Goal: Task Accomplishment & Management: Manage account settings

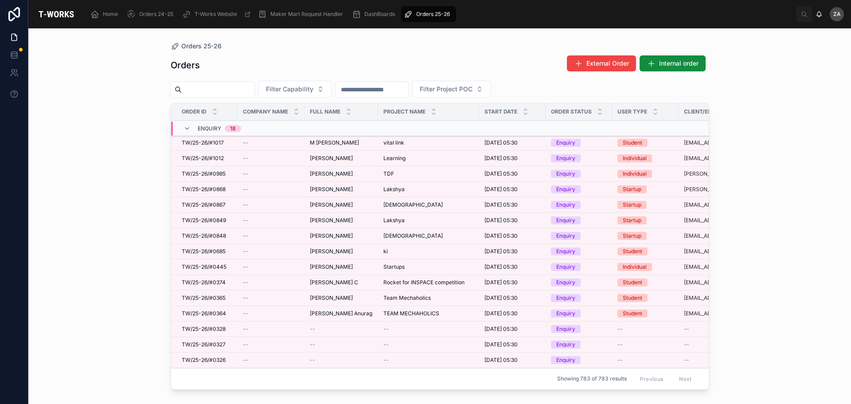
click at [313, 93] on span "Filter Capability" at bounding box center [289, 89] width 47 height 9
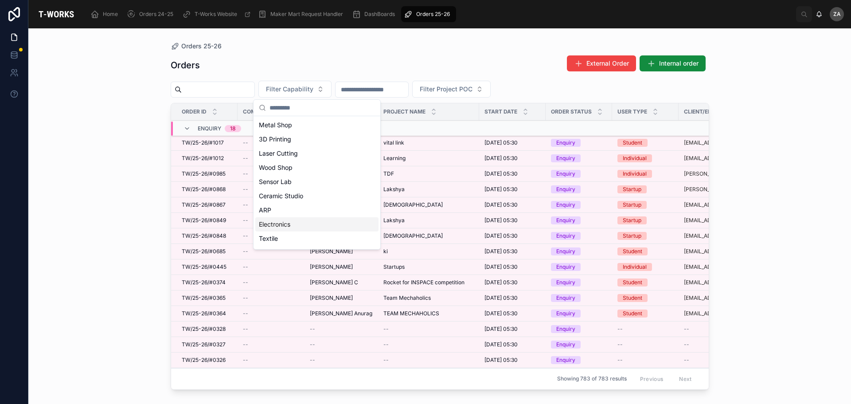
click at [285, 227] on div "Electronics" at bounding box center [316, 224] width 123 height 14
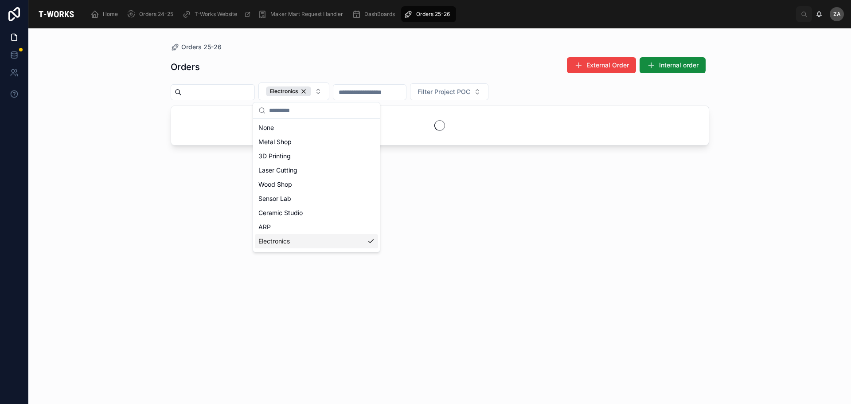
click at [794, 130] on div "Orders 25-26 Orders External Order Internal order Electronics Filter Project POC" at bounding box center [439, 215] width 823 height 375
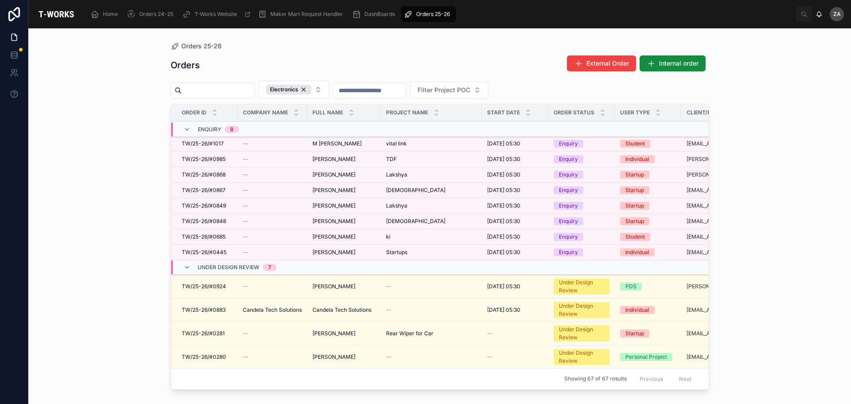
click at [328, 146] on span "M [PERSON_NAME]" at bounding box center [337, 143] width 49 height 7
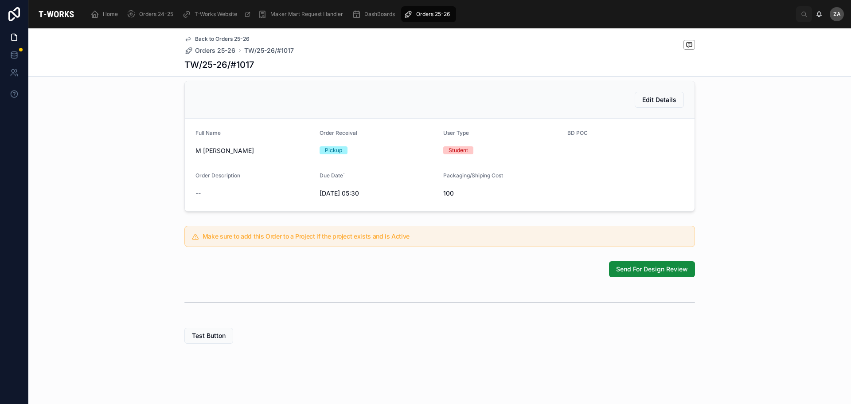
scroll to position [195, 0]
click at [630, 274] on button "Send For Design Review" at bounding box center [652, 269] width 86 height 16
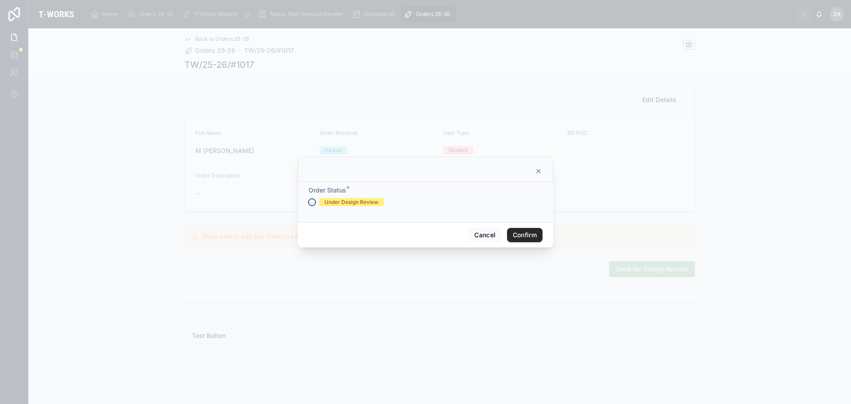
click at [311, 204] on button "Under Design Review" at bounding box center [312, 202] width 7 height 7
click at [516, 235] on button "Confirm" at bounding box center [524, 235] width 35 height 14
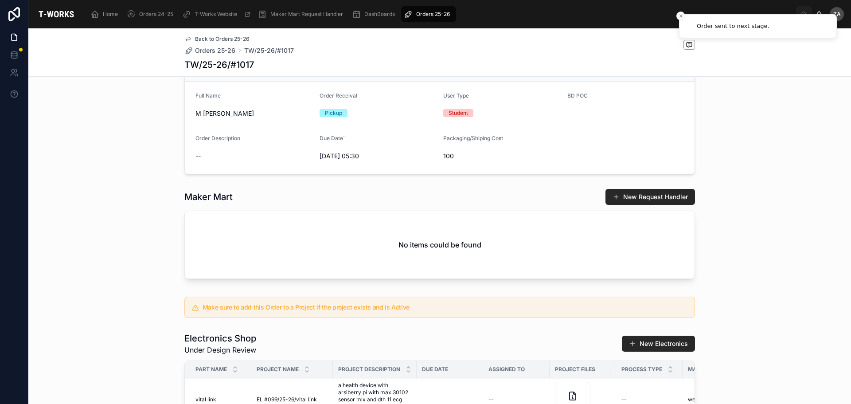
scroll to position [298, 0]
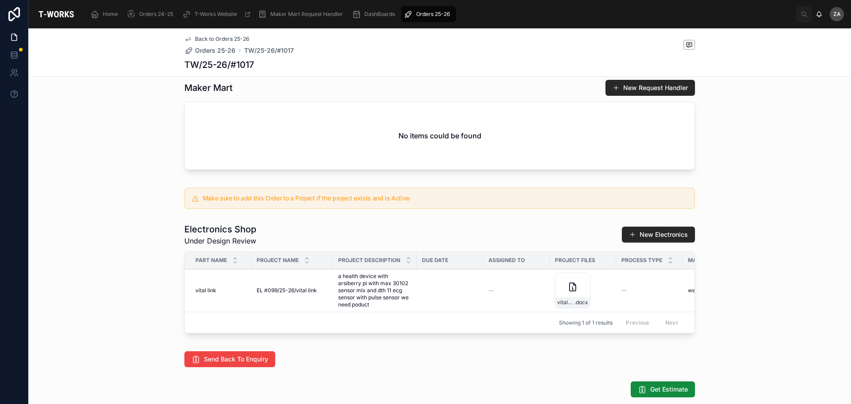
click at [562, 300] on div "vital-link-newgen .docx" at bounding box center [572, 290] width 35 height 35
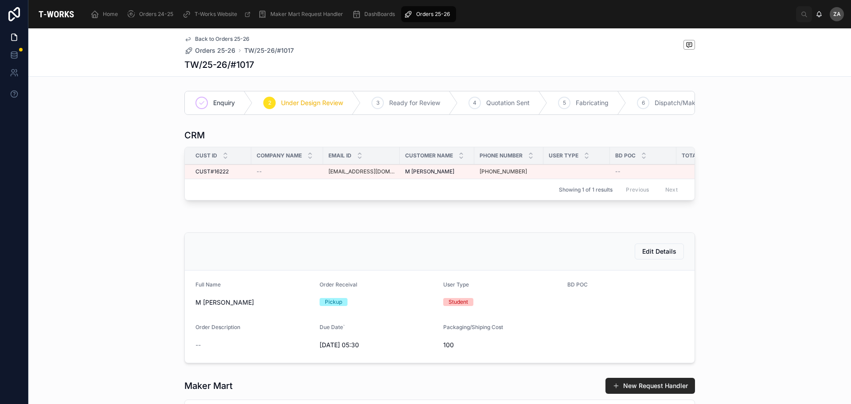
click at [442, 15] on span "Orders 25-26" at bounding box center [433, 14] width 34 height 7
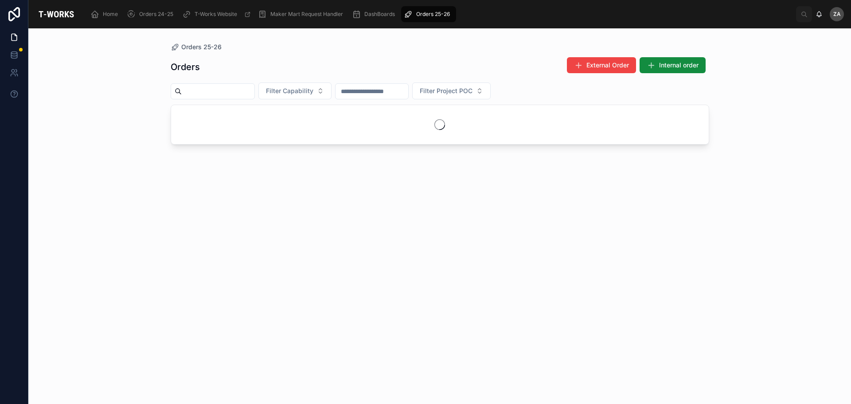
click at [330, 96] on button "Filter Capability" at bounding box center [294, 90] width 73 height 17
click at [282, 230] on div "Electronics" at bounding box center [316, 226] width 123 height 14
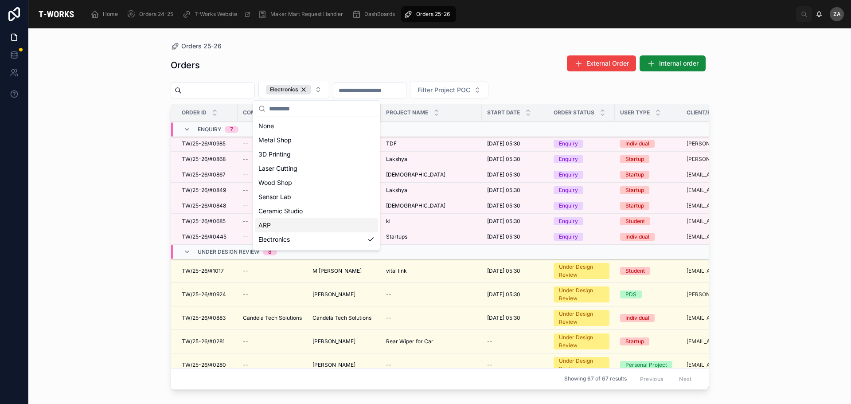
click at [30, 181] on div "Orders 25-26 Orders External Order Internal order Electronics Filter Project PO…" at bounding box center [439, 215] width 823 height 375
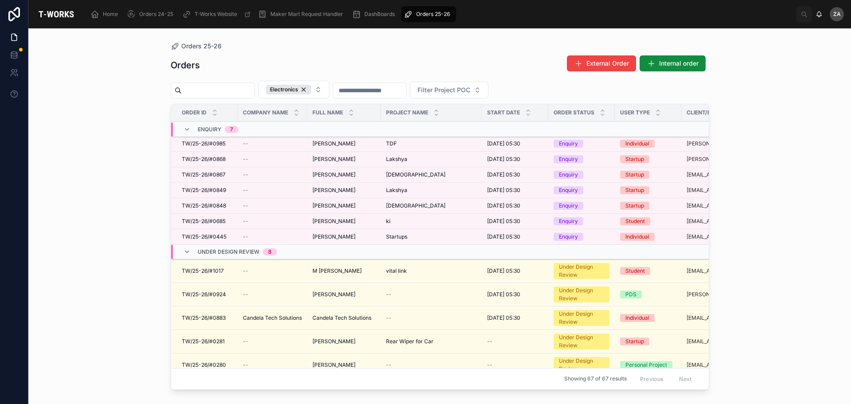
click at [330, 144] on span "[PERSON_NAME]" at bounding box center [334, 143] width 43 height 7
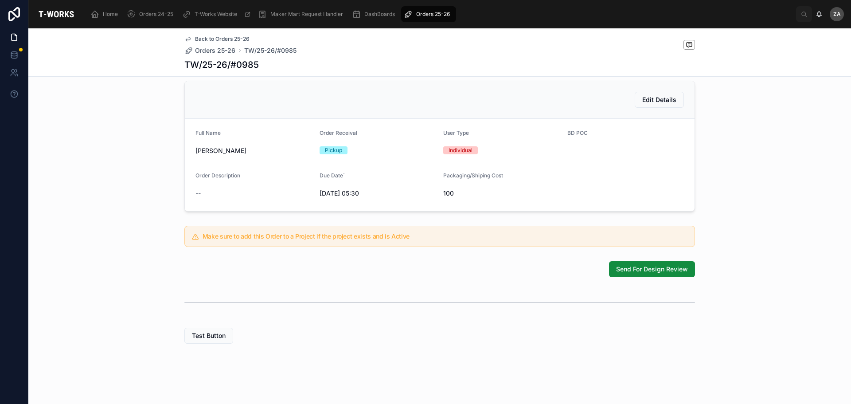
scroll to position [195, 0]
click at [641, 271] on span "Send For Design Review" at bounding box center [652, 269] width 72 height 9
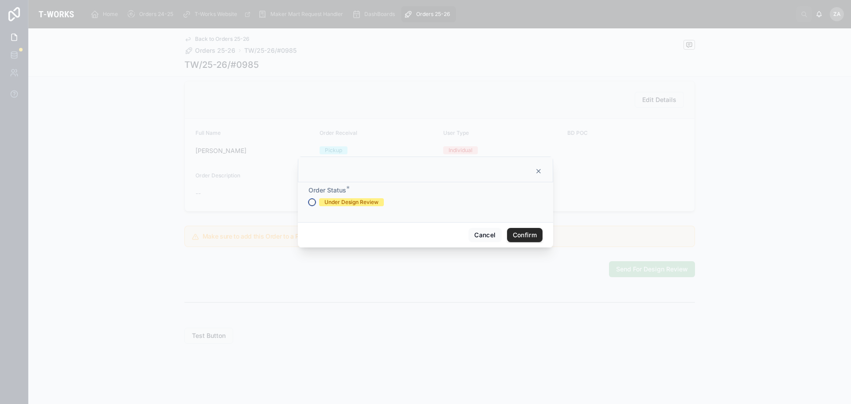
click at [310, 204] on button "Under Design Review" at bounding box center [312, 202] width 7 height 7
click at [520, 240] on button "Confirm" at bounding box center [524, 235] width 35 height 14
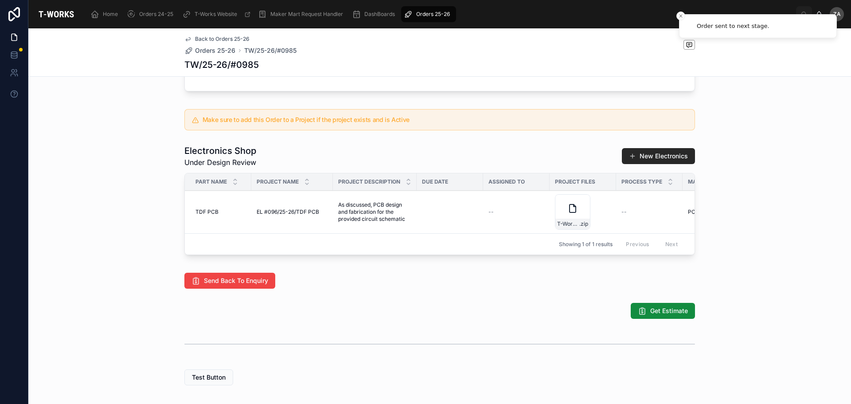
scroll to position [387, 0]
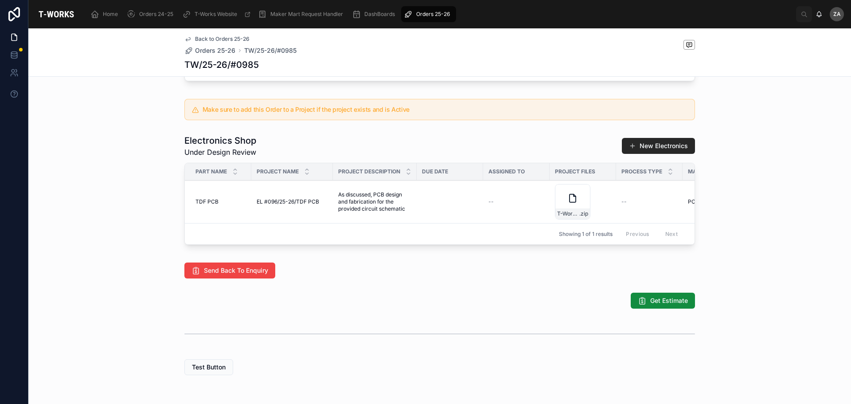
click at [564, 218] on div "T-Works_Dragos-Aerospace-20250921T121331Z-1-001 .zip" at bounding box center [572, 201] width 35 height 35
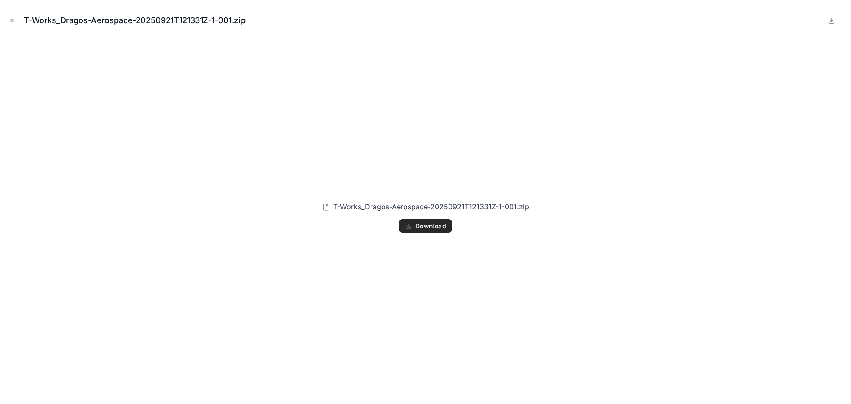
click at [13, 22] on icon "Close modal" at bounding box center [12, 20] width 6 height 6
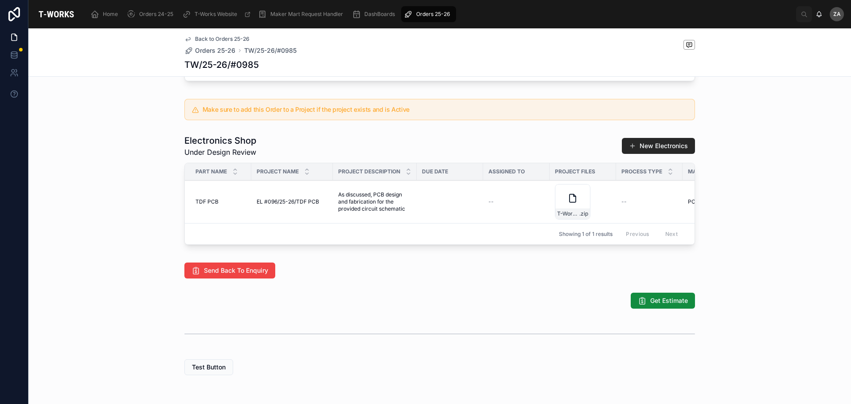
click at [0, 0] on icon at bounding box center [0, 0] width 0 height 0
click at [559, 214] on div "T-Works_Dragos-Aerospace-20250921T121331Z-1-001 .zip" at bounding box center [572, 201] width 35 height 35
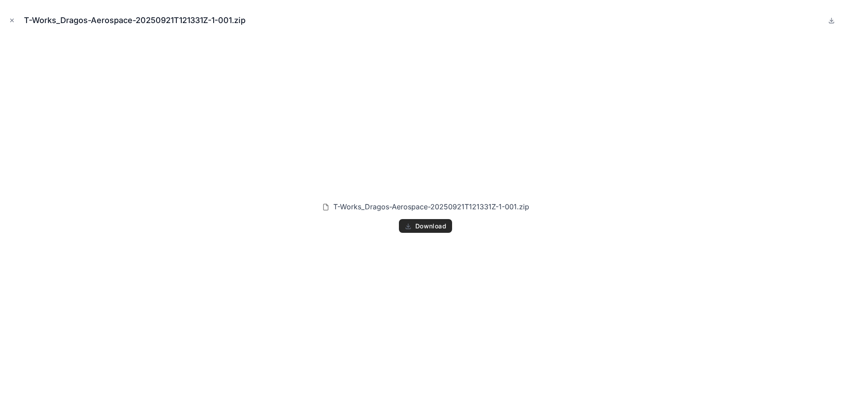
click at [437, 225] on span "Download" at bounding box center [430, 226] width 31 height 8
click at [8, 21] on button "Close modal" at bounding box center [12, 21] width 10 height 10
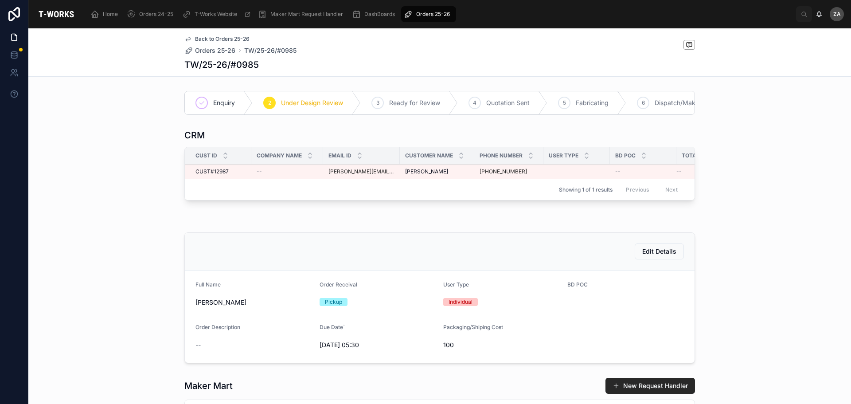
drag, startPoint x: 526, startPoint y: 177, endPoint x: 487, endPoint y: 180, distance: 38.6
click at [487, 175] on div "[PHONE_NUMBER]" at bounding box center [509, 171] width 59 height 7
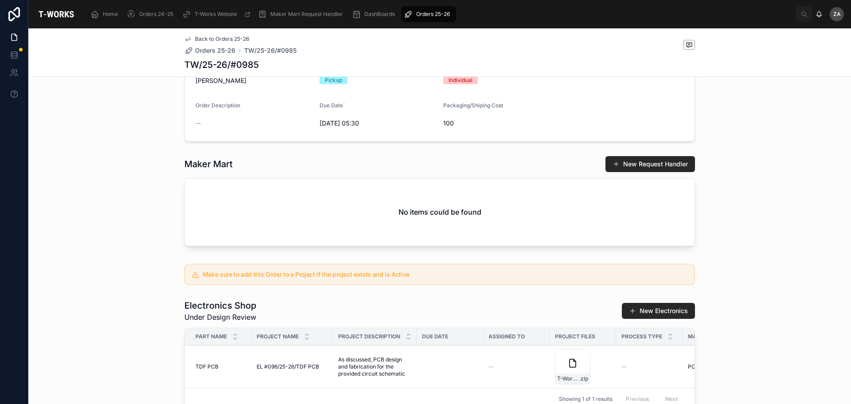
scroll to position [399, 0]
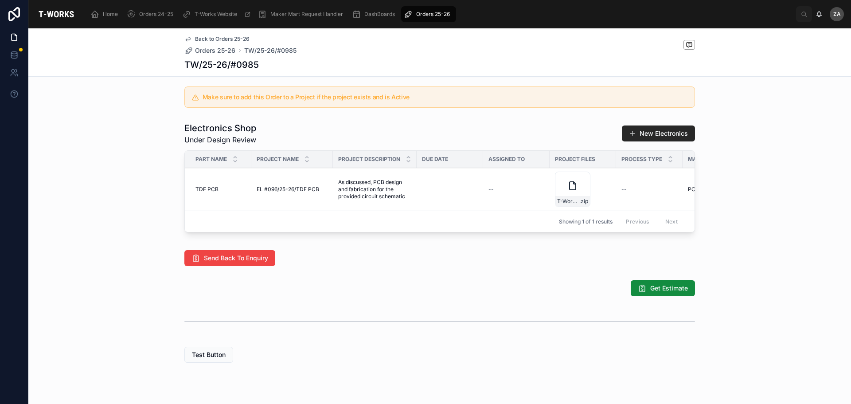
click at [576, 204] on div "T-Works_Dragos-Aerospace-20250921T121331Z-1-001 .zip" at bounding box center [572, 189] width 35 height 35
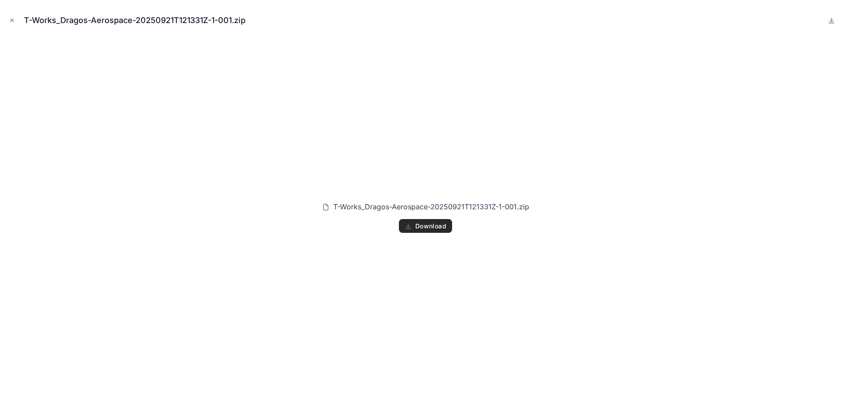
click at [422, 232] on button "Download" at bounding box center [425, 226] width 53 height 14
click at [427, 225] on span "Download" at bounding box center [430, 226] width 31 height 8
click at [9, 17] on button "Close modal" at bounding box center [12, 21] width 10 height 10
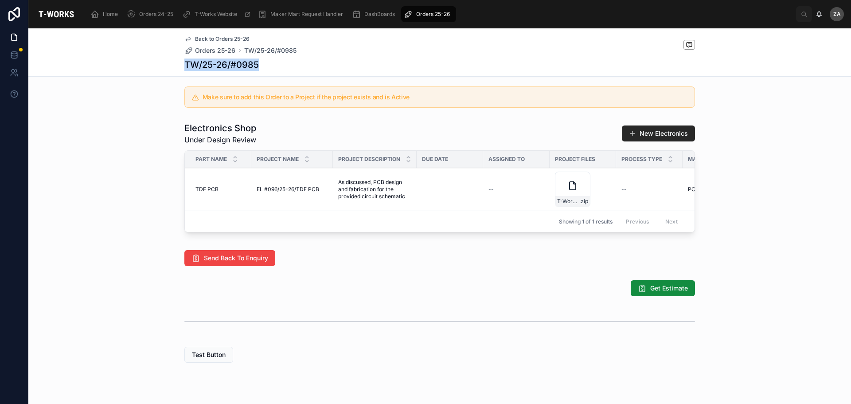
drag, startPoint x: 263, startPoint y: 64, endPoint x: 183, endPoint y: 65, distance: 80.7
click at [184, 65] on div "TW/25-26/#0985" at bounding box center [439, 65] width 511 height 12
copy h1 "TW/25-26/#0985"
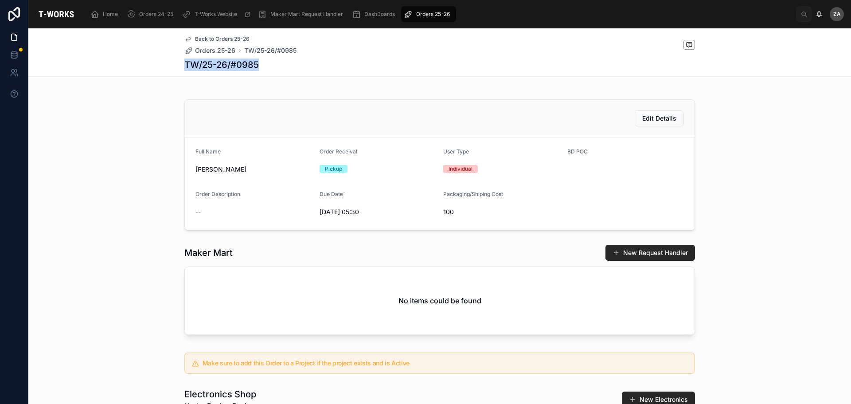
scroll to position [310, 0]
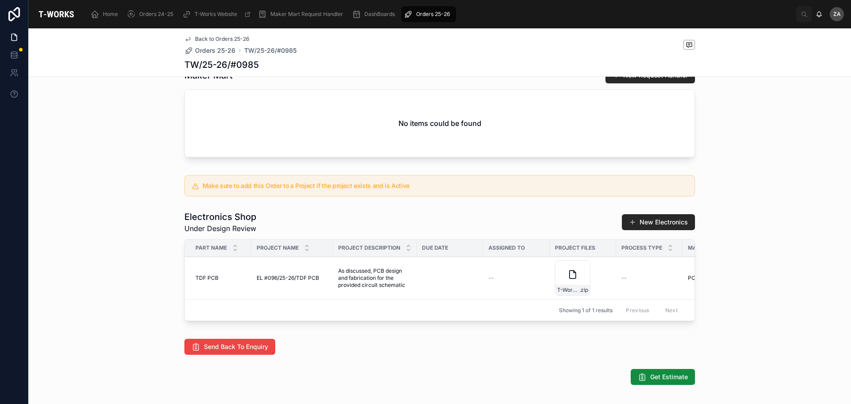
click at [567, 280] on icon at bounding box center [572, 274] width 11 height 11
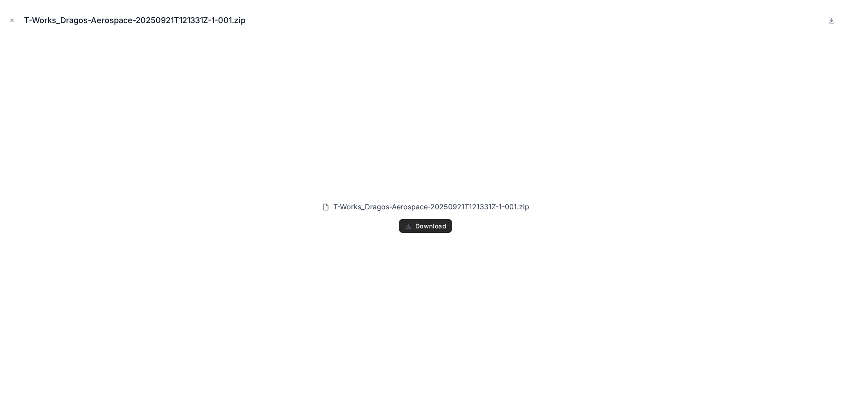
click at [13, 20] on icon "Close modal" at bounding box center [12, 20] width 6 height 6
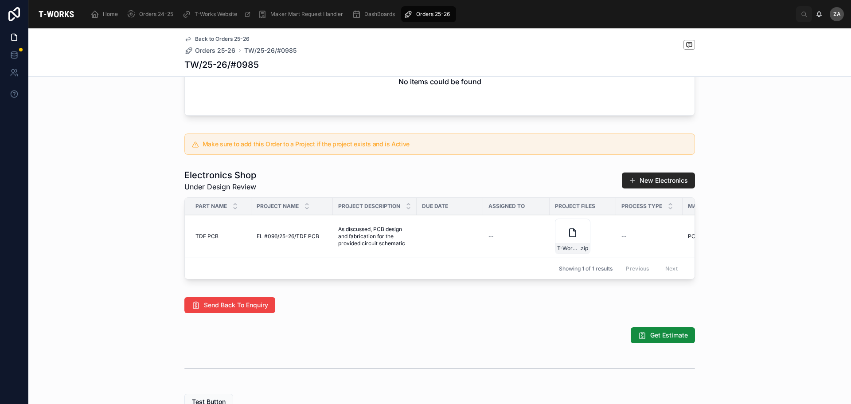
scroll to position [355, 0]
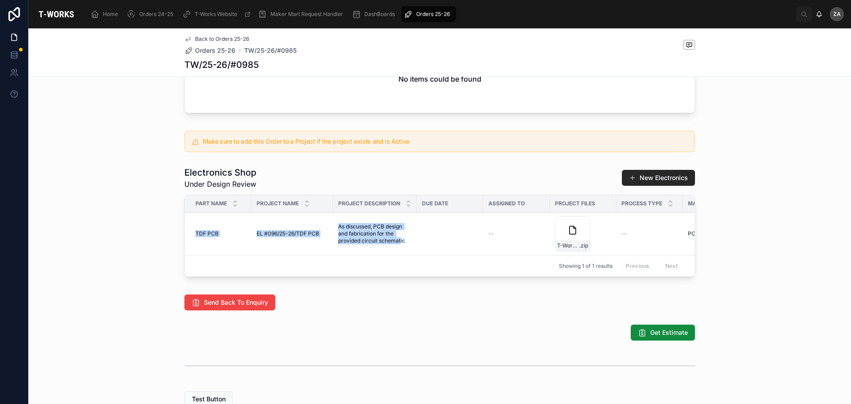
drag, startPoint x: 372, startPoint y: 240, endPoint x: 396, endPoint y: 254, distance: 28.0
click at [391, 310] on div "Send Back To Enquiry" at bounding box center [439, 302] width 511 height 16
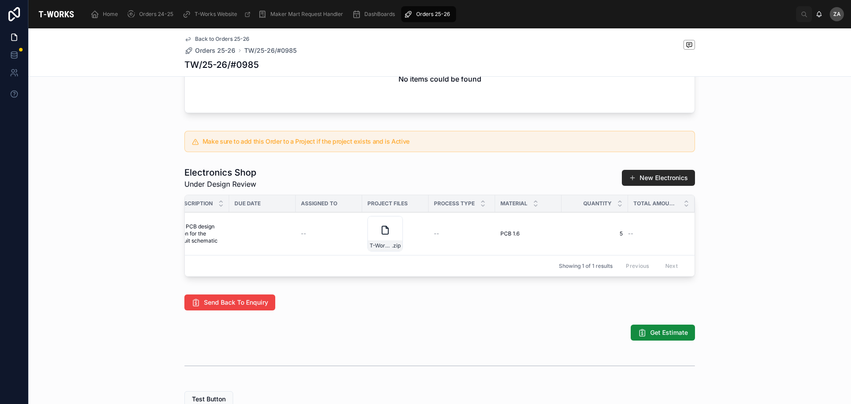
scroll to position [0, 0]
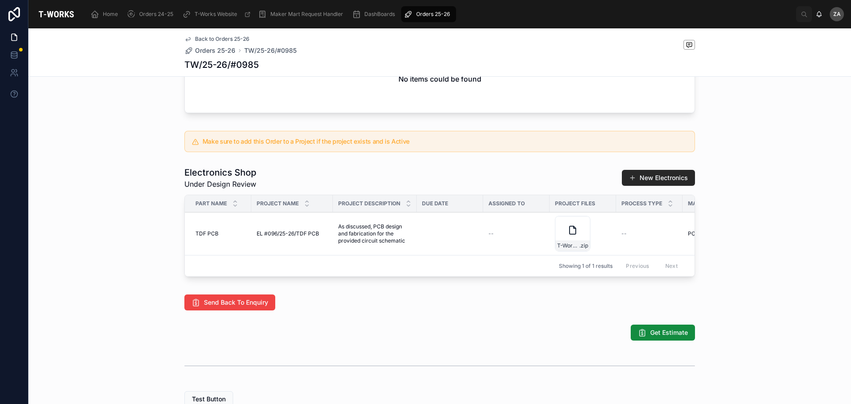
click at [384, 367] on div "Enquiry 2 Under Design Review 3 Ready for Review 4 Quotation Sent 5 Fabricating…" at bounding box center [439, 72] width 823 height 678
click at [380, 343] on div "Get Estimate" at bounding box center [439, 332] width 823 height 23
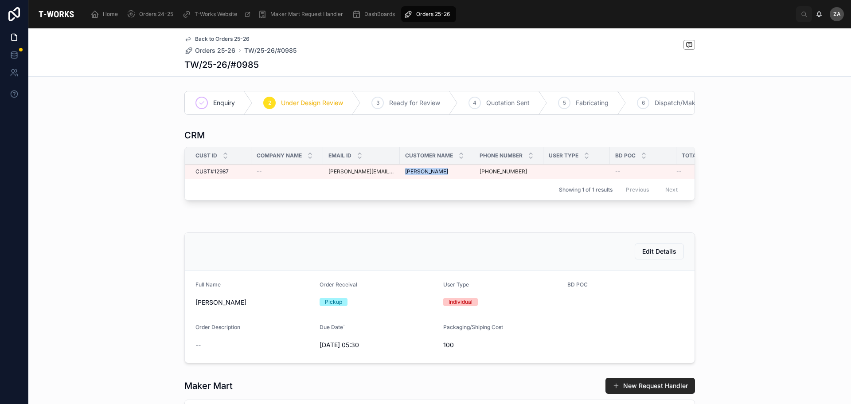
drag, startPoint x: 441, startPoint y: 177, endPoint x: 403, endPoint y: 178, distance: 38.6
click at [405, 175] on div "[PERSON_NAME] [PERSON_NAME]" at bounding box center [437, 171] width 64 height 7
copy span "[PERSON_NAME]"
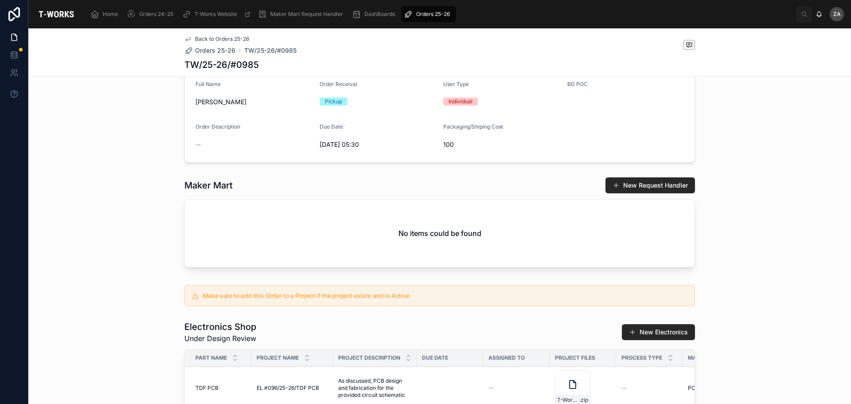
scroll to position [177, 0]
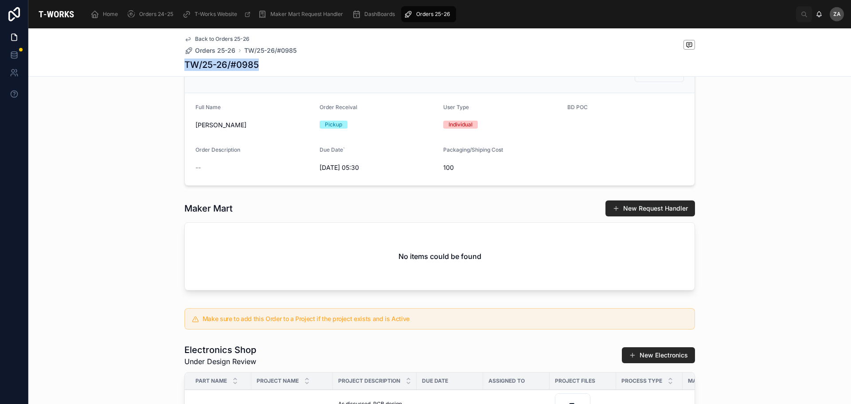
drag, startPoint x: 260, startPoint y: 65, endPoint x: 184, endPoint y: 65, distance: 76.7
click at [184, 65] on div "TW/25-26/#0985" at bounding box center [439, 65] width 511 height 12
copy h1 "TW/25-26/#0985"
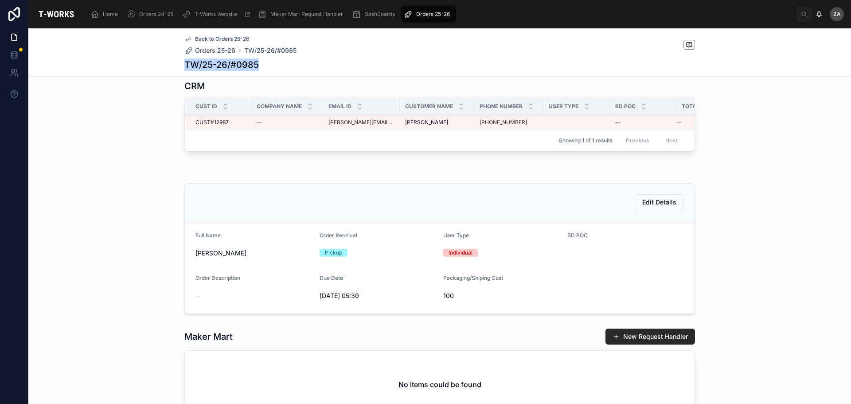
scroll to position [0, 0]
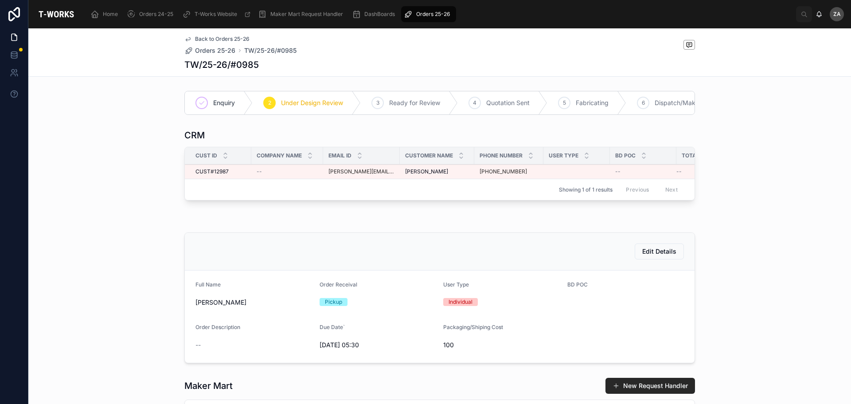
click at [90, 169] on div "CRM Cust ID Company Name Email ID Customer Name Phone Number User Type BD POC T…" at bounding box center [439, 166] width 823 height 82
drag, startPoint x: 262, startPoint y: 62, endPoint x: 174, endPoint y: 65, distance: 87.8
click at [174, 65] on div "Back to Orders 25-26 Orders 25-26 TW/25-26/#0985 TW/25-26/#0985" at bounding box center [439, 52] width 823 height 48
copy h1 "TW/25-26/#0985"
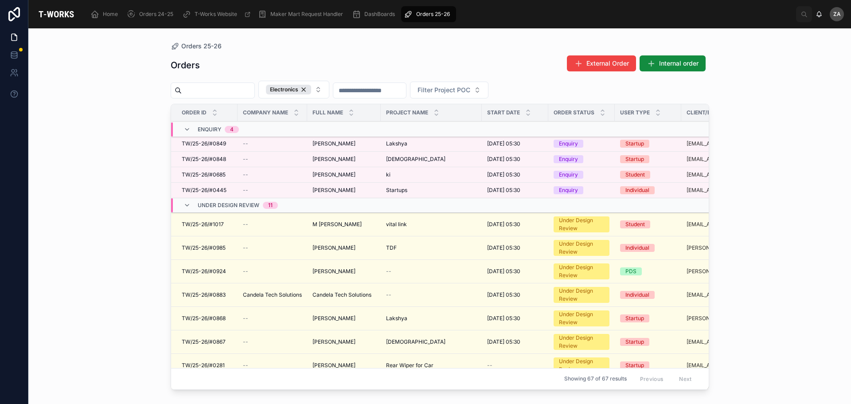
click at [252, 93] on input "text" at bounding box center [218, 90] width 73 height 12
paste input "**********"
type input "**********"
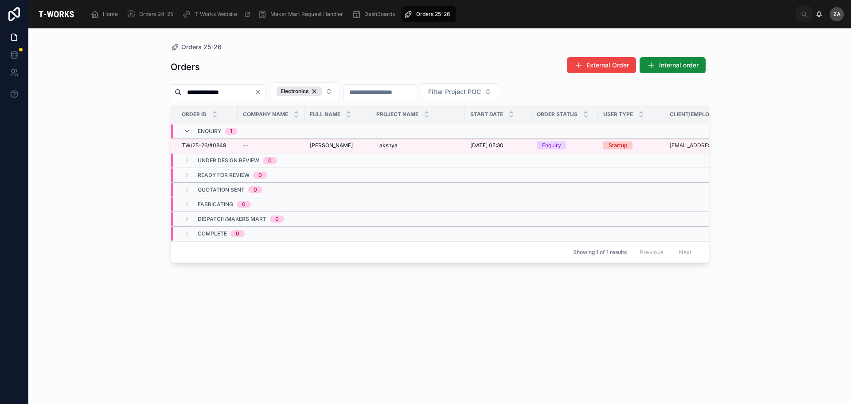
click at [190, 132] on icon at bounding box center [187, 131] width 7 height 7
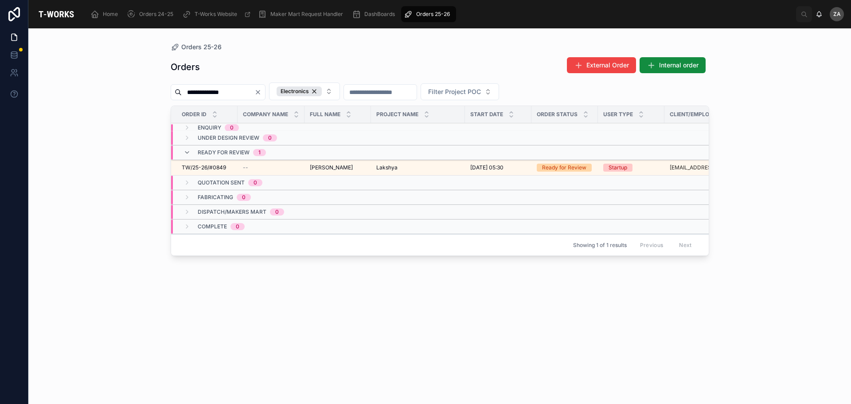
click at [260, 93] on icon "Clear" at bounding box center [258, 92] width 4 height 4
click at [239, 94] on input "text" at bounding box center [218, 92] width 73 height 12
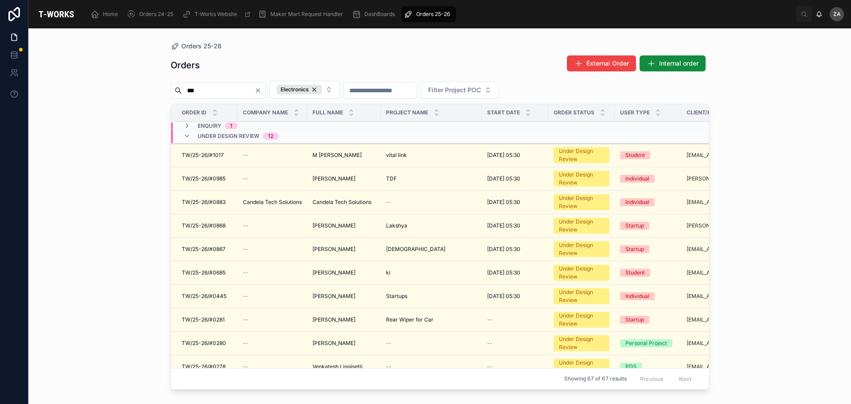
type input "***"
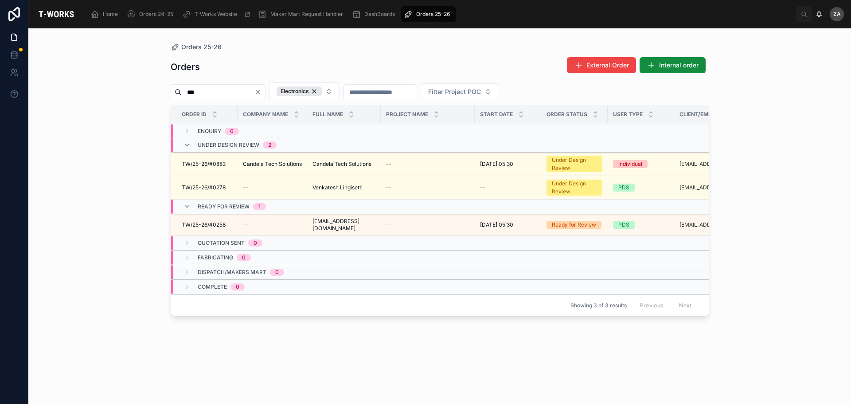
click at [281, 164] on span "Candela Tech Solutions" at bounding box center [272, 163] width 59 height 7
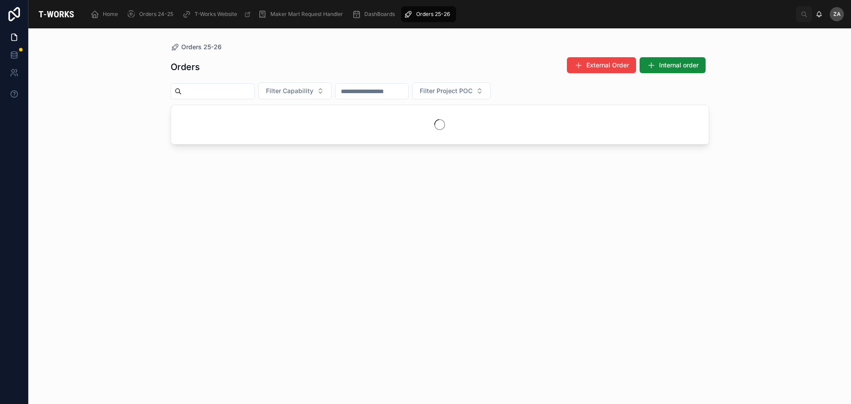
click at [301, 82] on button "Filter Capability" at bounding box center [294, 90] width 73 height 17
click at [281, 224] on div "Electronics" at bounding box center [316, 226] width 123 height 14
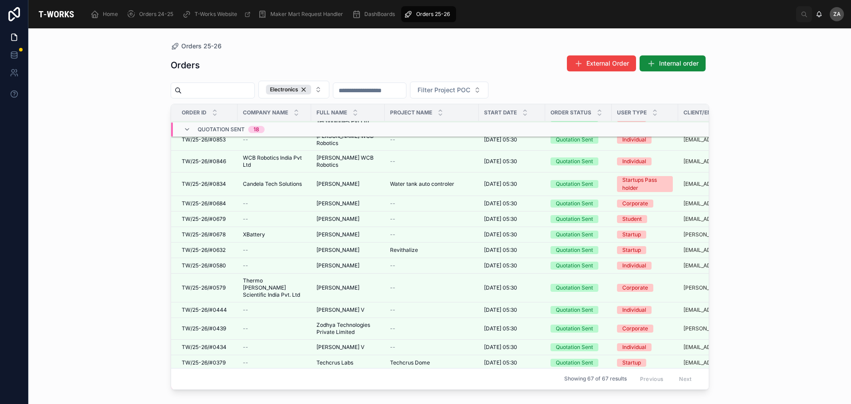
scroll to position [602, 0]
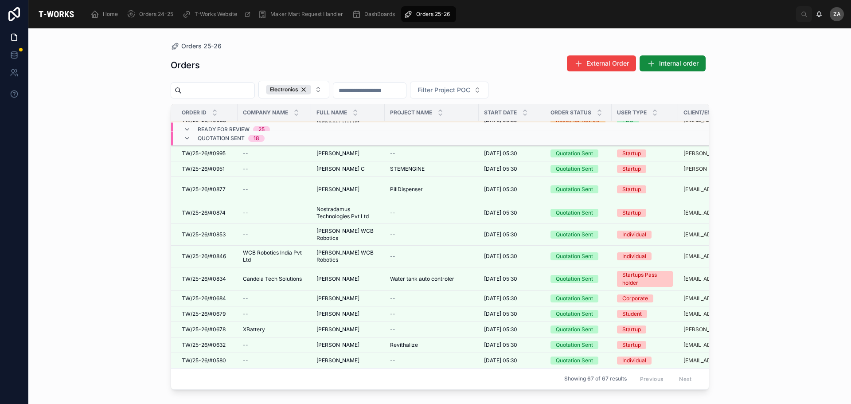
click at [311, 86] on div "Electronics" at bounding box center [288, 90] width 45 height 10
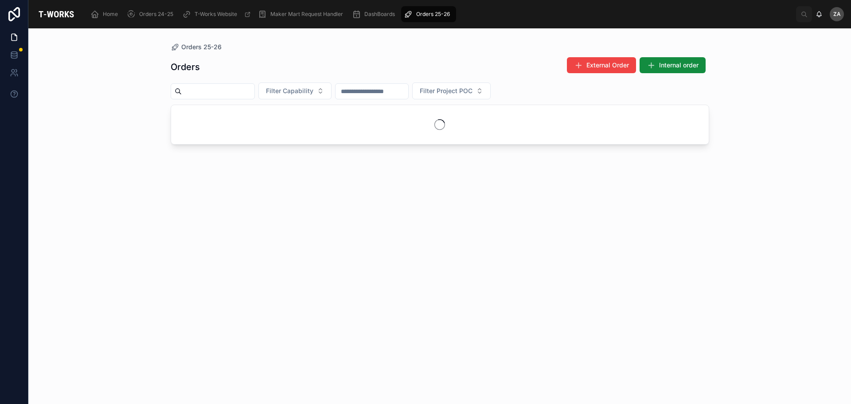
click at [313, 90] on span "Filter Capability" at bounding box center [289, 90] width 47 height 9
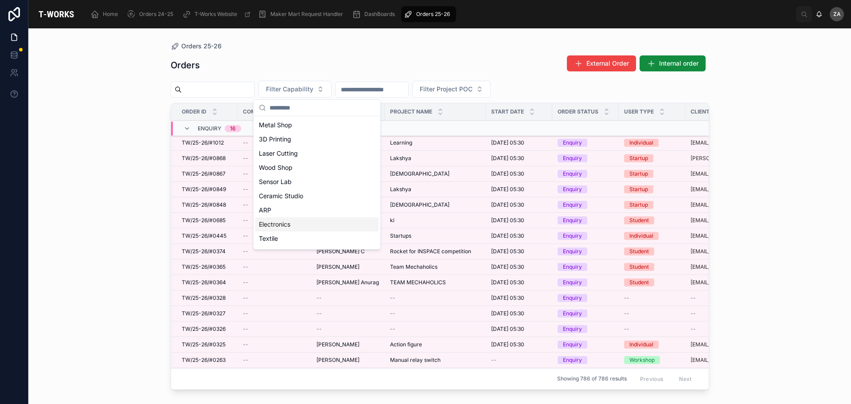
click at [283, 222] on div "Electronics" at bounding box center [316, 224] width 123 height 14
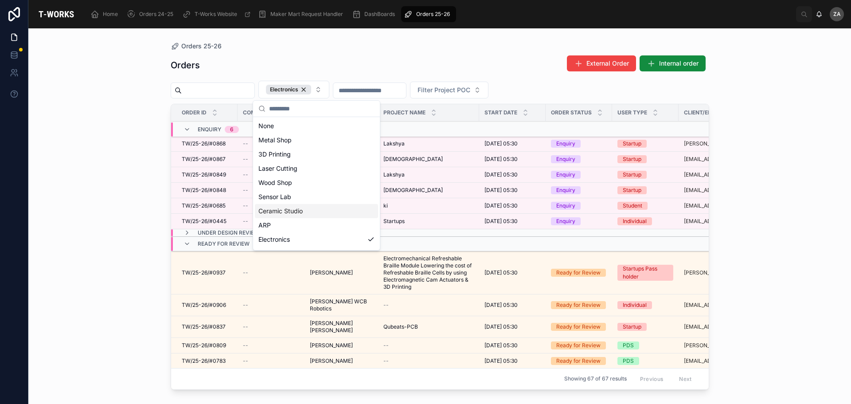
click at [376, 63] on div "Orders External Order Internal order" at bounding box center [440, 65] width 539 height 20
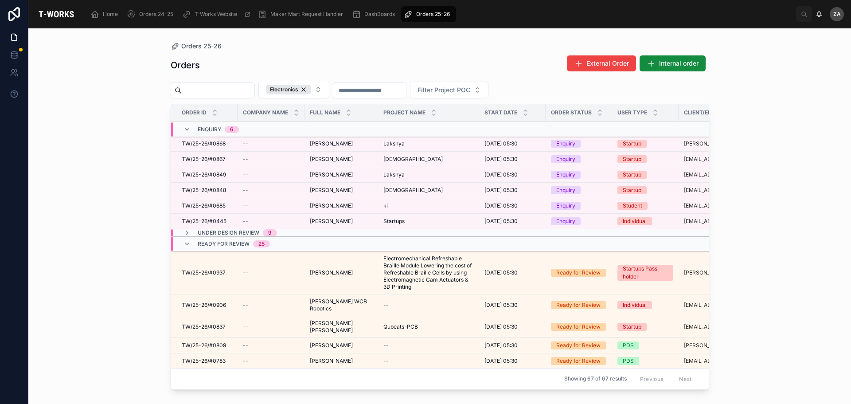
click at [201, 86] on input "text" at bounding box center [218, 90] width 73 height 12
paste input "**********"
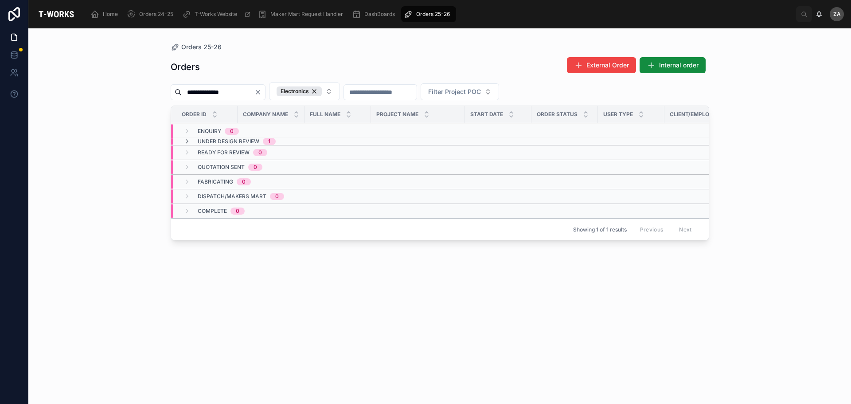
type input "**********"
click at [189, 142] on icon at bounding box center [187, 141] width 7 height 7
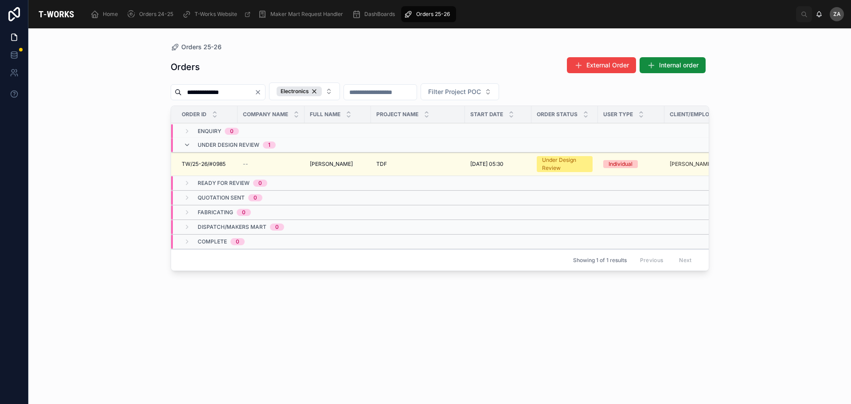
click at [262, 92] on icon "Clear" at bounding box center [257, 92] width 7 height 7
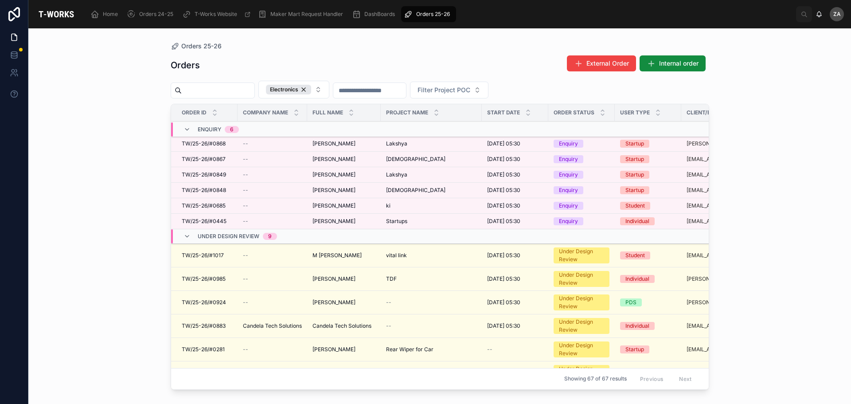
drag, startPoint x: 492, startPoint y: 356, endPoint x: 509, endPoint y: 332, distance: 28.9
click at [510, 332] on td "08/09/2025 05:30 08/09/2025 05:30" at bounding box center [515, 325] width 66 height 23
click at [334, 141] on span "[PERSON_NAME]" at bounding box center [334, 143] width 43 height 7
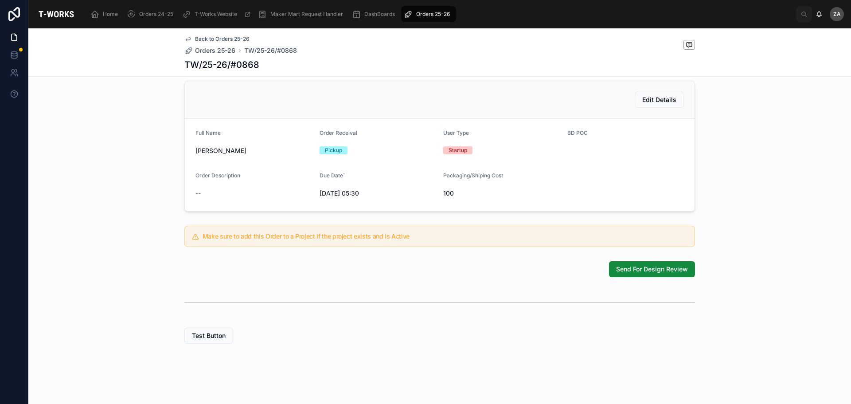
scroll to position [195, 0]
click at [642, 273] on span "Send For Design Review" at bounding box center [652, 269] width 72 height 9
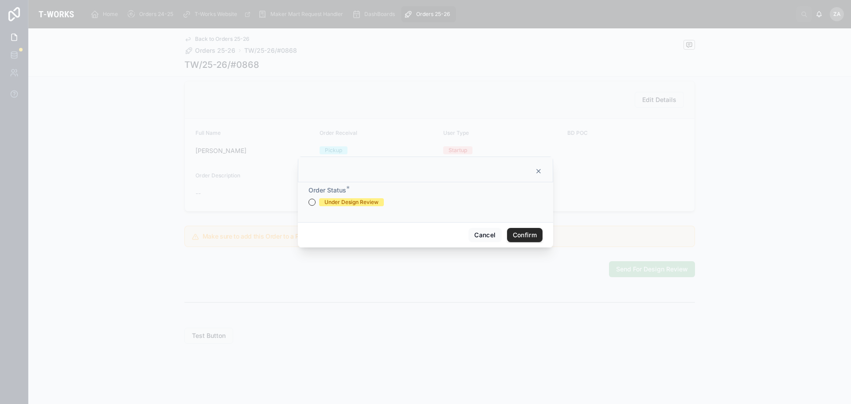
click at [314, 206] on div "Under Design Review" at bounding box center [426, 202] width 234 height 8
click at [314, 203] on button "Under Design Review" at bounding box center [312, 202] width 7 height 7
click at [524, 239] on button "Confirm" at bounding box center [524, 235] width 35 height 14
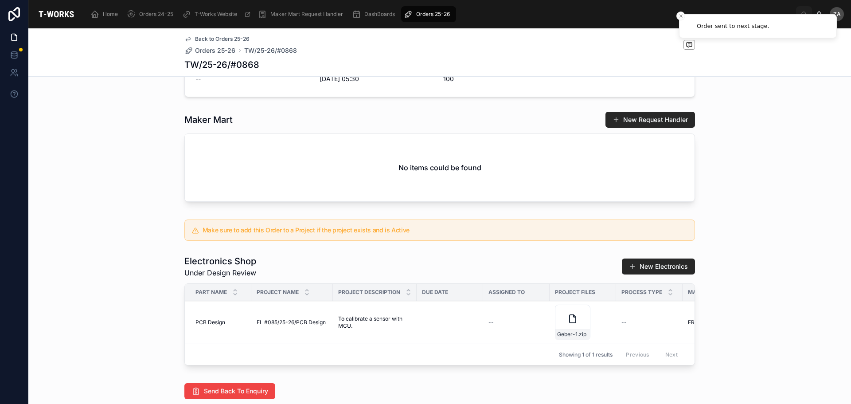
scroll to position [298, 0]
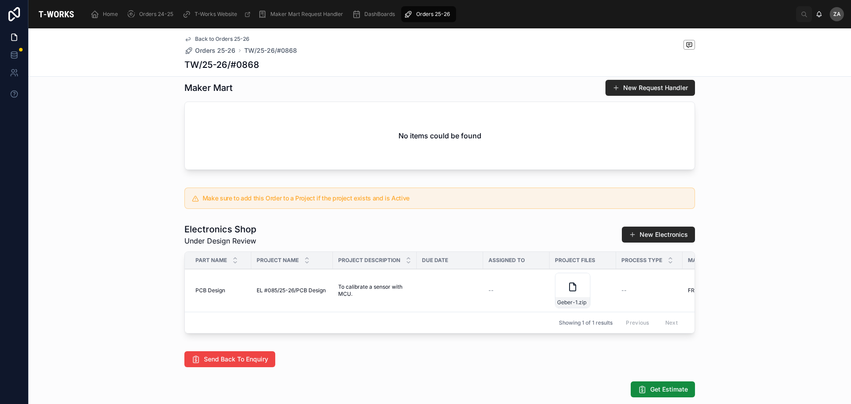
click at [567, 292] on icon at bounding box center [572, 286] width 11 height 11
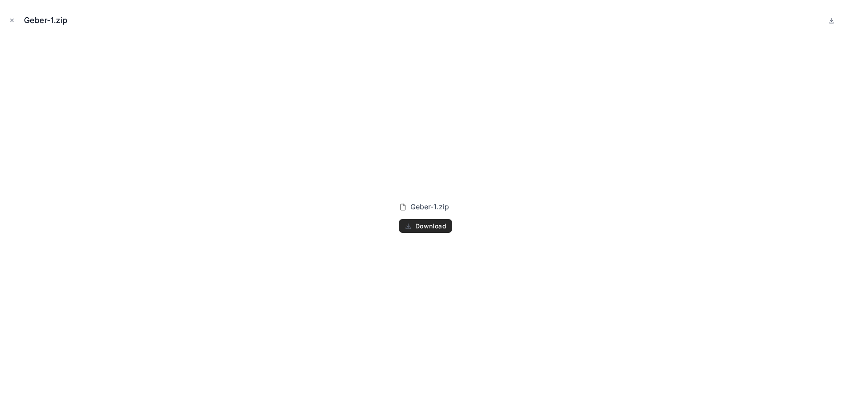
click at [12, 19] on icon "Close modal" at bounding box center [12, 20] width 6 height 6
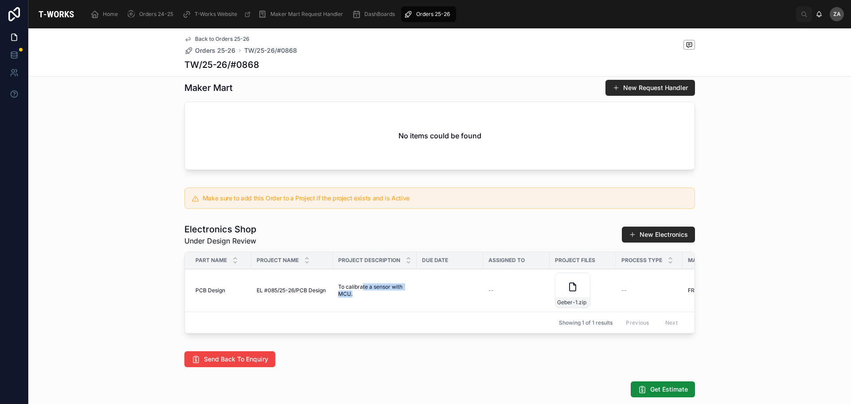
drag, startPoint x: 360, startPoint y: 299, endPoint x: 370, endPoint y: 307, distance: 12.9
click at [370, 297] on span "To calibrate a sensor with MCU." at bounding box center [374, 290] width 73 height 14
click at [0, 0] on icon at bounding box center [0, 0] width 0 height 0
drag, startPoint x: 821, startPoint y: 228, endPoint x: 735, endPoint y: 221, distance: 86.7
click at [821, 228] on div "Enquiry 2 Under Design Review 3 Ready for Review 4 Quotation Sent 5 Fabricating…" at bounding box center [439, 128] width 823 height 678
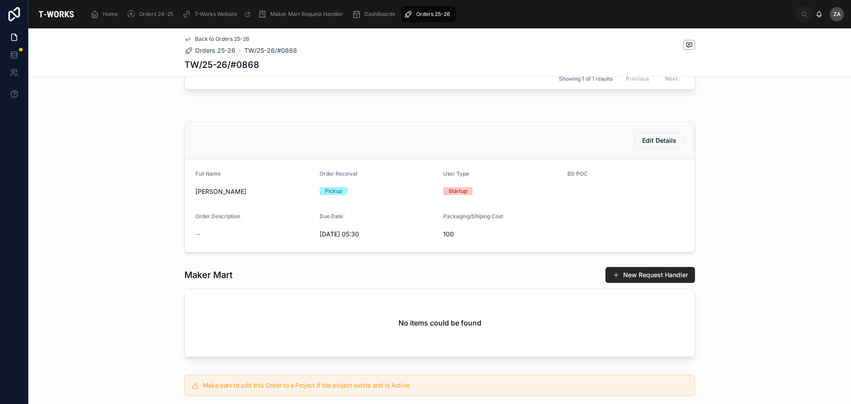
scroll to position [76, 0]
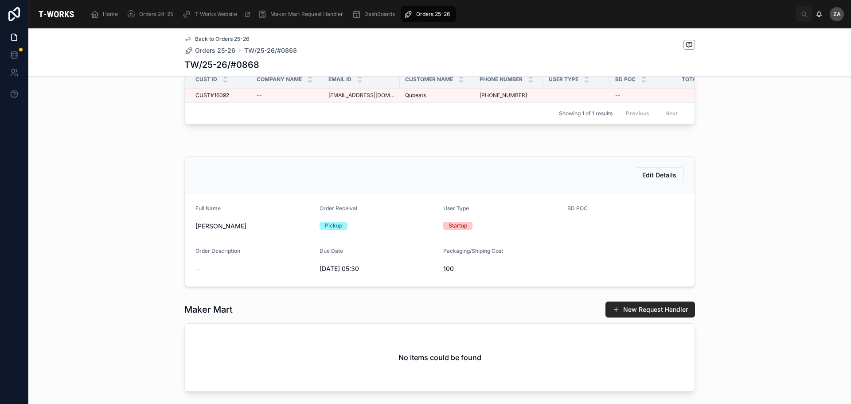
click at [329, 273] on span "[DATE] 05:30" at bounding box center [378, 268] width 117 height 9
click at [320, 273] on span "[DATE] 05:30" at bounding box center [378, 268] width 117 height 9
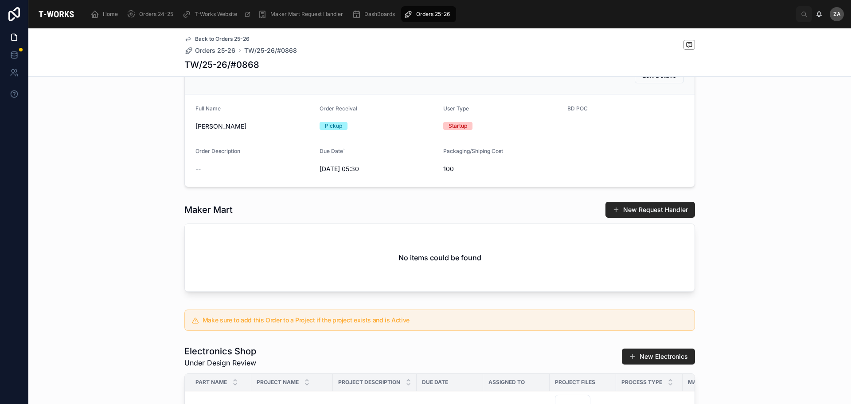
scroll to position [165, 0]
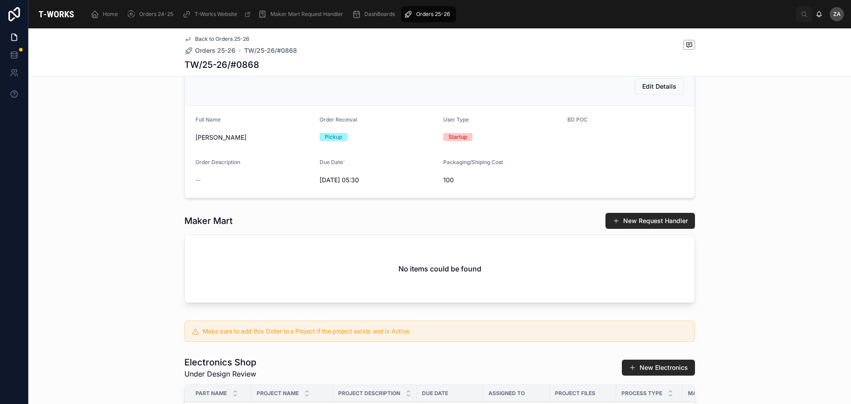
drag, startPoint x: 313, startPoint y: 194, endPoint x: 367, endPoint y: 199, distance: 53.9
click at [367, 198] on form "Full Name Denesh Narasimman Order Receival Pickup User Type Startup BD POC Orde…" at bounding box center [440, 152] width 510 height 92
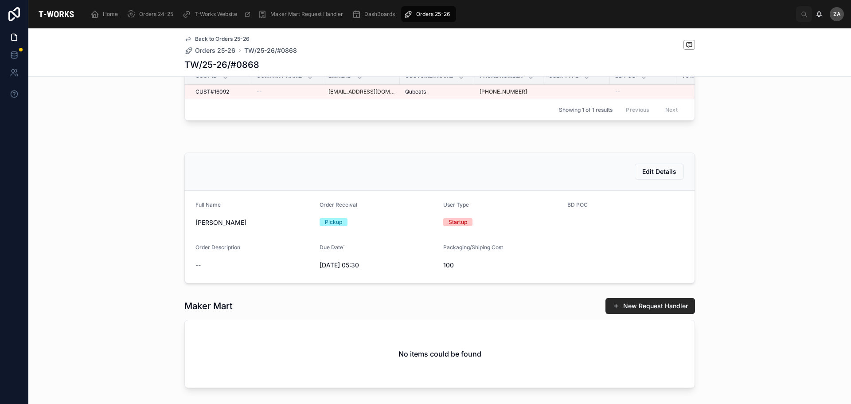
scroll to position [0, 0]
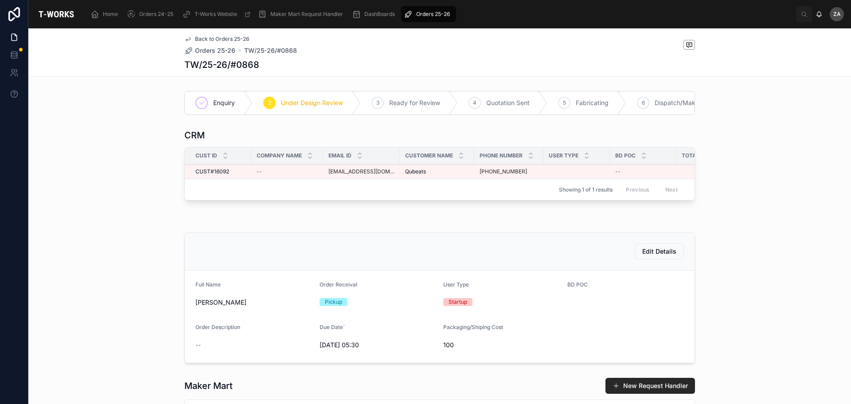
click at [221, 102] on span "Enquiry" at bounding box center [224, 102] width 22 height 9
click at [221, 103] on span "Enquiry" at bounding box center [224, 102] width 22 height 9
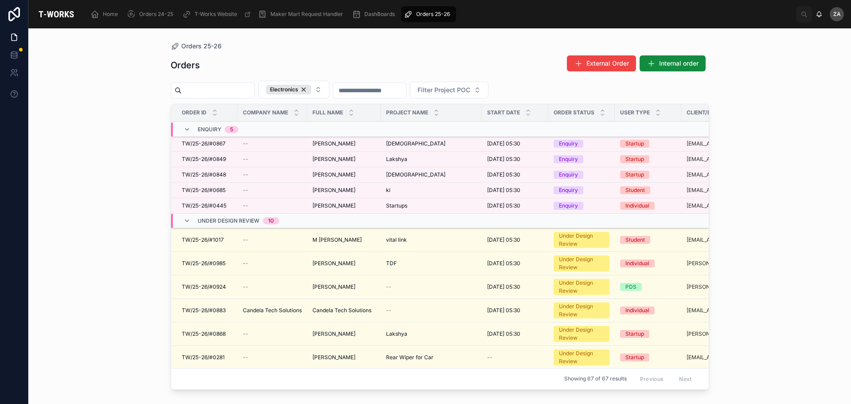
click at [343, 146] on span "[PERSON_NAME]" at bounding box center [334, 143] width 43 height 7
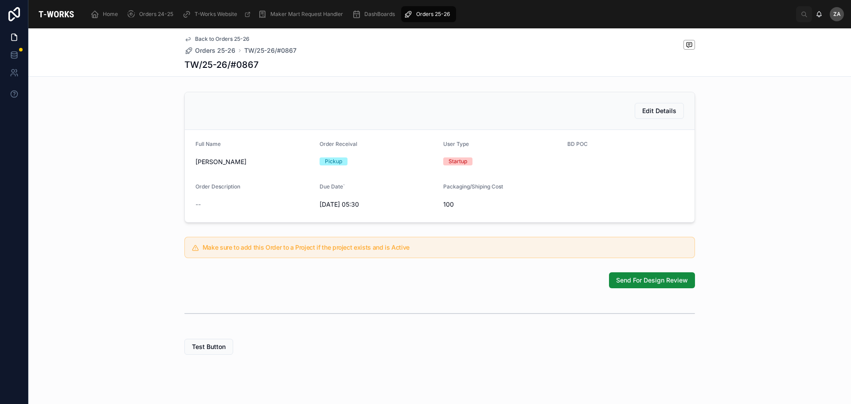
scroll to position [202, 0]
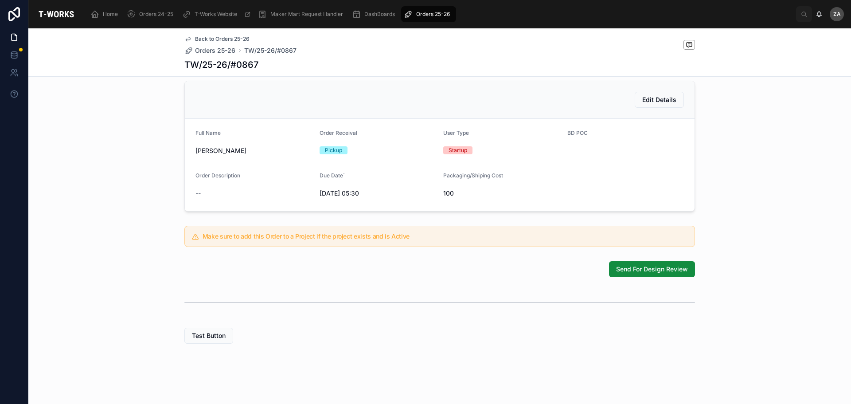
click at [635, 269] on span "Send For Design Review" at bounding box center [652, 269] width 72 height 9
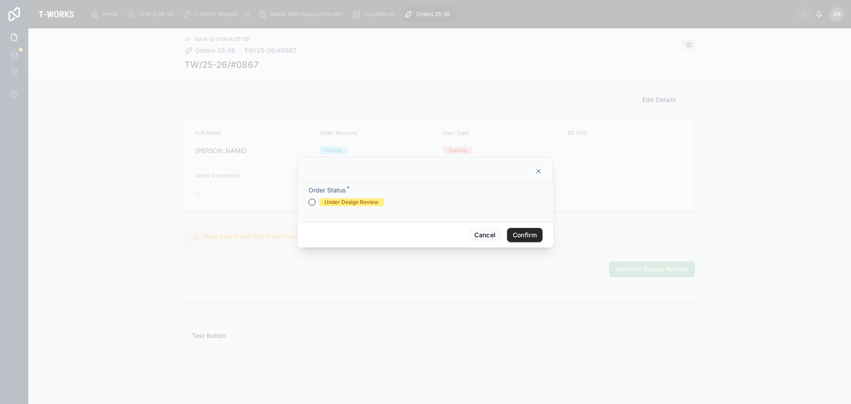
click at [317, 200] on div "Under Design Review" at bounding box center [426, 202] width 234 height 8
click at [313, 203] on button "Under Design Review" at bounding box center [312, 202] width 7 height 7
click at [518, 237] on button "Confirm" at bounding box center [524, 235] width 35 height 14
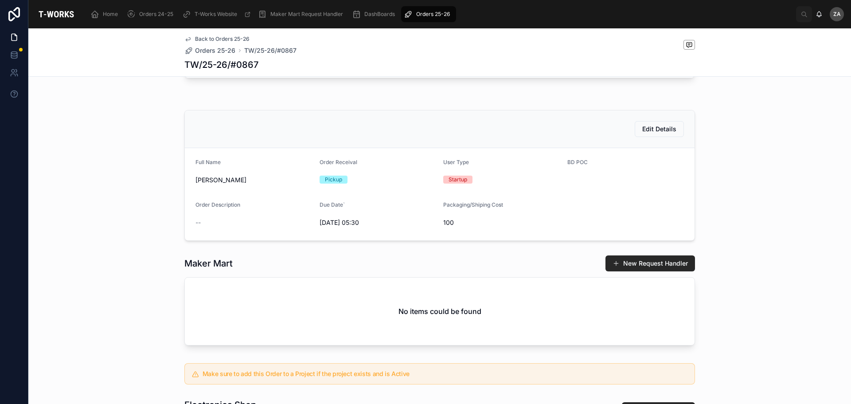
scroll to position [128, 0]
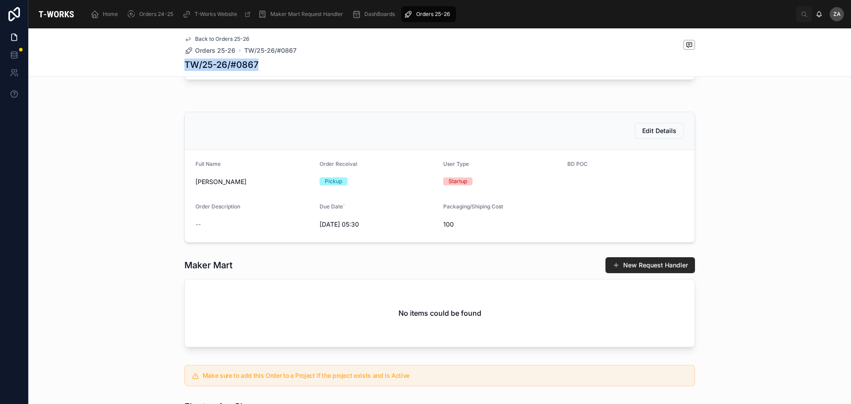
drag, startPoint x: 259, startPoint y: 64, endPoint x: 180, endPoint y: 63, distance: 79.4
click at [180, 63] on div "Back to Orders 25-26 Orders 25-26 TW/25-26/#0867 TW/25-26/#0867" at bounding box center [439, 52] width 823 height 48
copy h1 "TW/25-26/#0867"
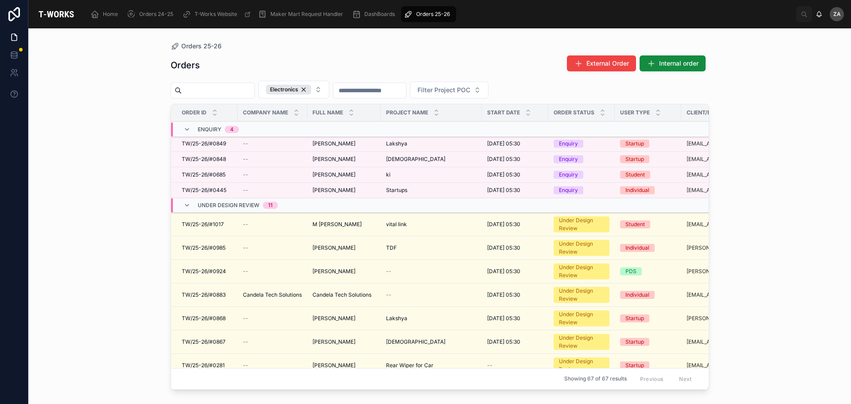
click at [348, 141] on span "[PERSON_NAME]" at bounding box center [334, 143] width 43 height 7
click at [340, 144] on span "[PERSON_NAME]" at bounding box center [334, 143] width 43 height 7
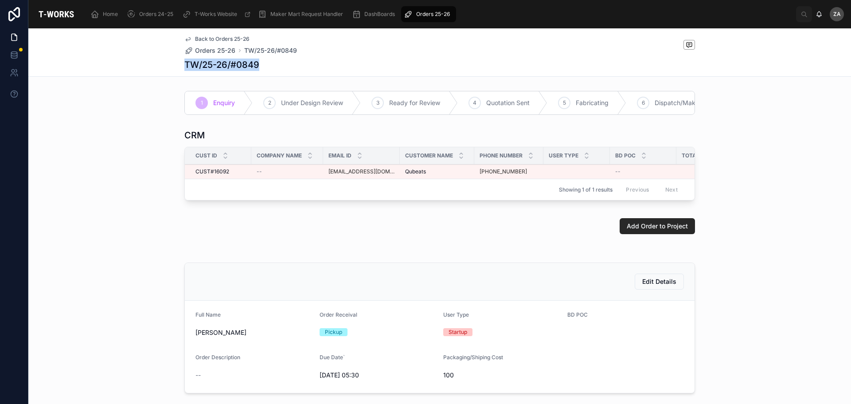
drag, startPoint x: 259, startPoint y: 62, endPoint x: 183, endPoint y: 66, distance: 75.9
click at [184, 66] on div "TW/25-26/#0849" at bounding box center [439, 65] width 511 height 12
copy h1 "TW/25-26/#0849"
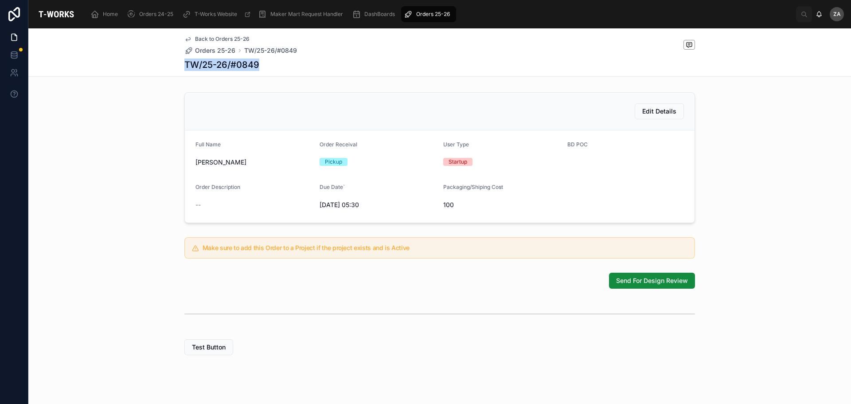
scroll to position [195, 0]
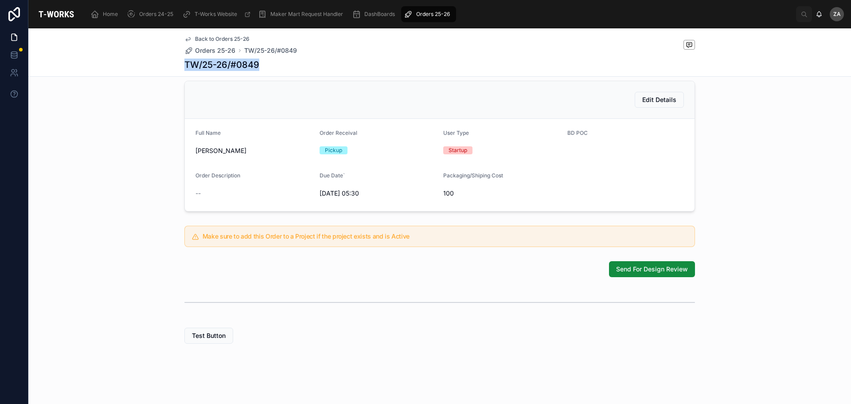
click at [648, 272] on span "Send For Design Review" at bounding box center [652, 269] width 72 height 9
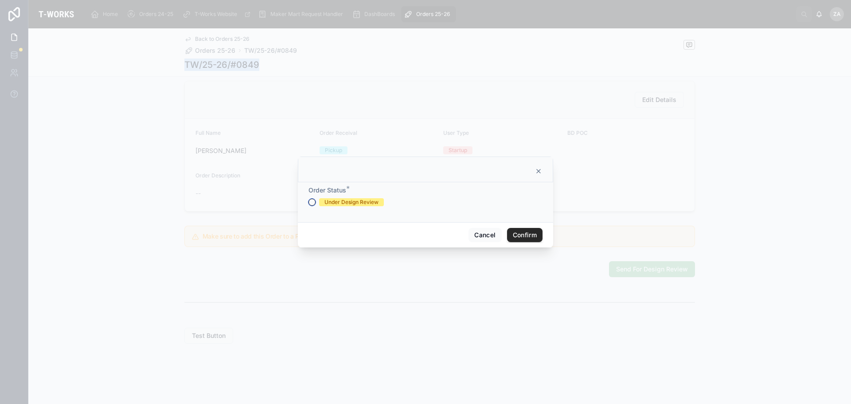
drag, startPoint x: 314, startPoint y: 200, endPoint x: 318, endPoint y: 203, distance: 5.1
click at [313, 200] on button "Under Design Review" at bounding box center [312, 202] width 7 height 7
click at [517, 232] on button "Confirm" at bounding box center [524, 235] width 35 height 14
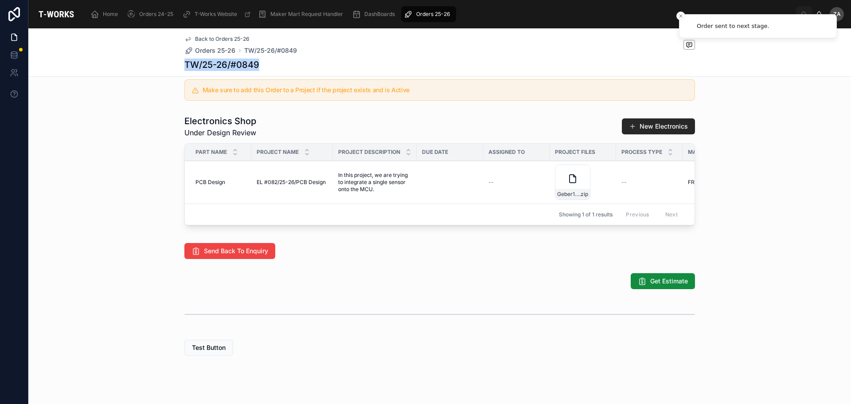
scroll to position [431, 0]
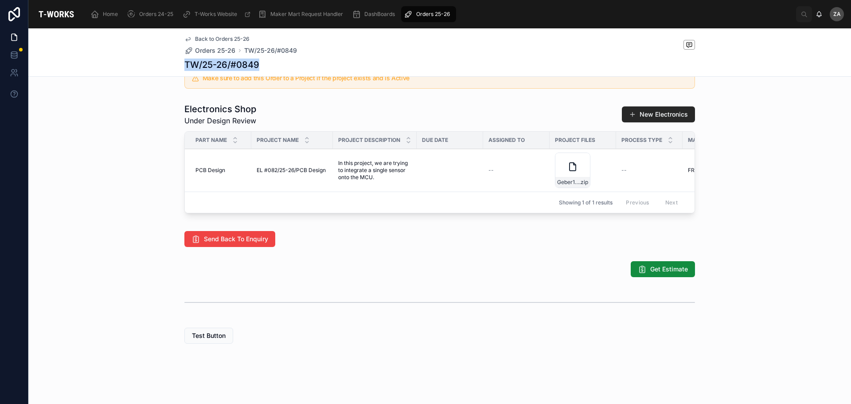
click at [0, 0] on span "Add Files" at bounding box center [0, 0] width 0 height 0
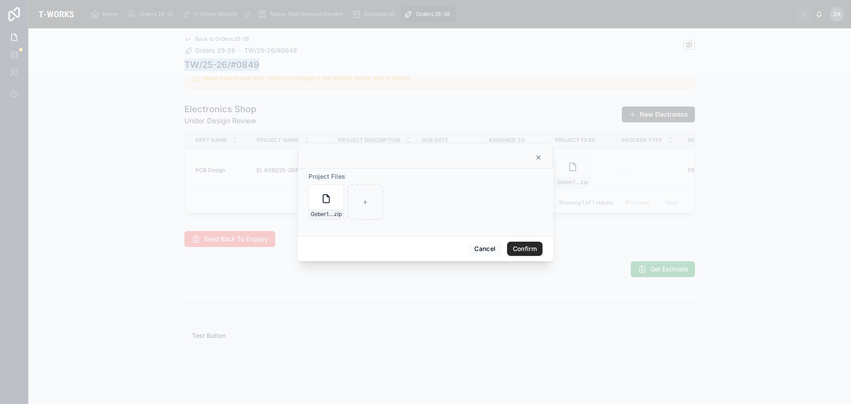
click at [518, 244] on button "Confirm" at bounding box center [524, 249] width 35 height 14
click at [520, 249] on button "Confirm" at bounding box center [524, 249] width 35 height 14
click at [539, 157] on icon at bounding box center [539, 158] width 4 height 4
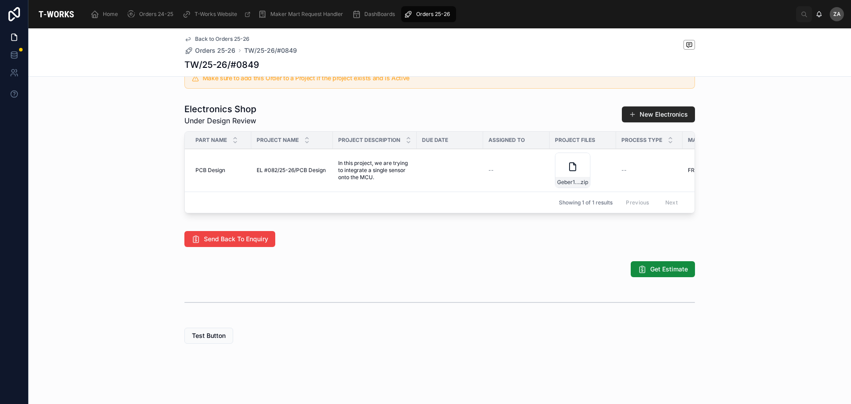
click at [0, 0] on span "Add Files" at bounding box center [0, 0] width 0 height 0
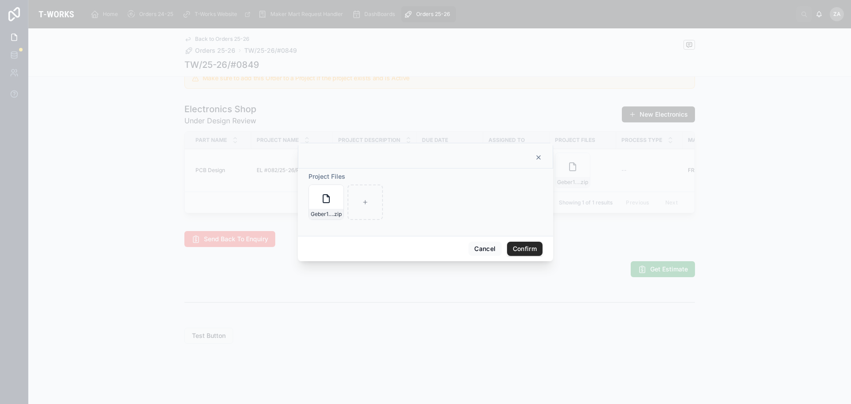
click at [535, 155] on icon at bounding box center [538, 157] width 7 height 7
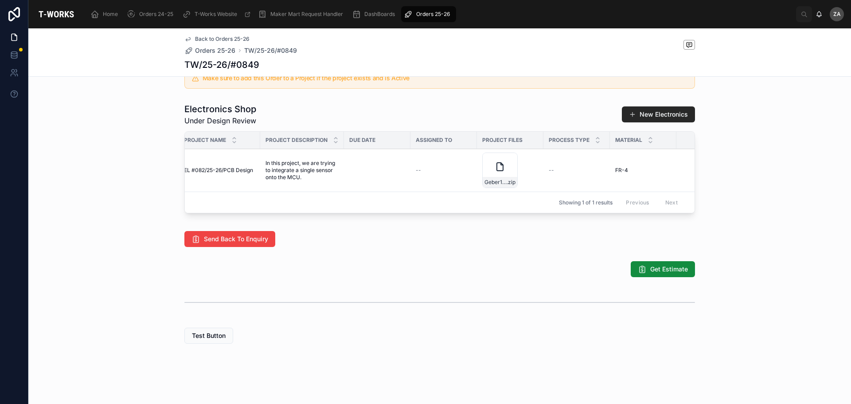
scroll to position [0, 0]
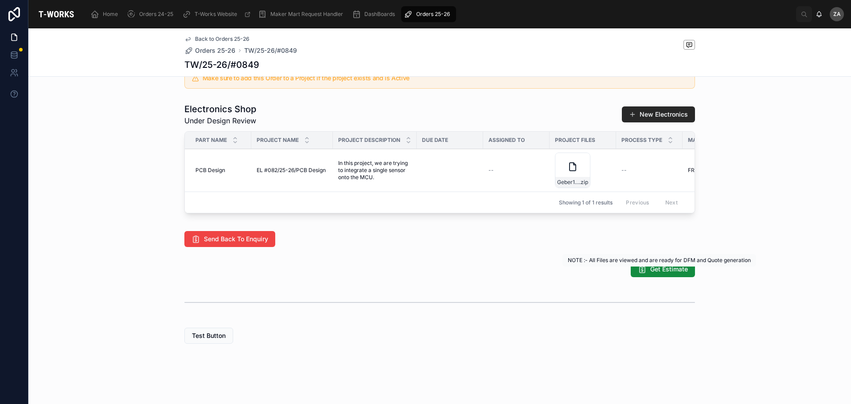
click at [650, 273] on span "Get Estimate" at bounding box center [669, 269] width 38 height 9
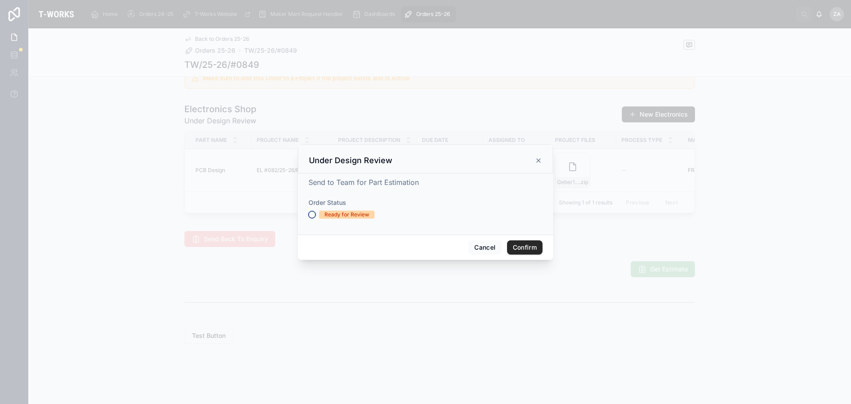
click at [312, 214] on button "Ready for Review" at bounding box center [312, 214] width 7 height 7
click at [521, 245] on button "Confirm" at bounding box center [524, 247] width 35 height 14
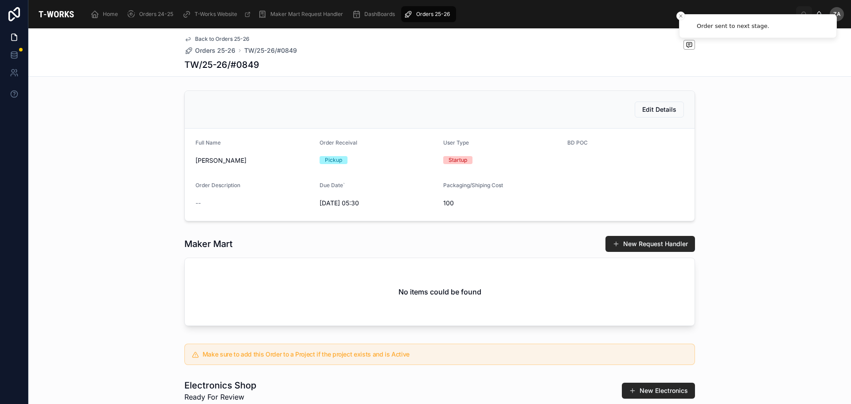
scroll to position [408, 0]
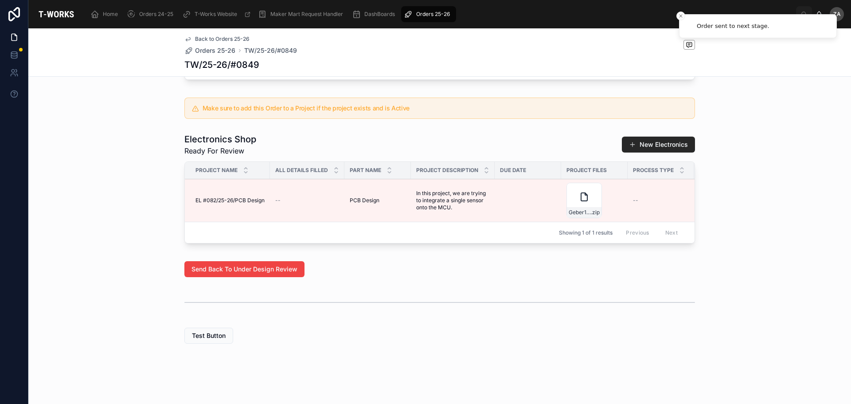
click at [0, 0] on span "Edit Details" at bounding box center [0, 0] width 0 height 0
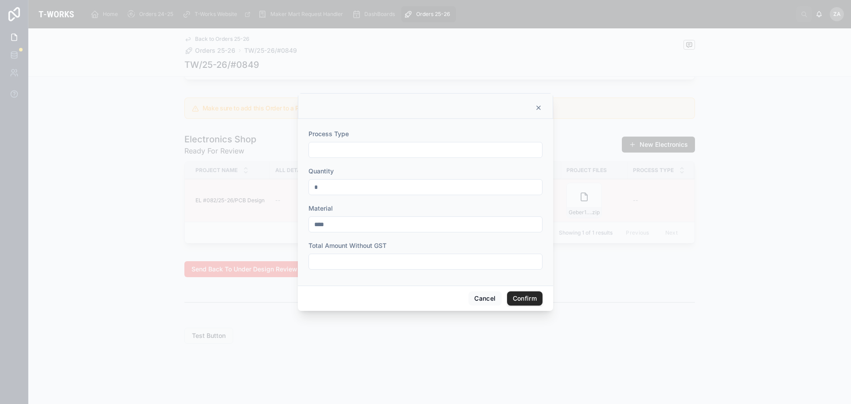
click at [540, 110] on icon at bounding box center [538, 107] width 7 height 7
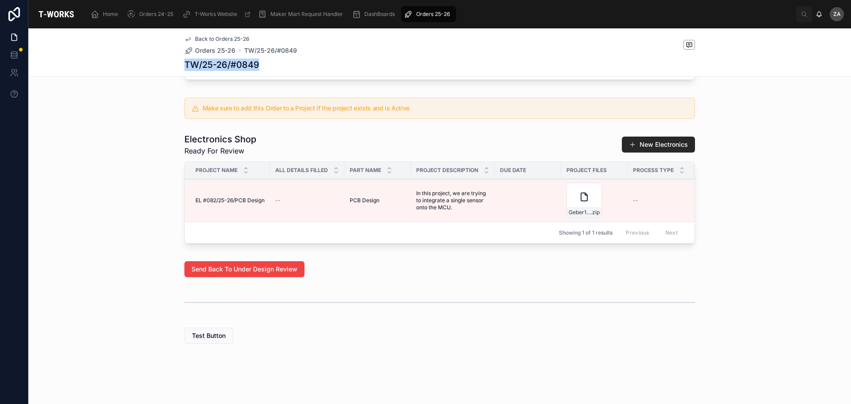
drag, startPoint x: 266, startPoint y: 64, endPoint x: 179, endPoint y: 66, distance: 87.8
click at [179, 66] on div "Back to Orders 25-26 Orders 25-26 TW/25-26/#0849 TW/25-26/#0849" at bounding box center [439, 52] width 823 height 48
copy h1 "TW/25-26/#0849"
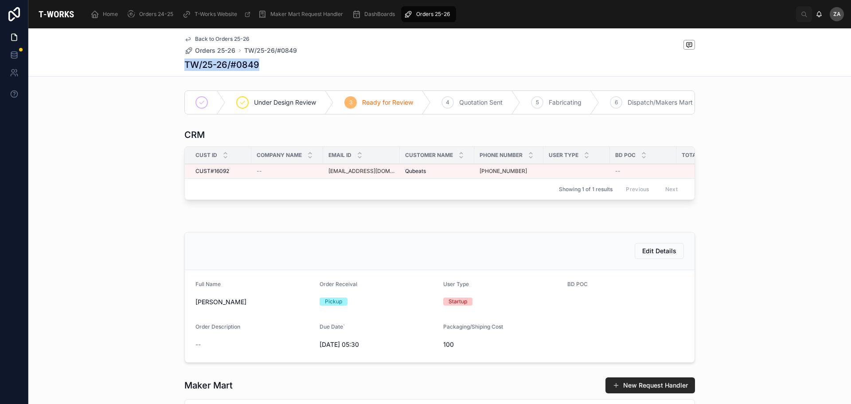
scroll to position [0, 0]
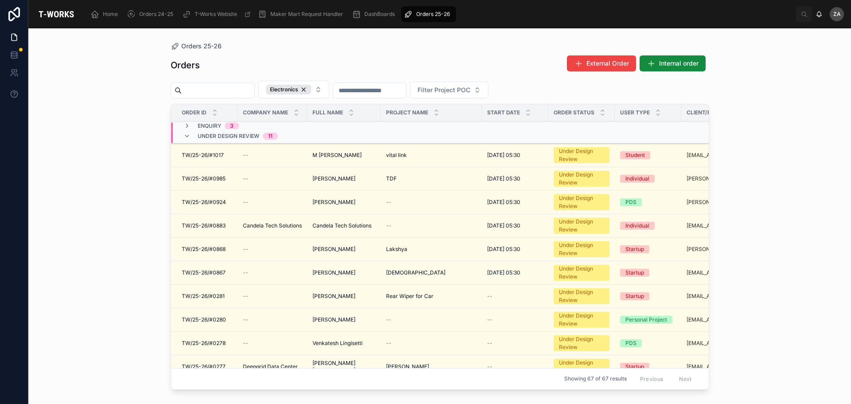
drag, startPoint x: 299, startPoint y: 89, endPoint x: 304, endPoint y: 106, distance: 17.5
click at [299, 89] on div "Electronics" at bounding box center [288, 90] width 45 height 10
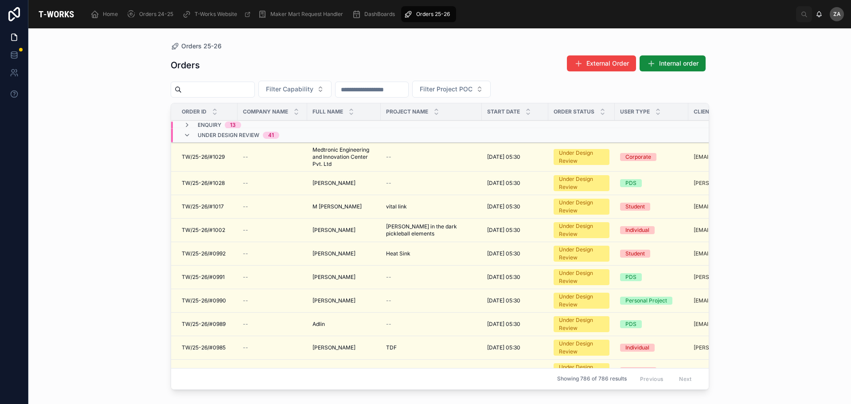
drag, startPoint x: 309, startPoint y: 94, endPoint x: 311, endPoint y: 90, distance: 4.8
click at [309, 93] on button "Filter Capability" at bounding box center [294, 89] width 73 height 17
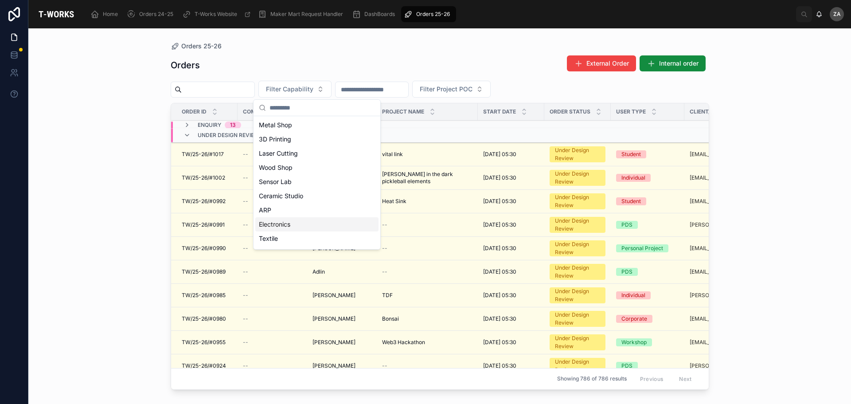
click at [283, 223] on div "Electronics" at bounding box center [316, 224] width 123 height 14
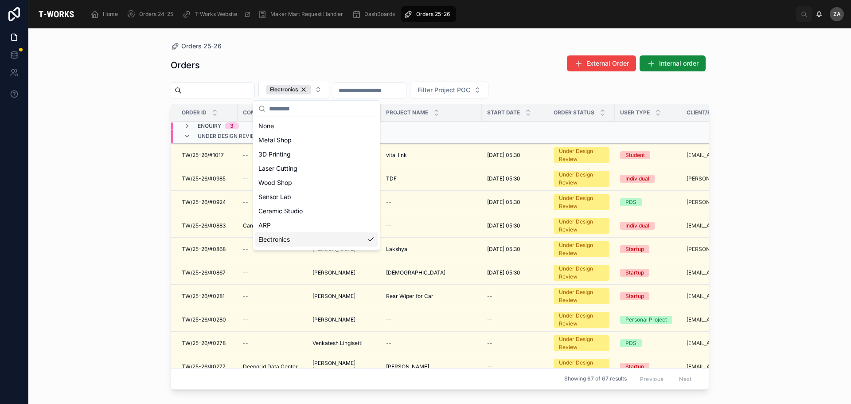
click at [282, 242] on div "Electronics" at bounding box center [316, 239] width 123 height 14
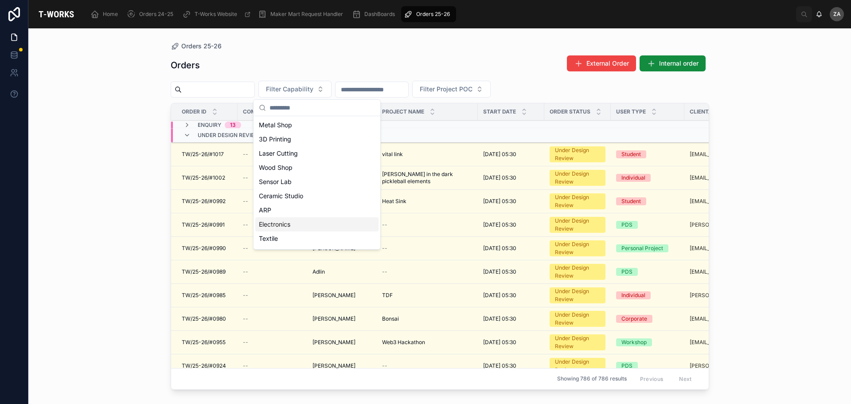
click at [282, 222] on div "Electronics" at bounding box center [316, 224] width 123 height 14
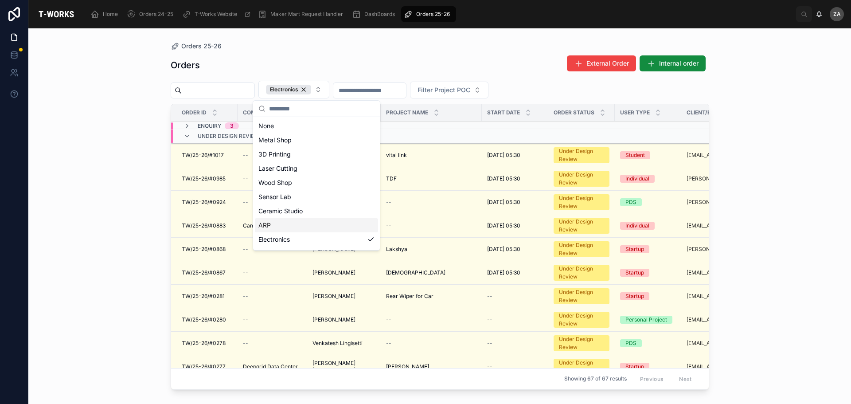
click at [102, 180] on div "Orders 25-26 Orders External Order Internal order Electronics Filter Project PO…" at bounding box center [439, 215] width 823 height 375
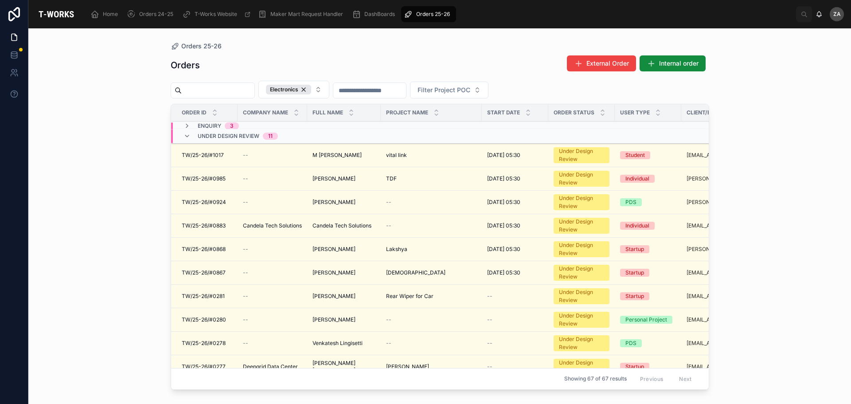
click at [189, 137] on icon at bounding box center [187, 136] width 7 height 7
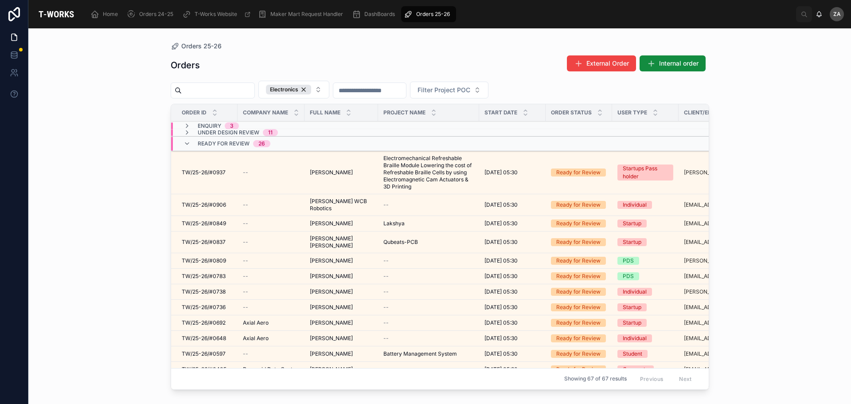
click at [184, 127] on icon at bounding box center [187, 125] width 7 height 7
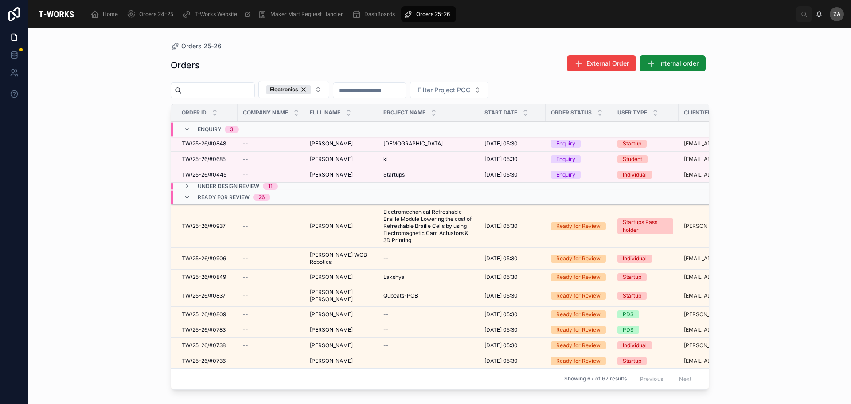
click at [184, 184] on icon at bounding box center [187, 186] width 7 height 7
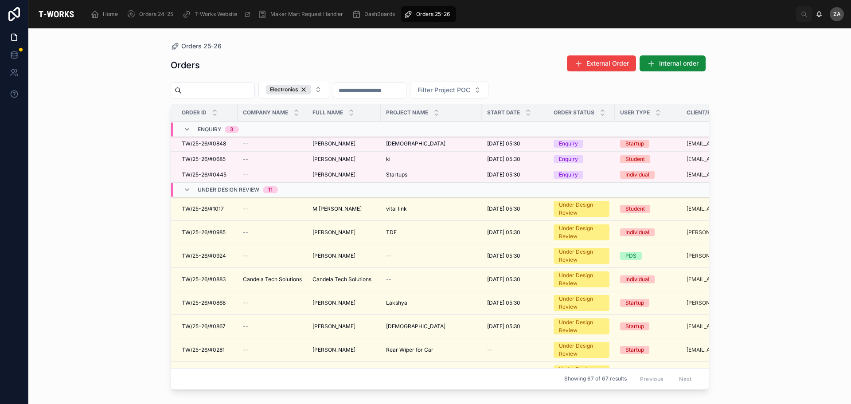
click at [184, 189] on icon at bounding box center [187, 189] width 7 height 7
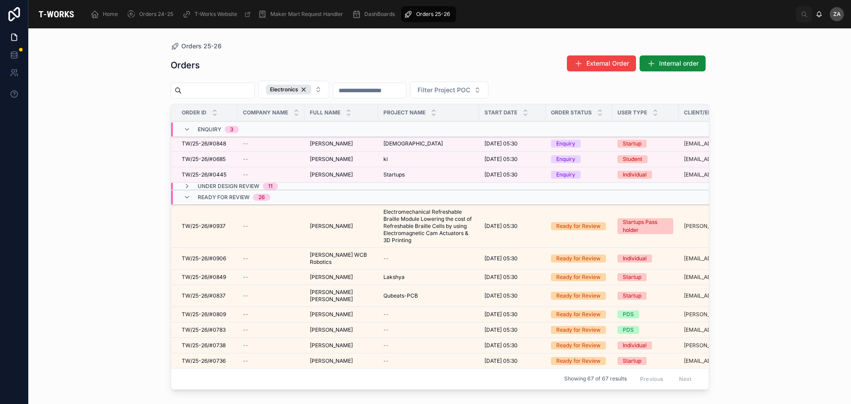
click at [184, 196] on icon at bounding box center [187, 197] width 7 height 7
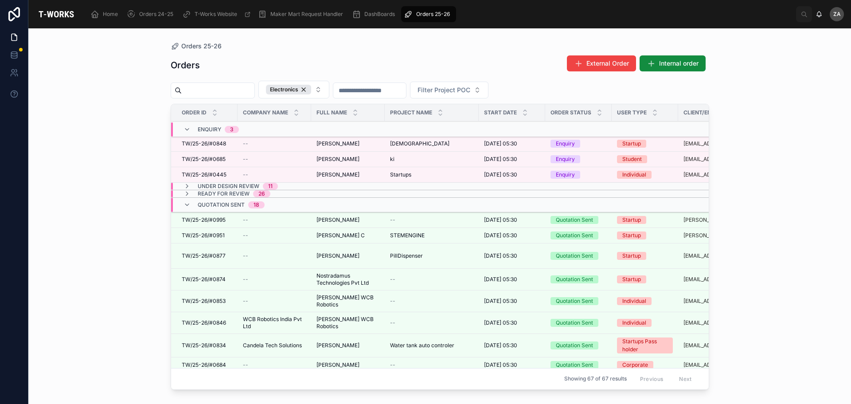
click at [185, 186] on icon at bounding box center [187, 186] width 7 height 7
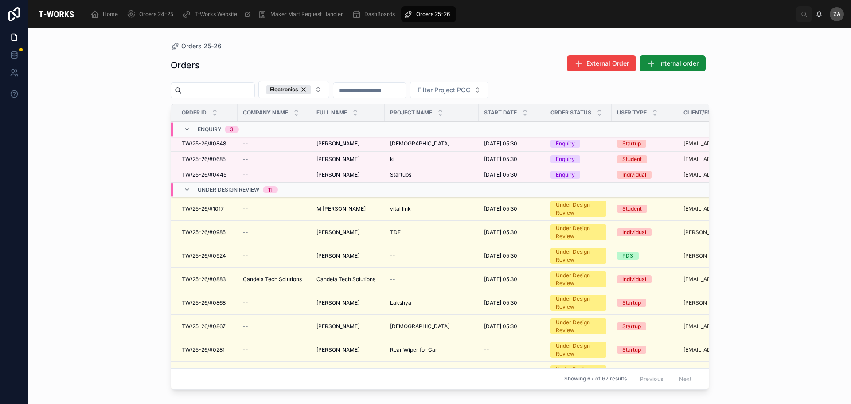
click at [360, 145] on span "[PERSON_NAME]" at bounding box center [338, 143] width 43 height 7
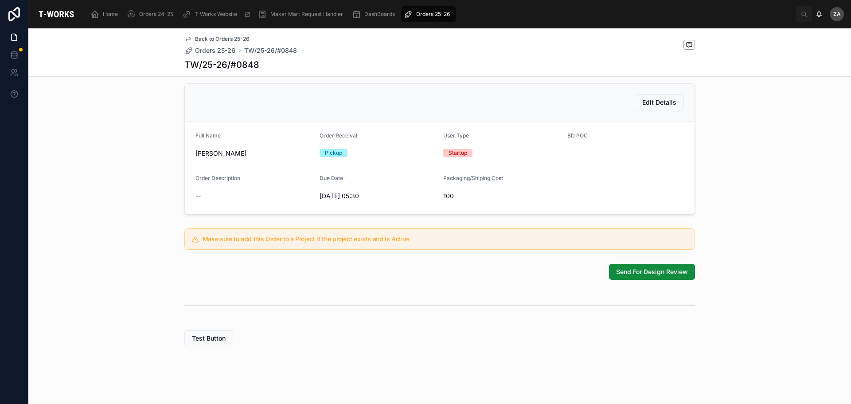
scroll to position [202, 0]
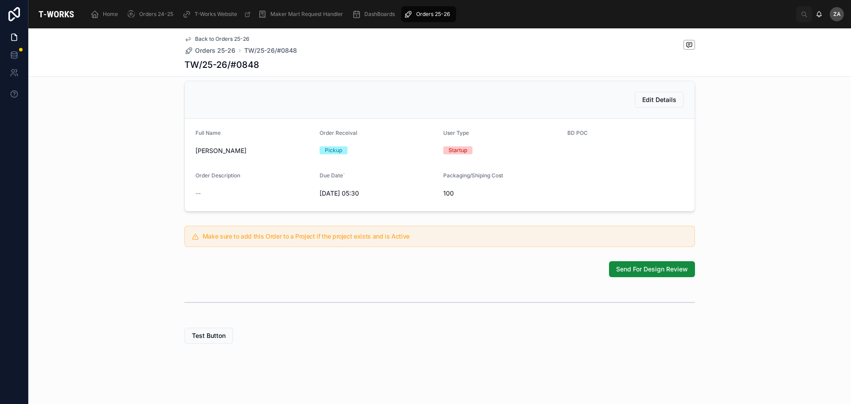
click at [636, 274] on button "Send For Design Review" at bounding box center [652, 269] width 86 height 16
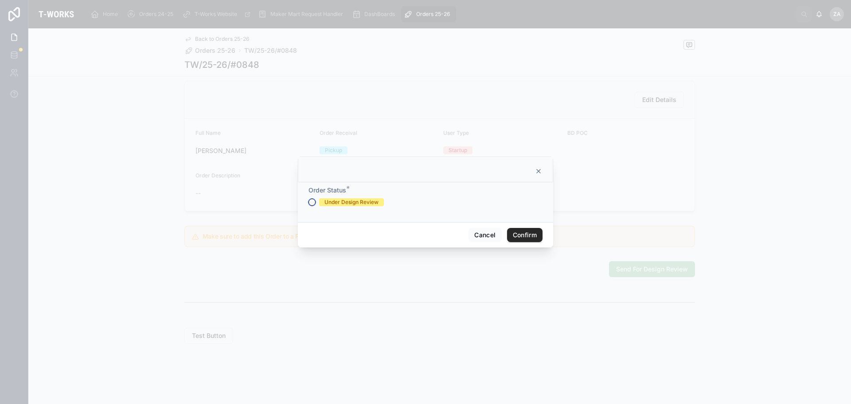
click at [311, 203] on button "Under Design Review" at bounding box center [312, 202] width 7 height 7
click at [522, 235] on button "Confirm" at bounding box center [524, 235] width 35 height 14
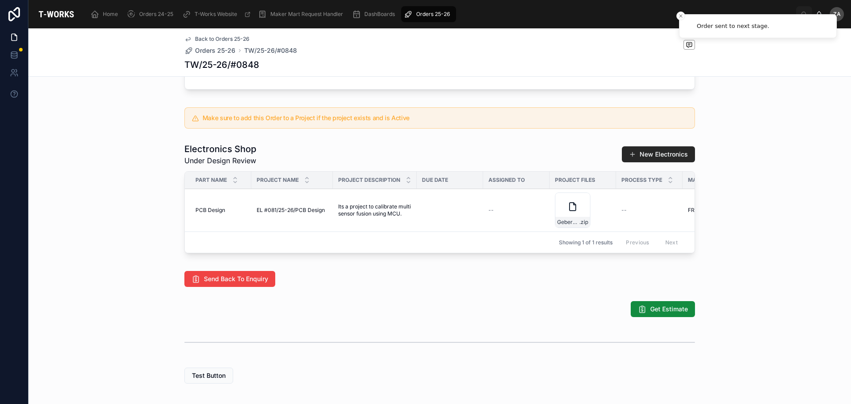
scroll to position [394, 0]
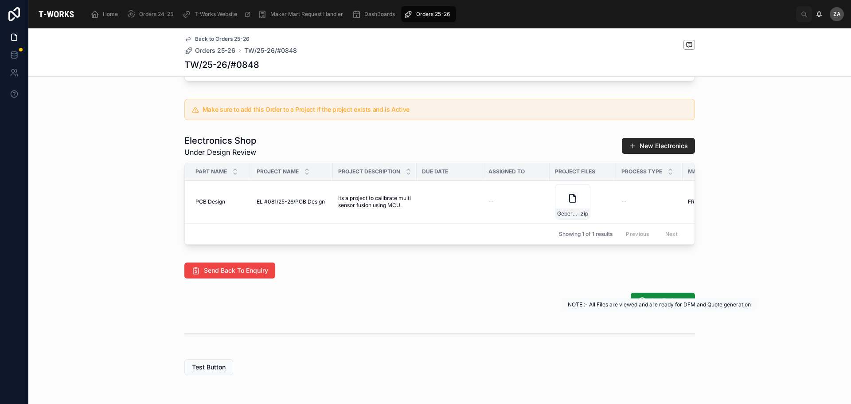
click at [666, 305] on span "Get Estimate" at bounding box center [669, 300] width 38 height 9
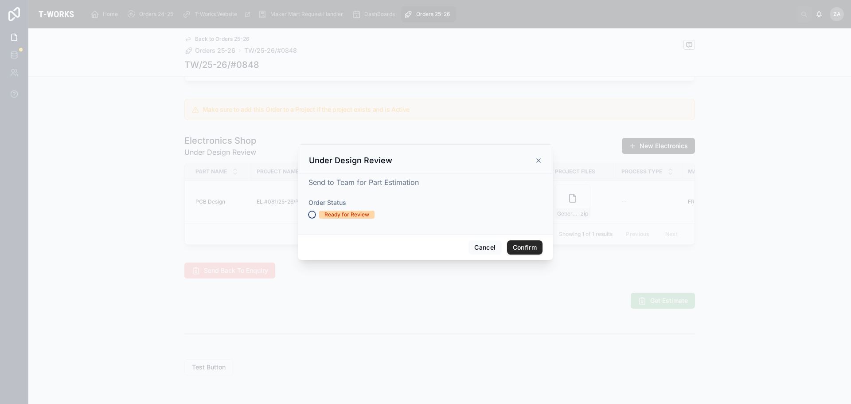
click at [312, 215] on button "Ready for Review" at bounding box center [312, 214] width 7 height 7
click at [523, 248] on button "Confirm" at bounding box center [524, 247] width 35 height 14
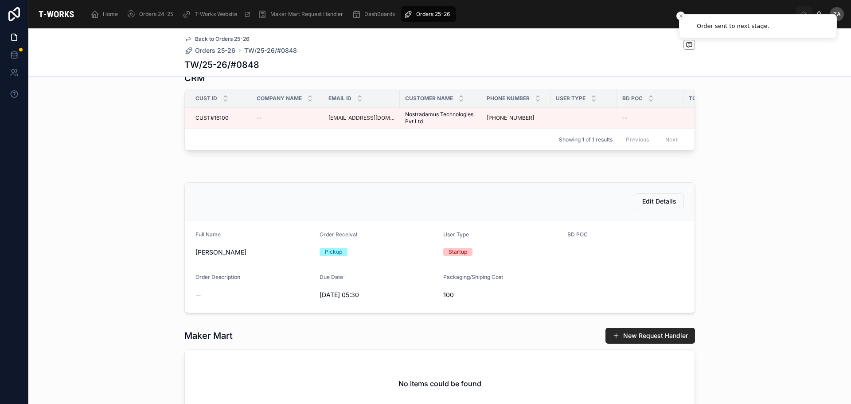
scroll to position [0, 0]
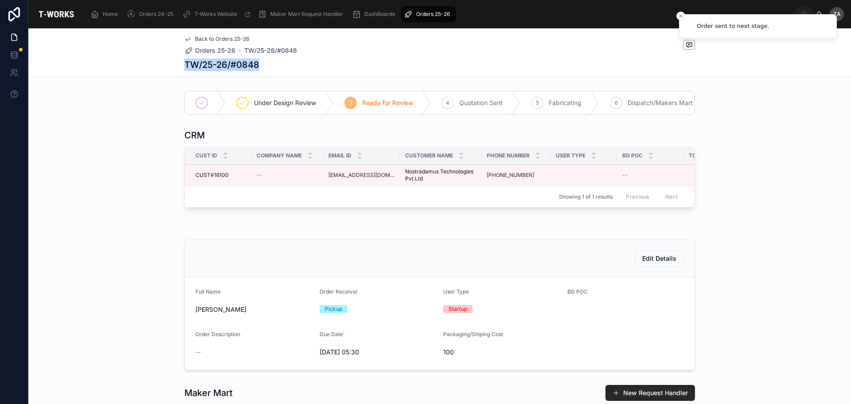
drag, startPoint x: 259, startPoint y: 63, endPoint x: 180, endPoint y: 63, distance: 78.9
click at [180, 63] on div "Back to Orders 25-26 Orders 25-26 TW/25-26/#0848 TW/25-26/#0848" at bounding box center [439, 52] width 823 height 48
copy h1 "TW/25-26/#0848"
click at [422, 13] on span "Orders 25-26" at bounding box center [433, 14] width 34 height 7
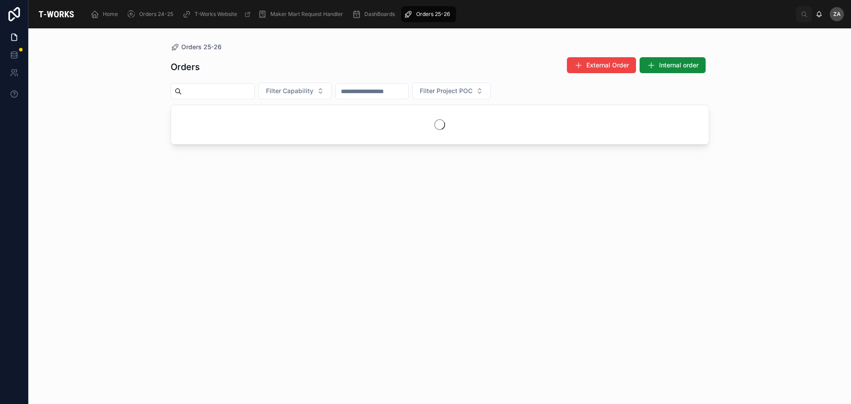
click at [313, 91] on span "Filter Capability" at bounding box center [289, 90] width 47 height 9
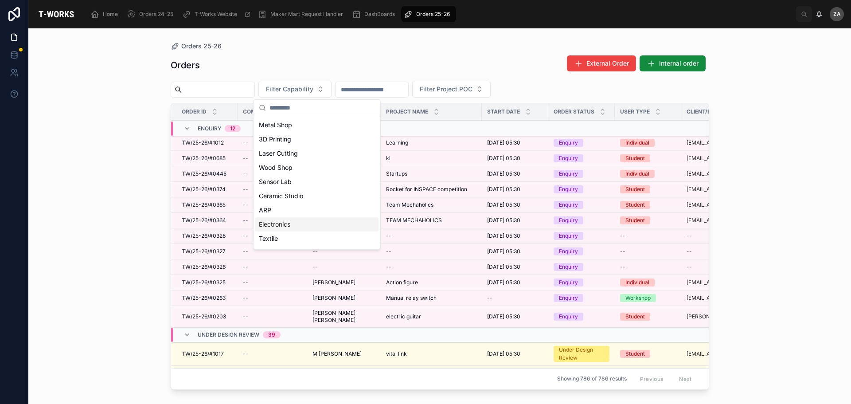
click at [283, 225] on div "Electronics" at bounding box center [316, 224] width 123 height 14
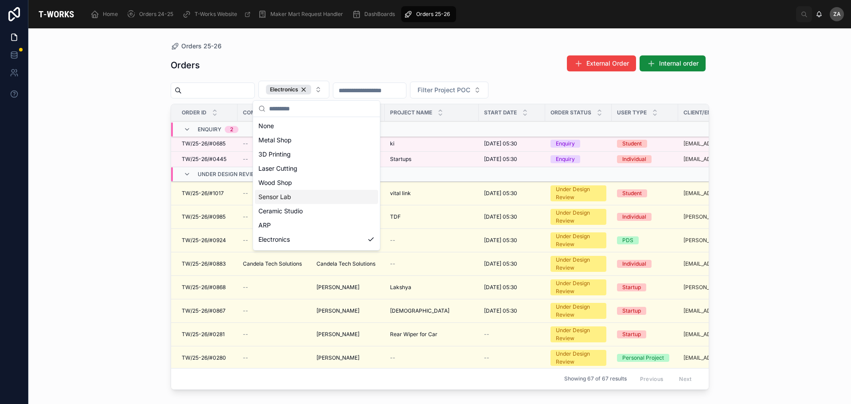
click at [760, 154] on div "Orders 25-26 Orders External Order Internal order Electronics Filter Project PO…" at bounding box center [439, 215] width 823 height 375
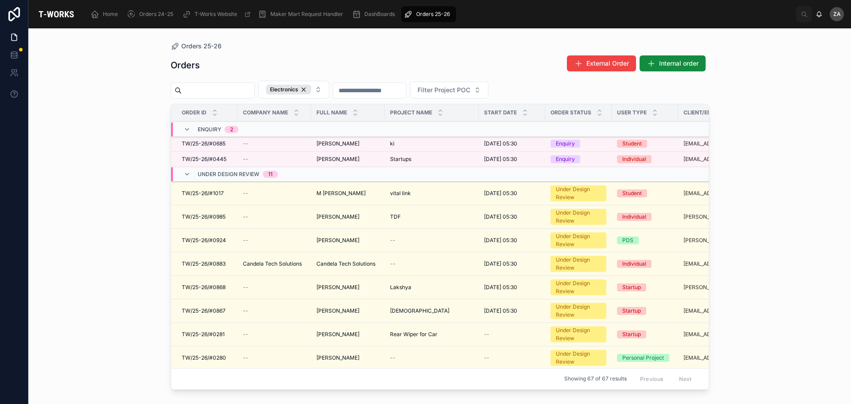
click at [347, 143] on span "[PERSON_NAME]" at bounding box center [338, 143] width 43 height 7
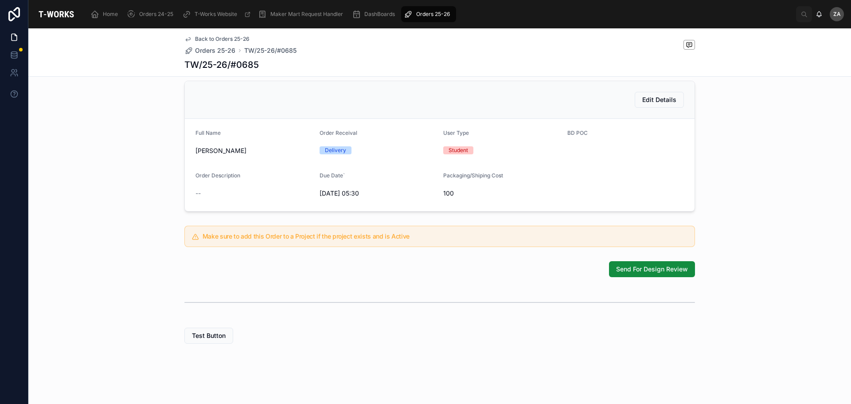
scroll to position [195, 0]
click at [641, 271] on span "Send For Design Review" at bounding box center [652, 269] width 72 height 9
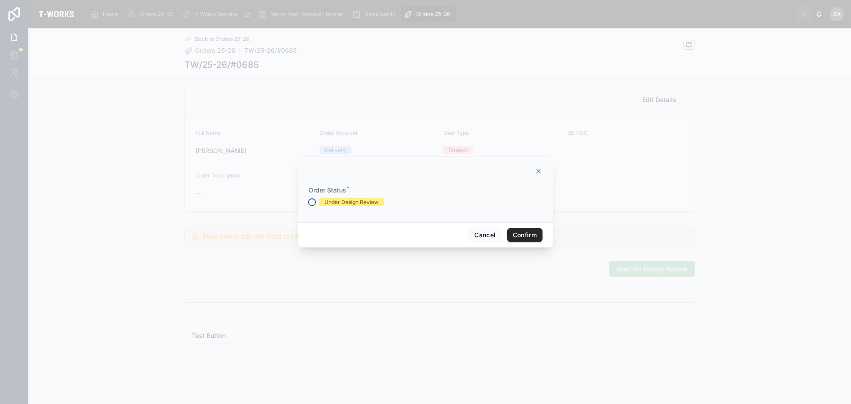
click at [313, 201] on button "Under Design Review" at bounding box center [312, 202] width 7 height 7
click at [516, 240] on button "Confirm" at bounding box center [524, 235] width 35 height 14
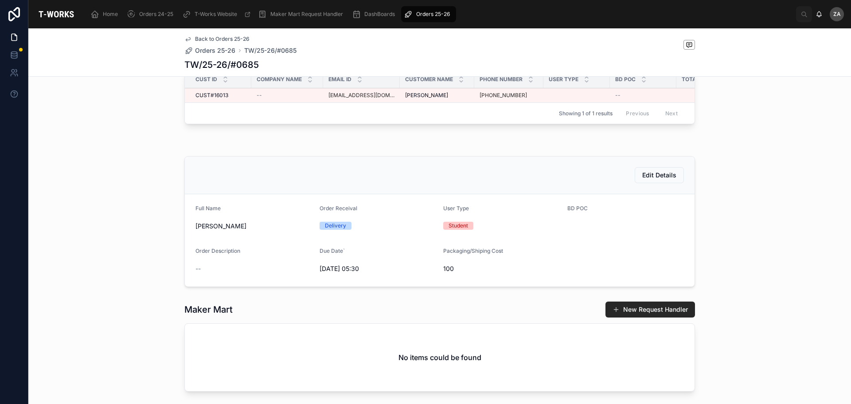
scroll to position [0, 0]
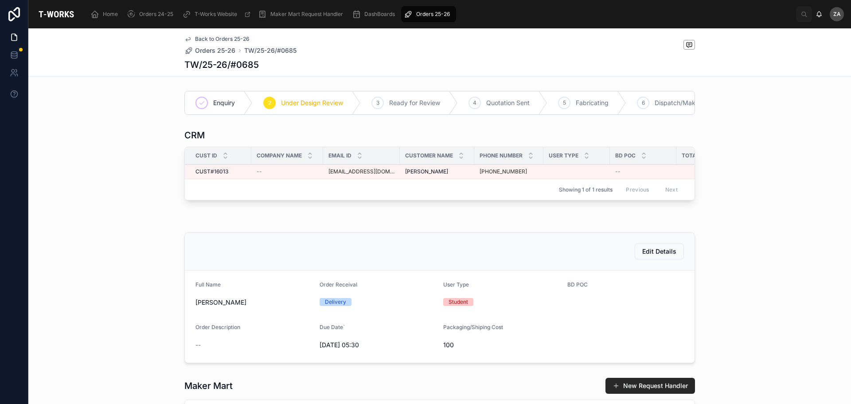
click at [430, 14] on span "Orders 25-26" at bounding box center [433, 14] width 34 height 7
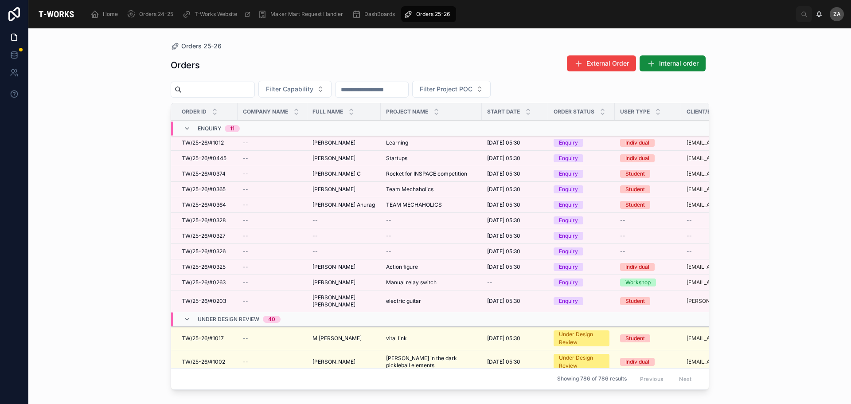
drag, startPoint x: 316, startPoint y: 90, endPoint x: 312, endPoint y: 96, distance: 7.0
click at [313, 90] on span "Filter Capability" at bounding box center [289, 89] width 47 height 9
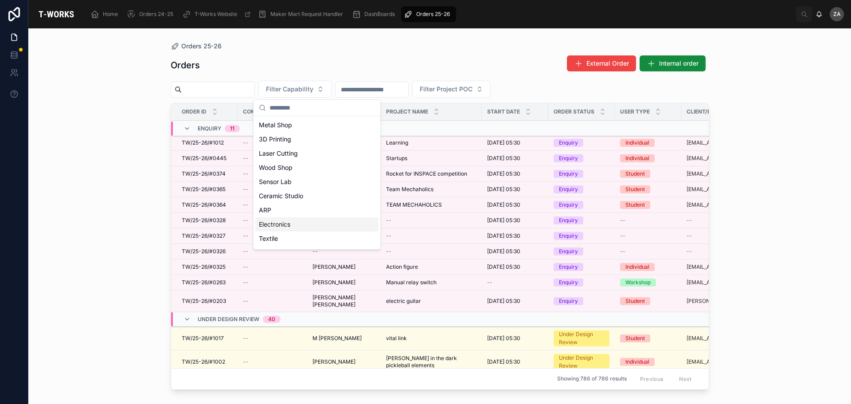
click at [267, 225] on div "Electronics" at bounding box center [316, 224] width 123 height 14
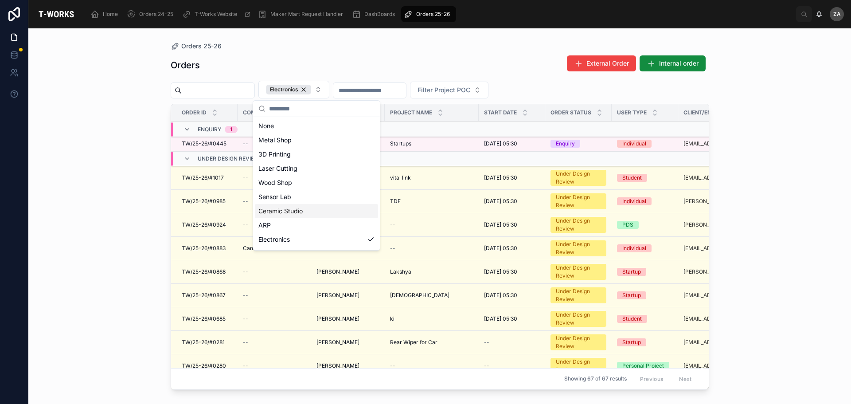
click at [92, 132] on div "Orders 25-26 Orders External Order Internal order Electronics Filter Project PO…" at bounding box center [439, 215] width 823 height 375
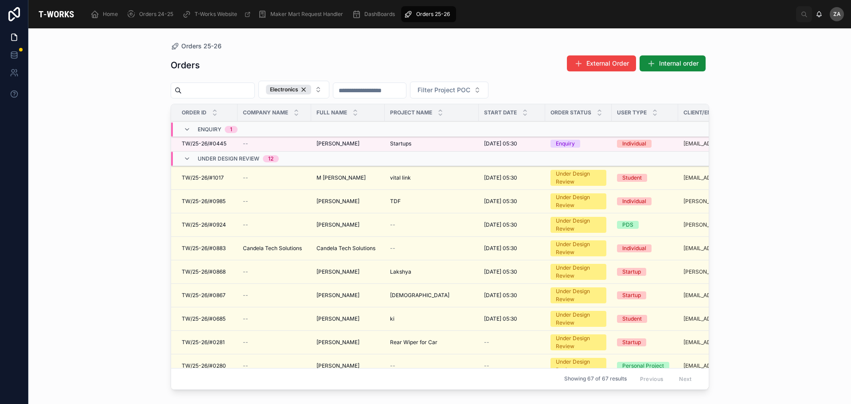
click at [399, 146] on span "Startups" at bounding box center [400, 143] width 21 height 7
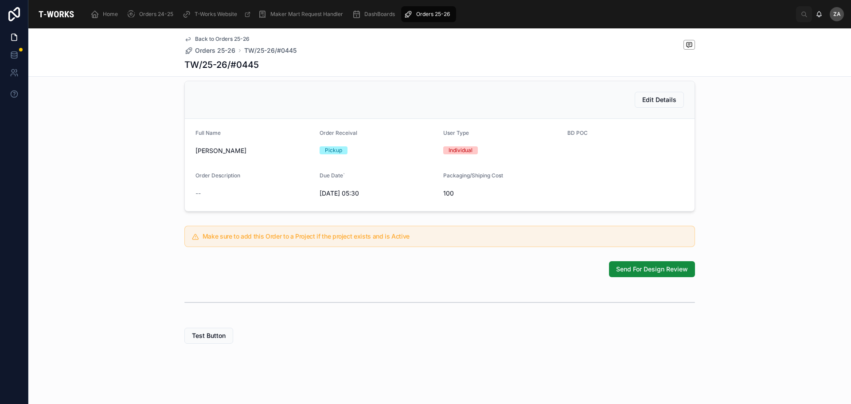
scroll to position [195, 0]
click at [678, 271] on span "Send For Design Review" at bounding box center [652, 269] width 72 height 9
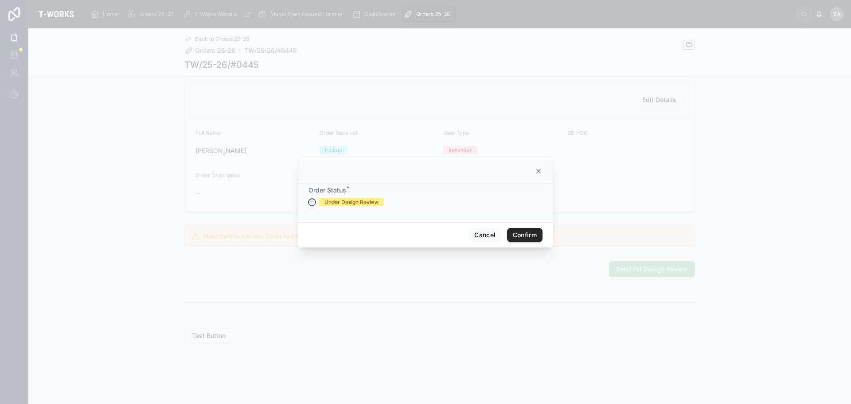
click at [310, 199] on button "Under Design Review" at bounding box center [312, 202] width 7 height 7
click at [516, 229] on button "Confirm" at bounding box center [524, 235] width 35 height 14
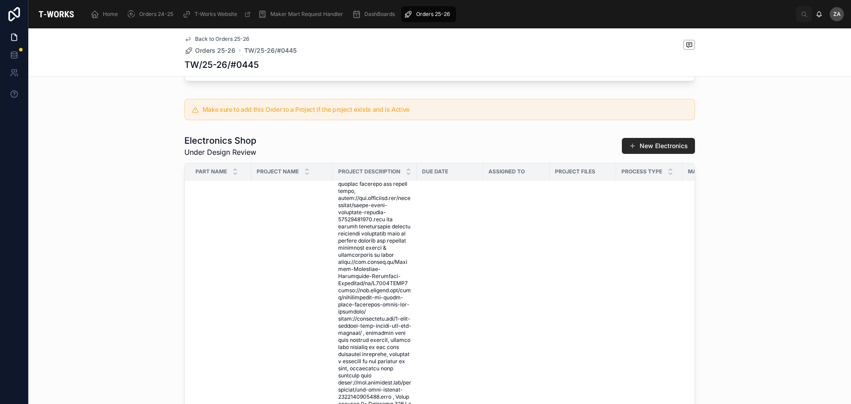
scroll to position [1773, 0]
click at [765, 198] on div "Electronics Shop Under Design Review New Electronics Part Name Project Name Pro…" at bounding box center [439, 302] width 823 height 343
click at [416, 10] on div "Orders 25-26" at bounding box center [429, 14] width 50 height 14
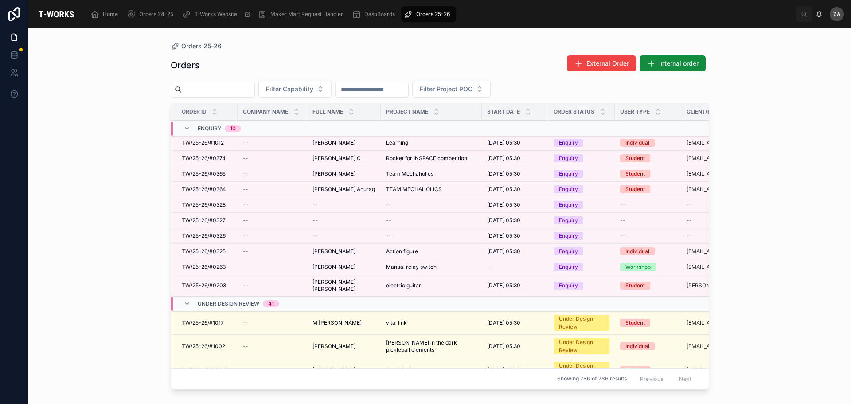
click at [311, 93] on span "Filter Capability" at bounding box center [289, 89] width 47 height 9
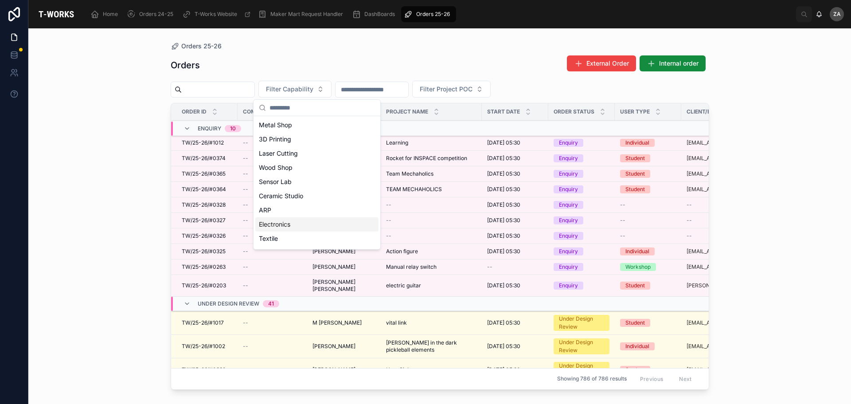
click at [291, 223] on div "Electronics" at bounding box center [316, 224] width 123 height 14
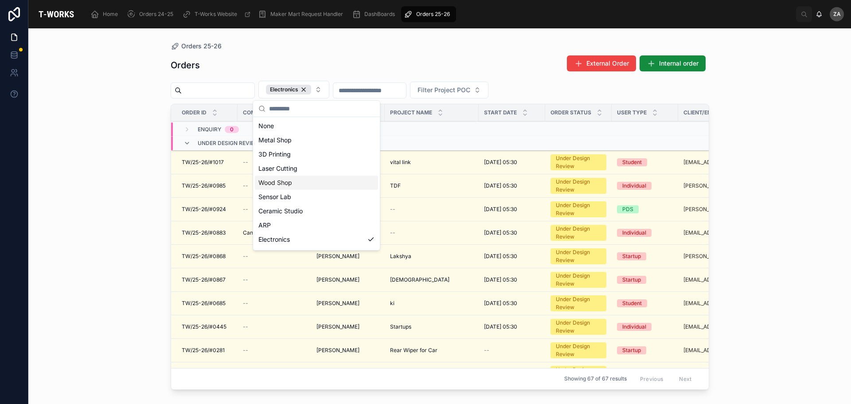
click at [761, 160] on div "Orders 25-26 Orders External Order Internal order Electronics Filter Project PO…" at bounding box center [439, 215] width 823 height 375
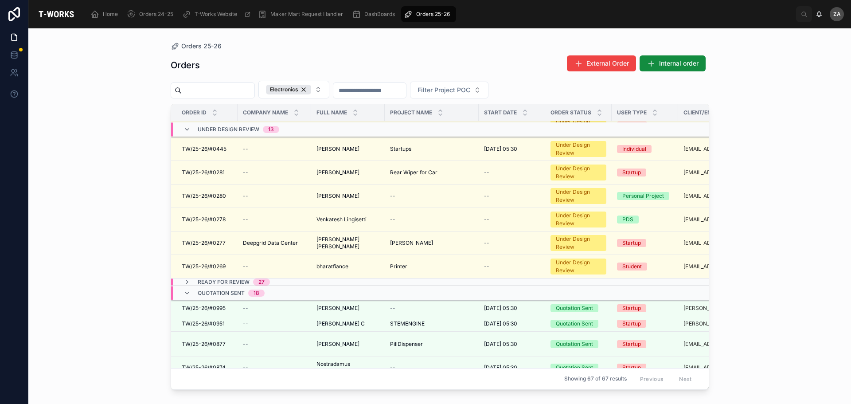
scroll to position [177, 0]
click at [186, 282] on icon at bounding box center [187, 282] width 7 height 7
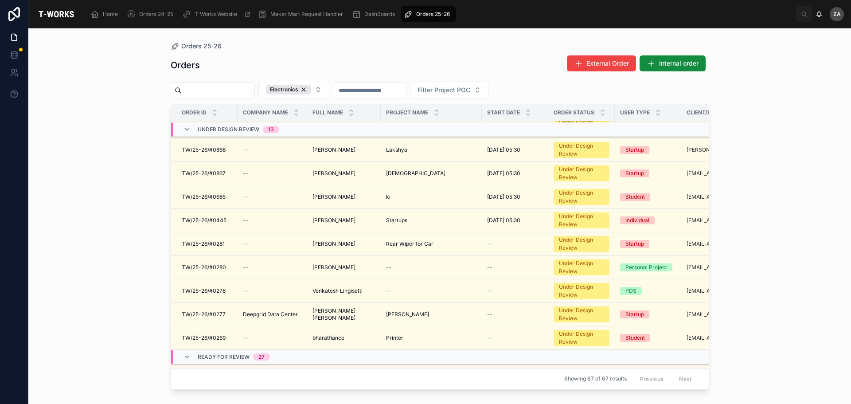
scroll to position [0, 0]
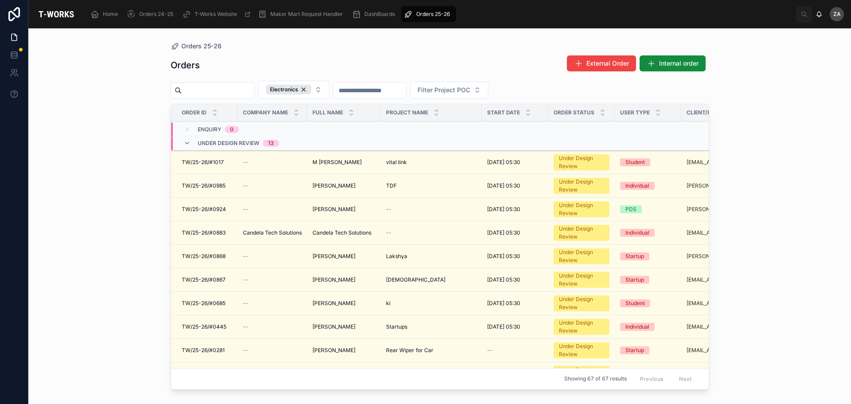
click at [350, 159] on span "M [PERSON_NAME]" at bounding box center [337, 162] width 49 height 7
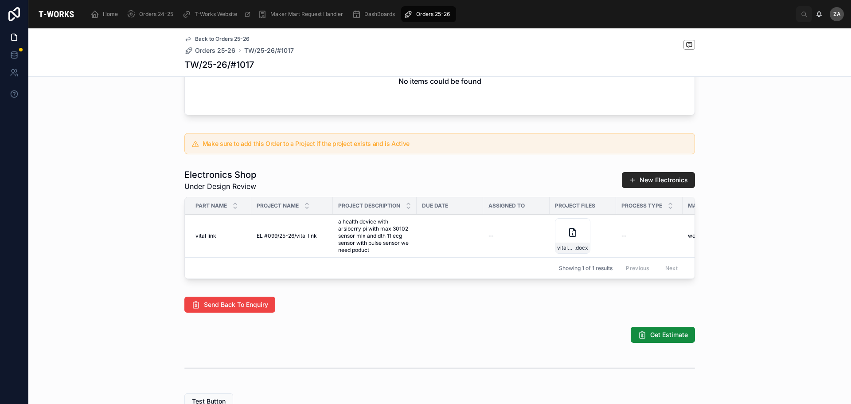
scroll to position [355, 0]
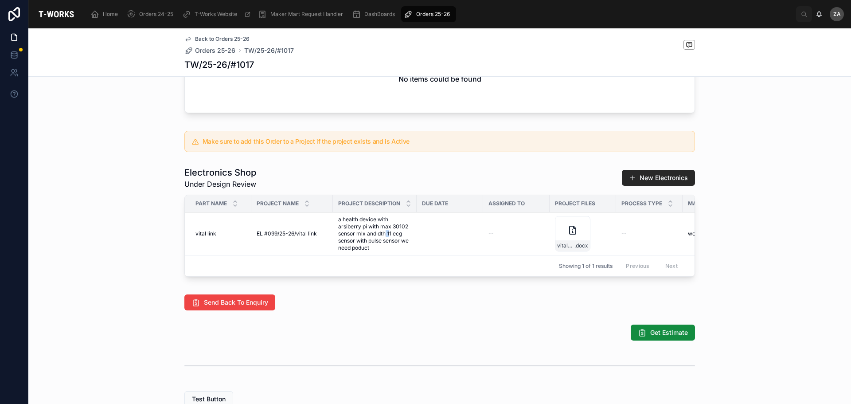
drag, startPoint x: 383, startPoint y: 246, endPoint x: 386, endPoint y: 250, distance: 5.4
click at [386, 250] on span "a health device with arsiberry pi with max 30102 sensor mlx and dth 11 ecg sens…" at bounding box center [374, 233] width 73 height 35
click at [555, 242] on div "vital-link-newgen .docx" at bounding box center [572, 233] width 35 height 35
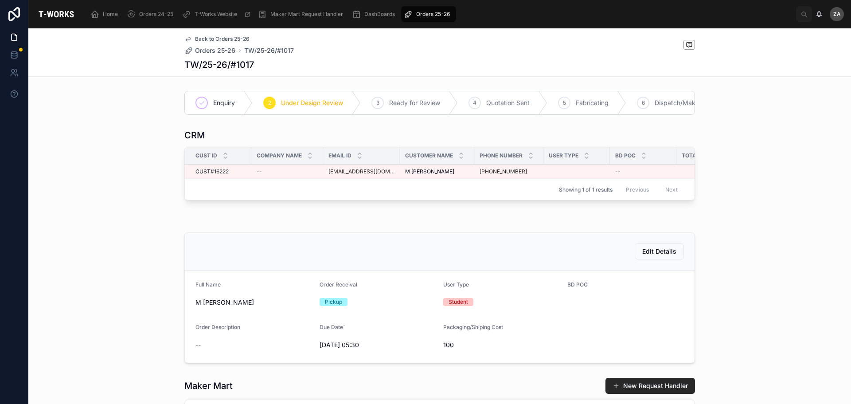
click at [298, 103] on span "Under Design Review" at bounding box center [312, 102] width 62 height 9
click at [263, 102] on div "2" at bounding box center [269, 103] width 12 height 12
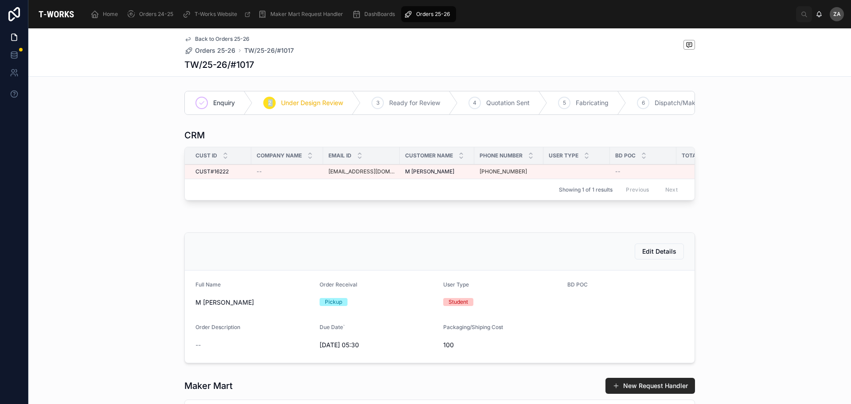
click at [263, 102] on div "2" at bounding box center [269, 103] width 12 height 12
click at [228, 51] on span "Orders 25-26" at bounding box center [215, 50] width 40 height 9
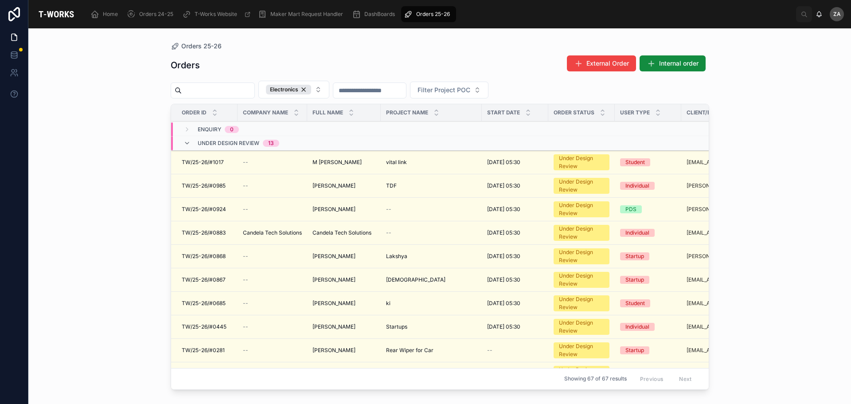
click at [334, 212] on span "[PERSON_NAME]" at bounding box center [334, 209] width 43 height 7
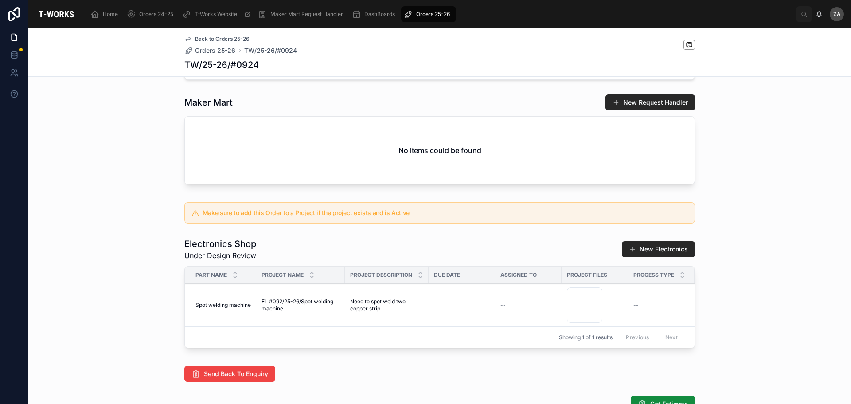
scroll to position [222, 0]
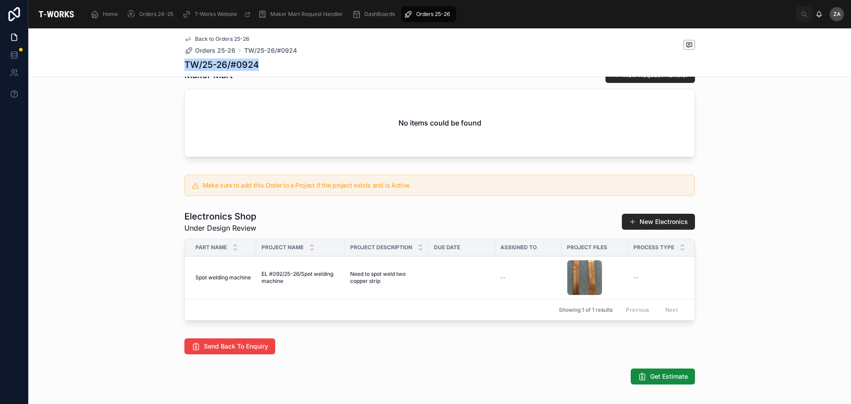
drag, startPoint x: 179, startPoint y: 63, endPoint x: 255, endPoint y: 61, distance: 75.8
click at [255, 61] on div "Back to Orders 25-26 Orders 25-26 TW/25-26/#0924 TW/25-26/#0924" at bounding box center [439, 52] width 823 height 48
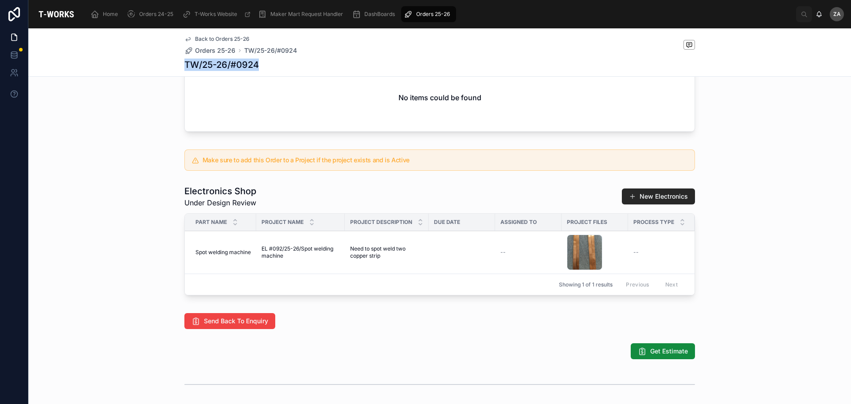
scroll to position [266, 0]
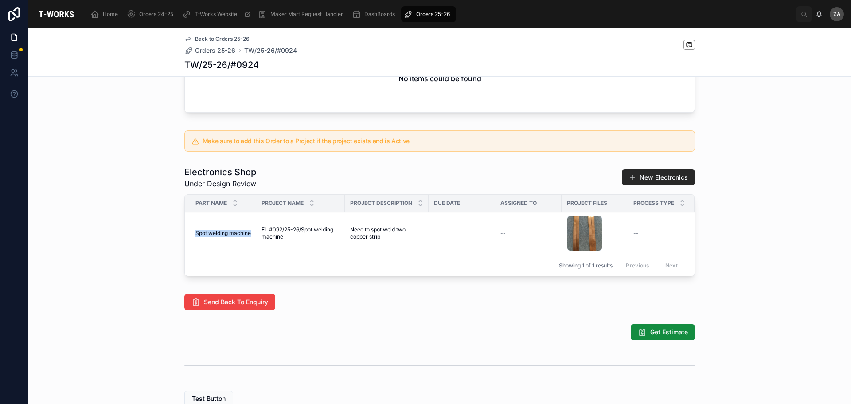
drag, startPoint x: 193, startPoint y: 238, endPoint x: 249, endPoint y: 236, distance: 55.5
click at [249, 236] on td "Spot welding machine Spot welding machine" at bounding box center [220, 233] width 71 height 43
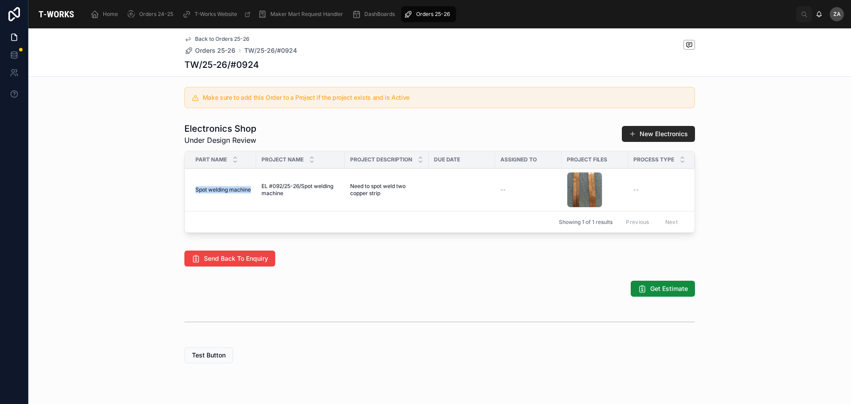
scroll to position [310, 0]
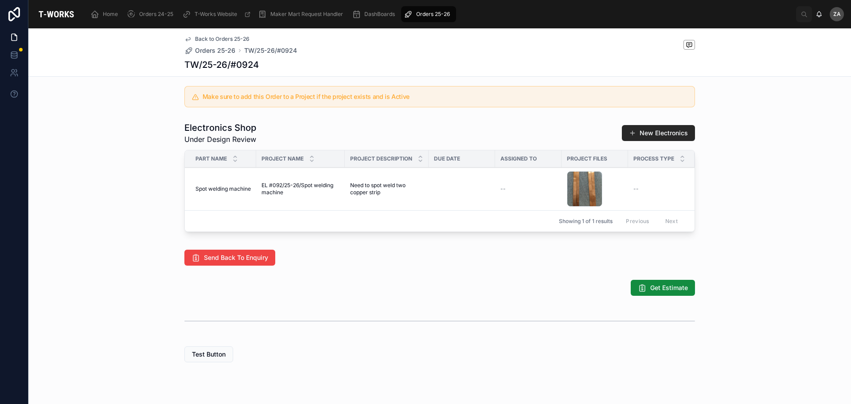
click at [575, 196] on div "17579345163736655556765490918366 .jpg" at bounding box center [584, 188] width 35 height 35
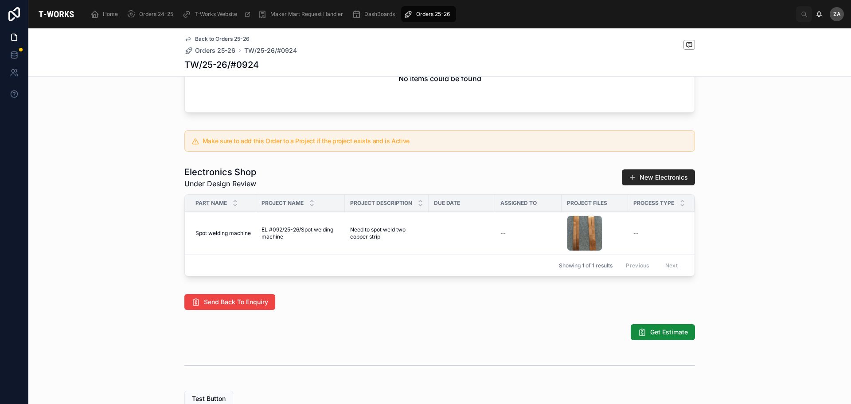
scroll to position [44, 0]
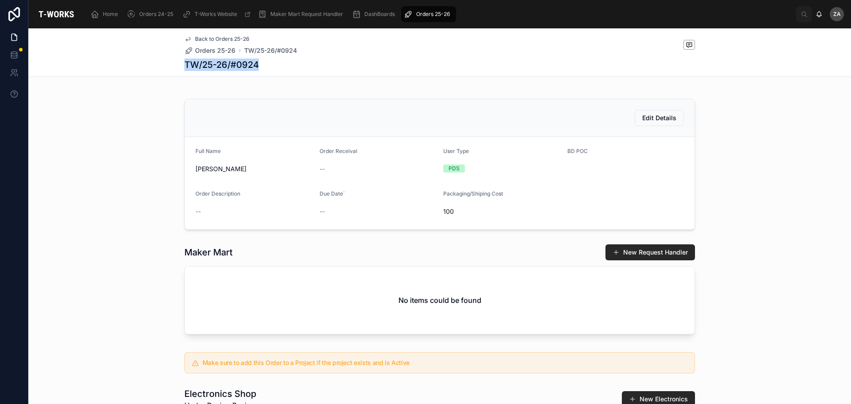
drag, startPoint x: 263, startPoint y: 64, endPoint x: 183, endPoint y: 65, distance: 80.2
click at [184, 65] on div "TW/25-26/#0924" at bounding box center [439, 65] width 511 height 12
copy h1 "TW/25-26/#0924"
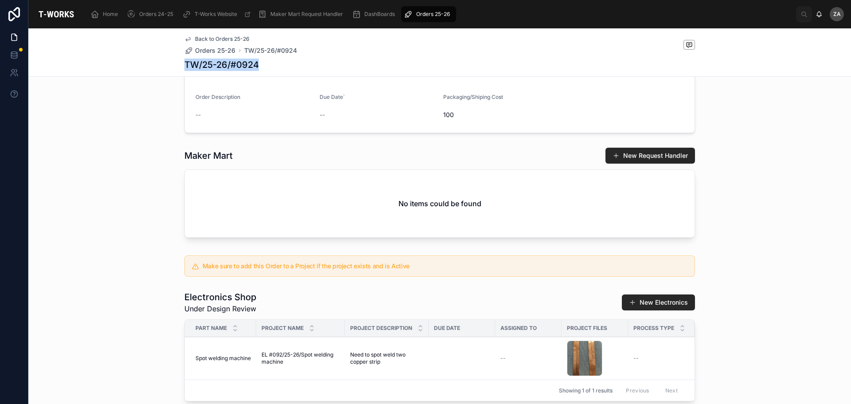
scroll to position [310, 0]
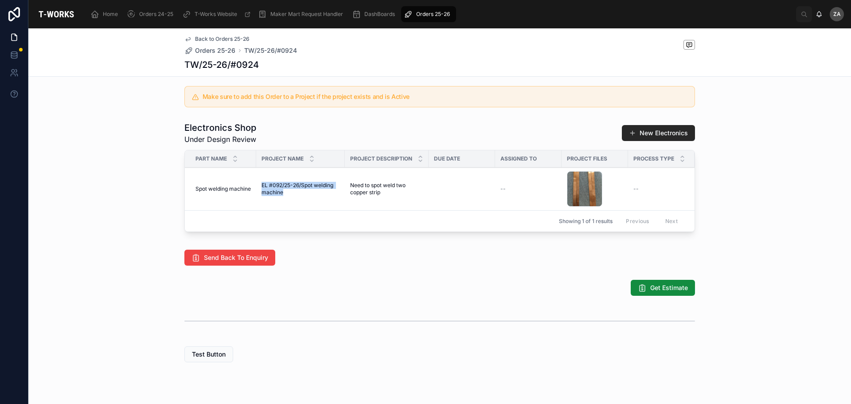
drag, startPoint x: 281, startPoint y: 199, endPoint x: 258, endPoint y: 192, distance: 24.3
click at [262, 192] on span "EL #092/25-26/Spot welding machine" at bounding box center [301, 189] width 78 height 14
copy span "EL #092/25-26/Spot welding machine"
click at [397, 269] on div "Send Back To Enquiry" at bounding box center [439, 257] width 823 height 23
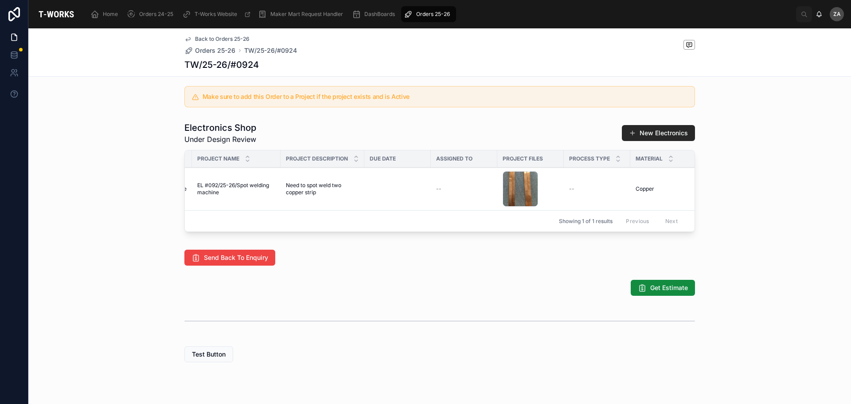
scroll to position [0, 0]
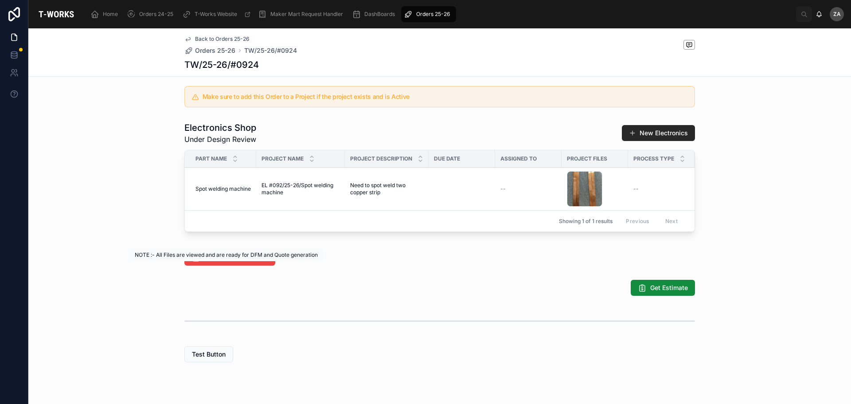
click at [238, 262] on span "Send Back To Enquiry" at bounding box center [236, 257] width 64 height 9
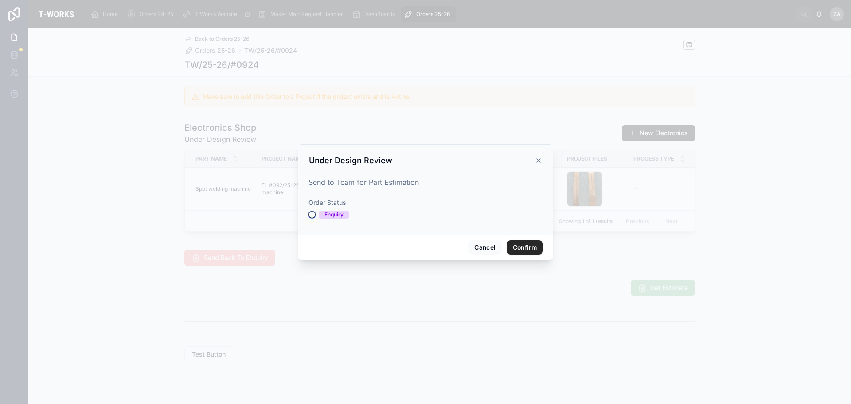
click at [311, 215] on button "Enquiry" at bounding box center [312, 214] width 7 height 7
click at [517, 255] on div "Cancel Confirm" at bounding box center [425, 246] width 255 height 25
click at [518, 245] on button "Confirm" at bounding box center [524, 247] width 35 height 14
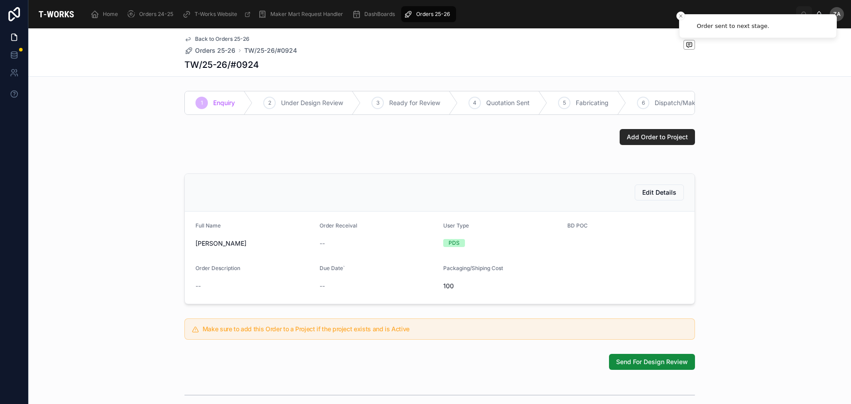
click at [428, 13] on span "Orders 25-26" at bounding box center [433, 14] width 34 height 7
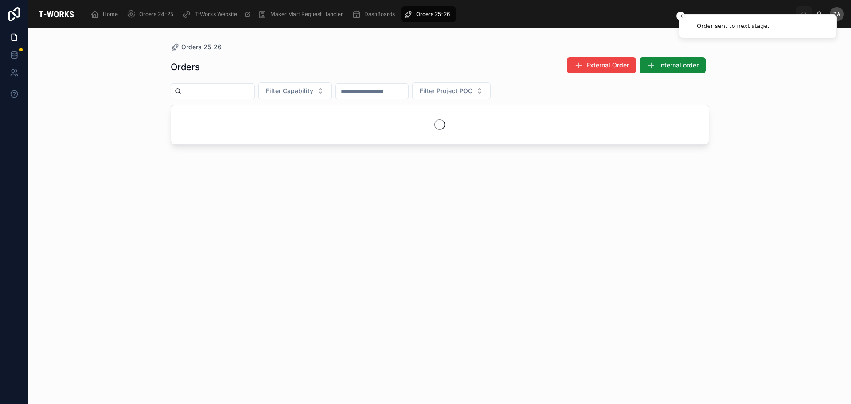
click at [305, 94] on span "Filter Capability" at bounding box center [289, 90] width 47 height 9
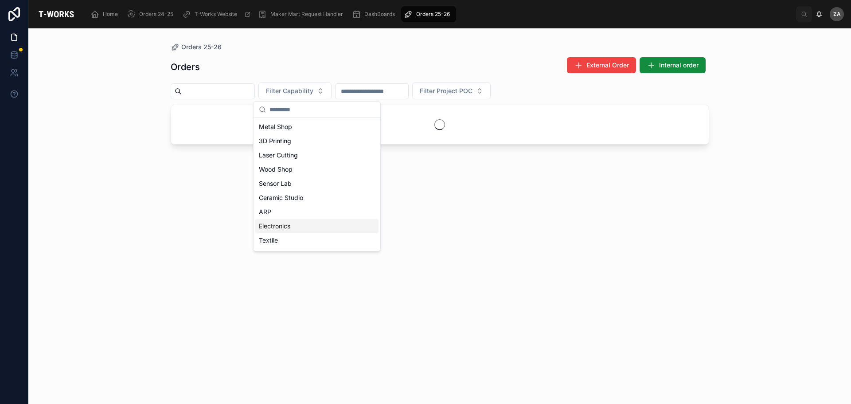
click at [277, 224] on div "Electronics" at bounding box center [316, 226] width 123 height 14
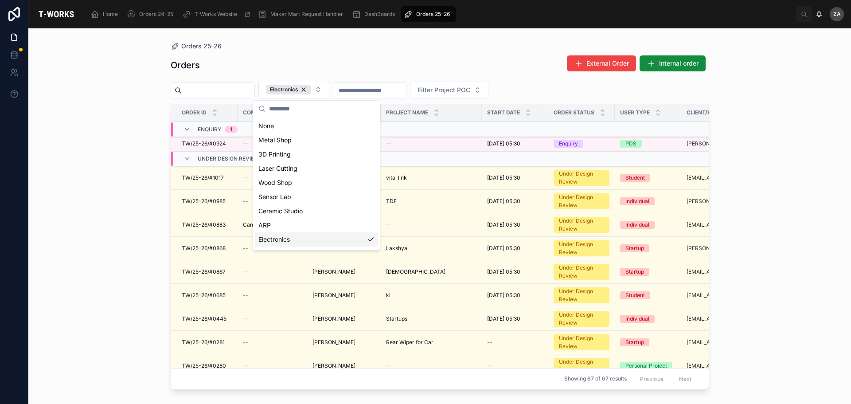
click at [102, 205] on div "Orders 25-26 Orders External Order Internal order Electronics Filter Project PO…" at bounding box center [439, 215] width 823 height 375
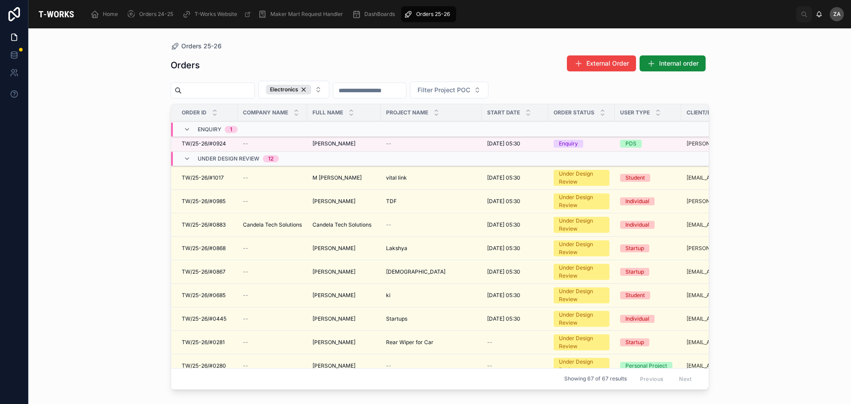
click at [339, 227] on span "Candela Tech Solutions" at bounding box center [342, 224] width 59 height 7
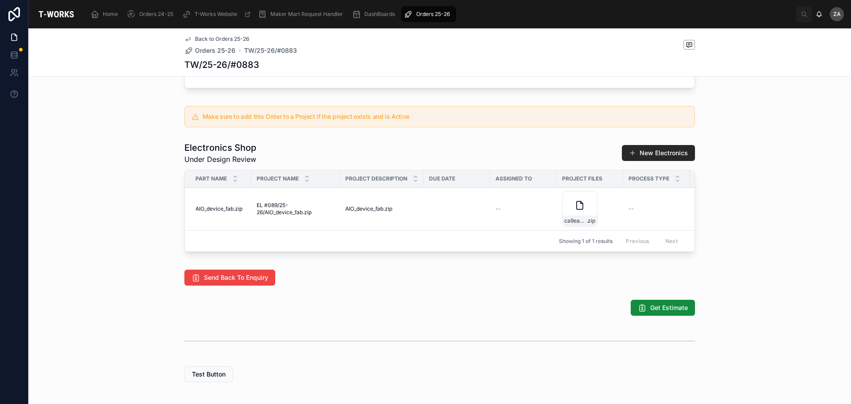
scroll to position [399, 0]
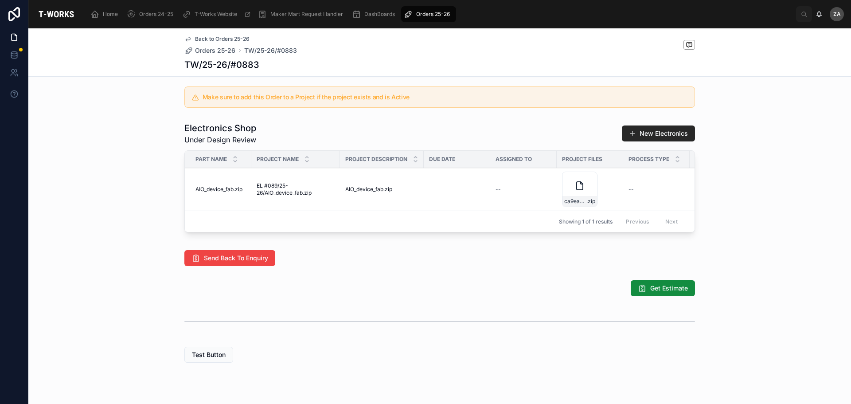
click at [575, 191] on icon at bounding box center [580, 185] width 11 height 11
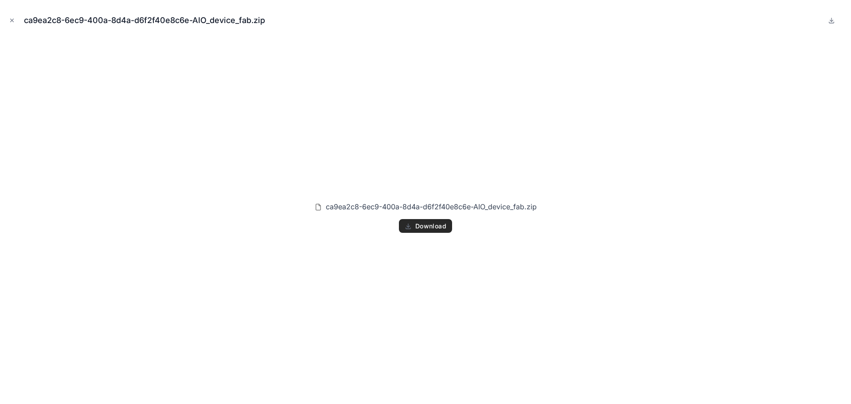
click at [428, 224] on span "Download" at bounding box center [430, 226] width 31 height 8
click at [8, 19] on button "Close modal" at bounding box center [12, 21] width 10 height 10
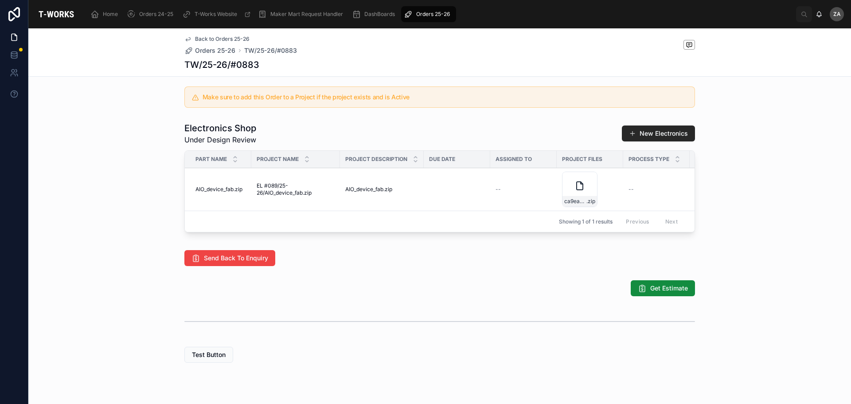
click at [434, 296] on div "Get Estimate" at bounding box center [439, 288] width 511 height 16
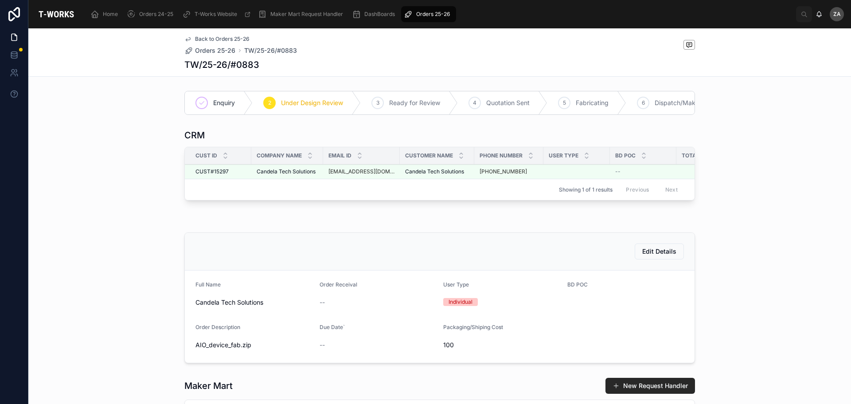
click at [426, 8] on div "Orders 25-26" at bounding box center [429, 14] width 50 height 14
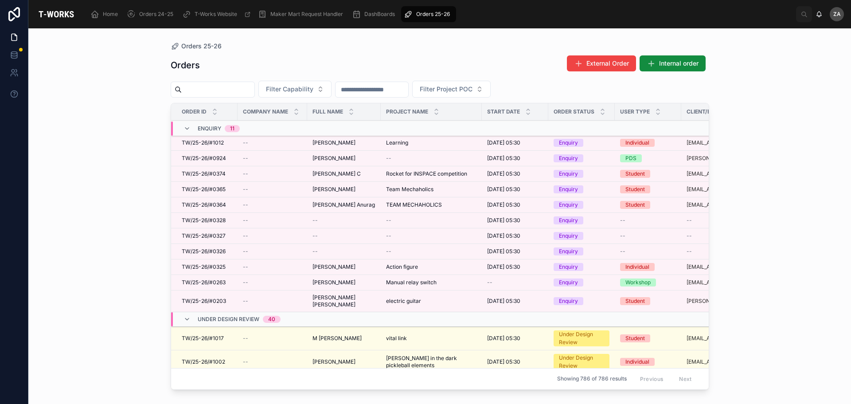
click at [330, 94] on button "Filter Capability" at bounding box center [294, 89] width 73 height 17
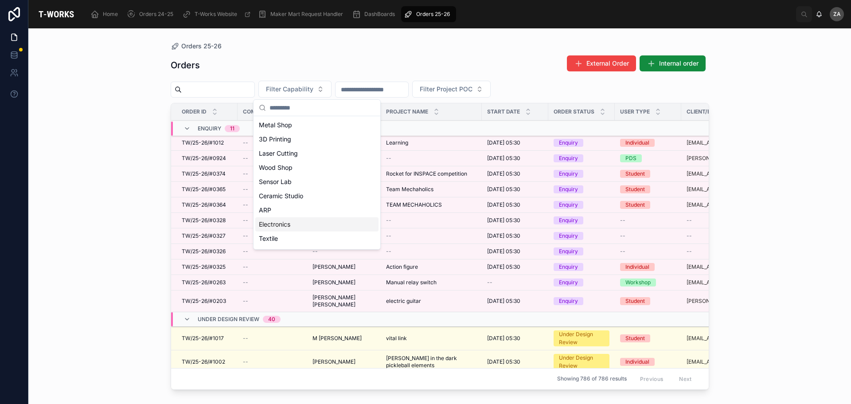
click at [288, 223] on div "Electronics" at bounding box center [316, 224] width 123 height 14
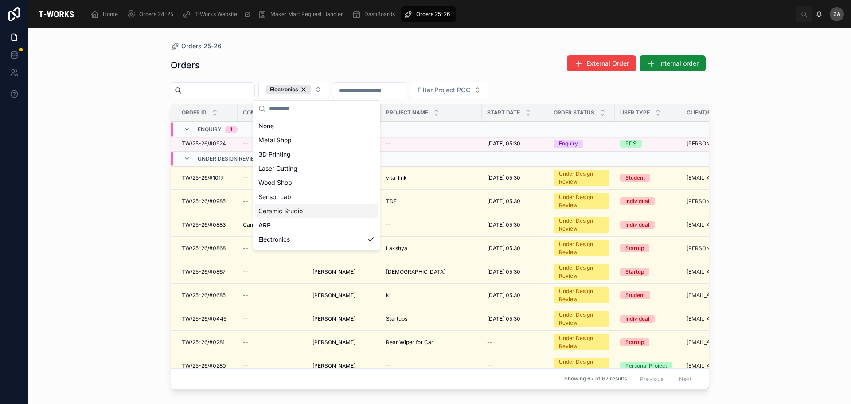
click at [486, 158] on td at bounding box center [515, 159] width 66 height 15
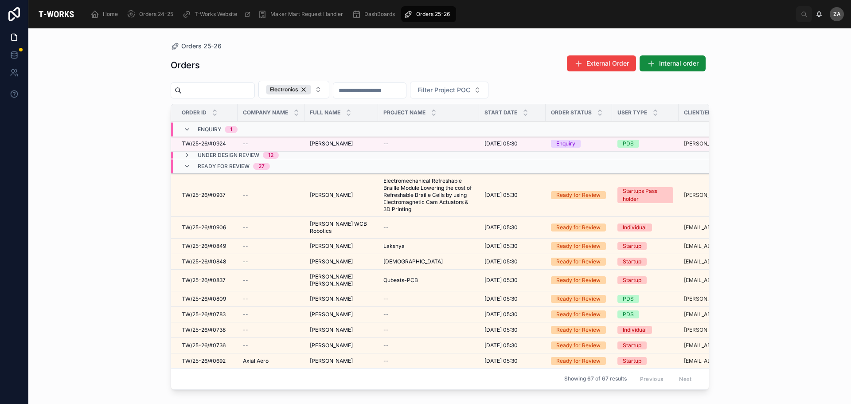
click at [181, 153] on div "Under Design Review 12" at bounding box center [231, 155] width 117 height 7
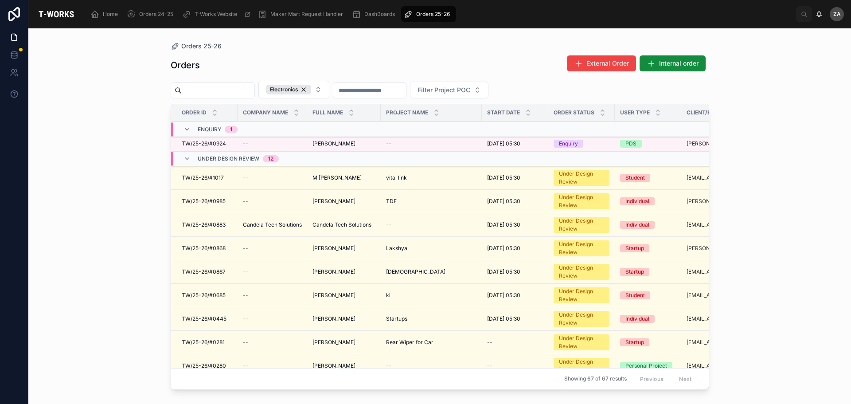
click at [186, 156] on icon at bounding box center [187, 158] width 7 height 7
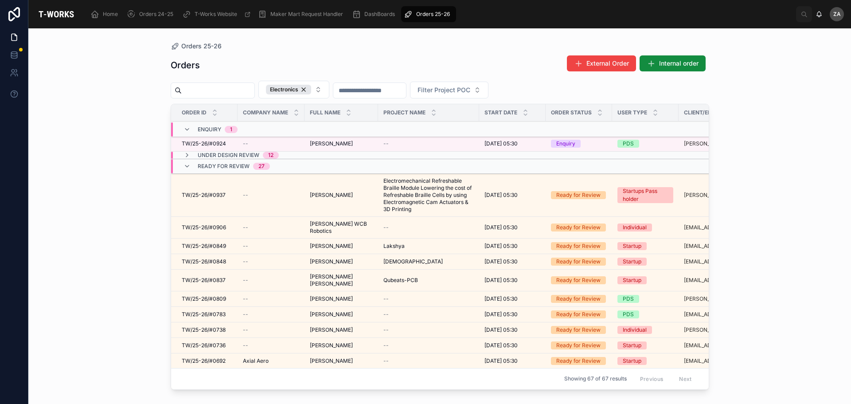
click at [186, 157] on icon at bounding box center [187, 155] width 7 height 7
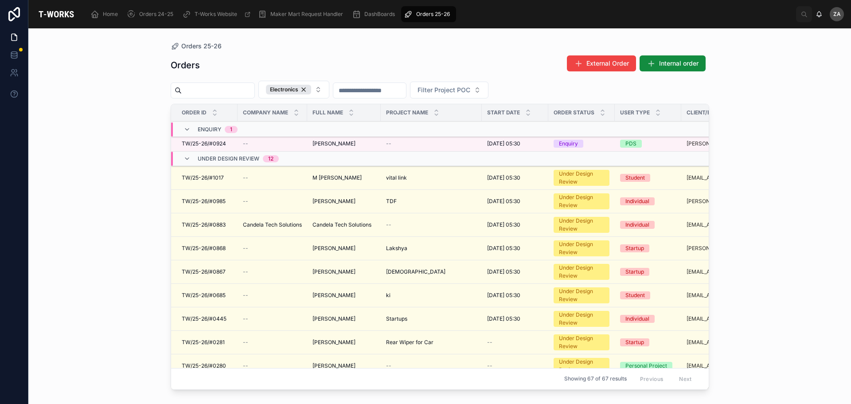
drag, startPoint x: 205, startPoint y: 224, endPoint x: 124, endPoint y: 234, distance: 81.7
click at [124, 234] on div "Orders 25-26 Orders External Order Internal order Electronics Filter Project PO…" at bounding box center [439, 215] width 823 height 375
click at [322, 251] on span "[PERSON_NAME]" at bounding box center [334, 248] width 43 height 7
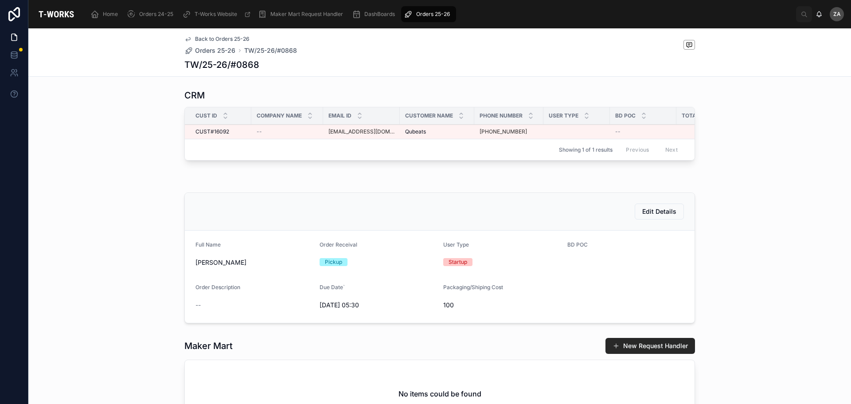
scroll to position [39, 0]
click at [263, 50] on span "TW/25-26/#0868" at bounding box center [270, 50] width 53 height 9
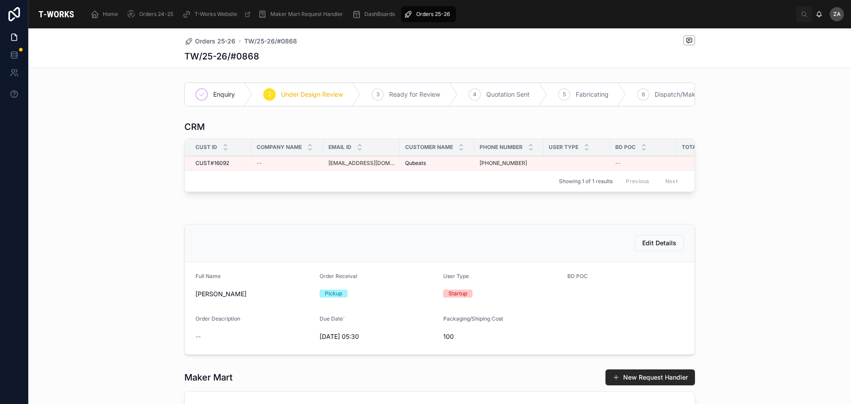
click at [224, 40] on span "Orders 25-26" at bounding box center [215, 41] width 40 height 9
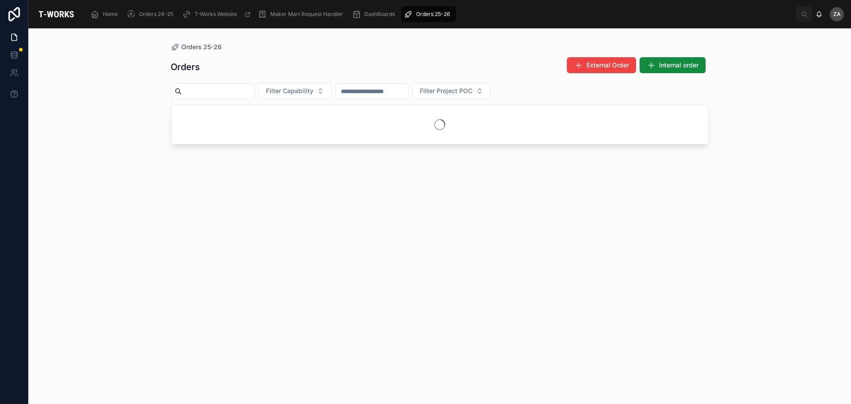
click at [306, 93] on span "Filter Capability" at bounding box center [289, 90] width 47 height 9
click at [285, 224] on div "Electronics" at bounding box center [316, 226] width 123 height 14
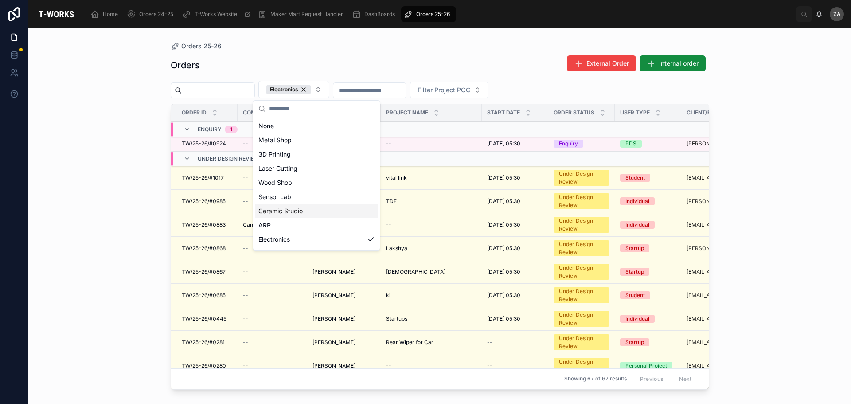
click at [82, 156] on div "Orders 25-26 Orders External Order Internal order Electronics Filter Project PO…" at bounding box center [439, 215] width 823 height 375
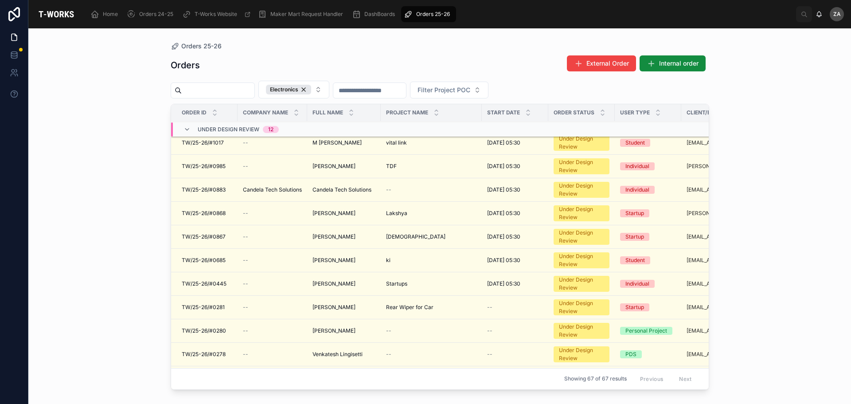
scroll to position [44, 0]
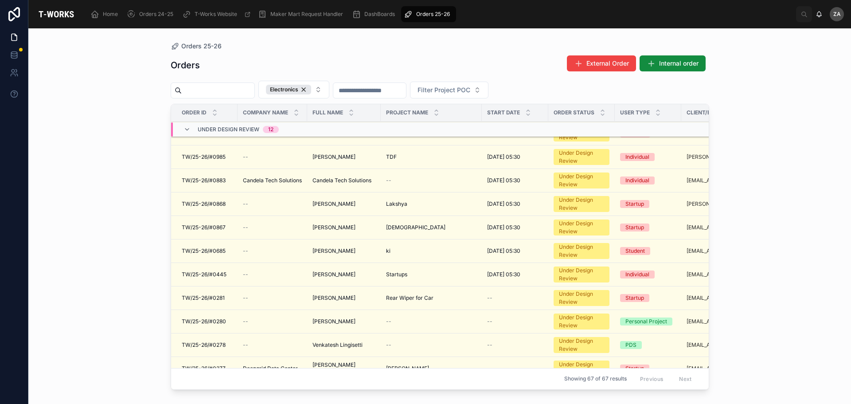
click at [344, 228] on span "[PERSON_NAME]" at bounding box center [334, 227] width 43 height 7
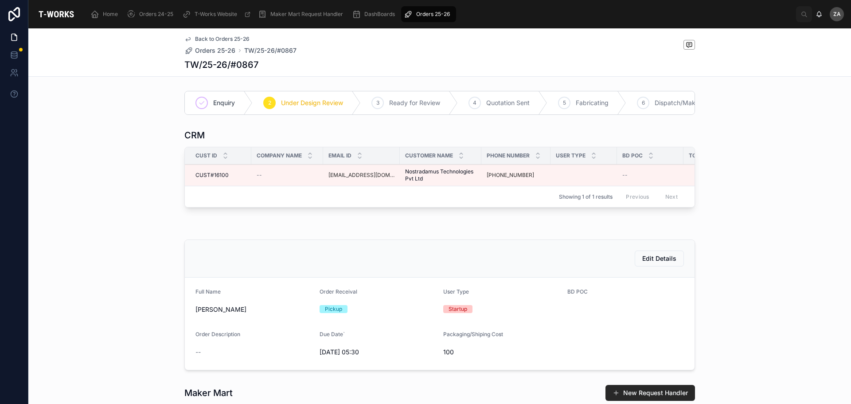
click at [224, 50] on span "Orders 25-26" at bounding box center [215, 50] width 40 height 9
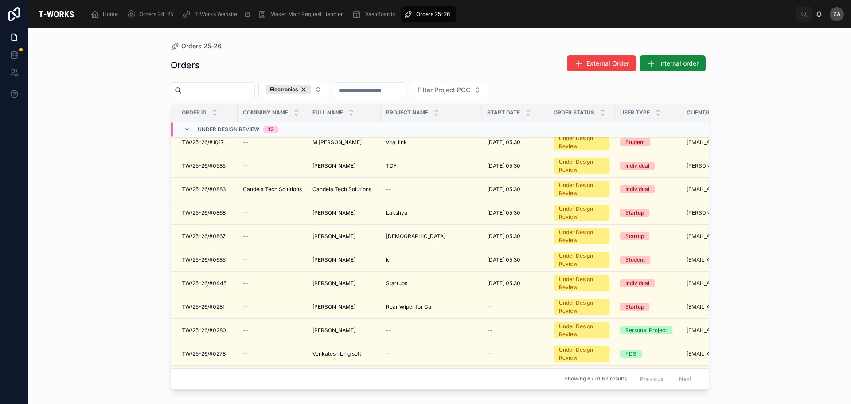
scroll to position [44, 0]
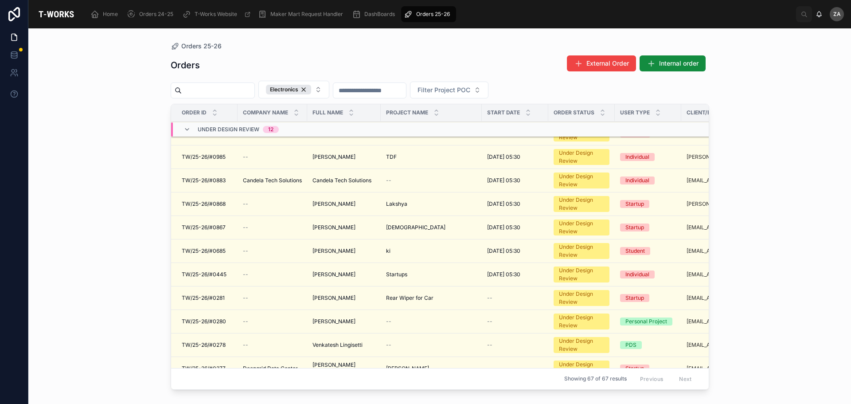
click at [344, 248] on span "[PERSON_NAME]" at bounding box center [334, 250] width 43 height 7
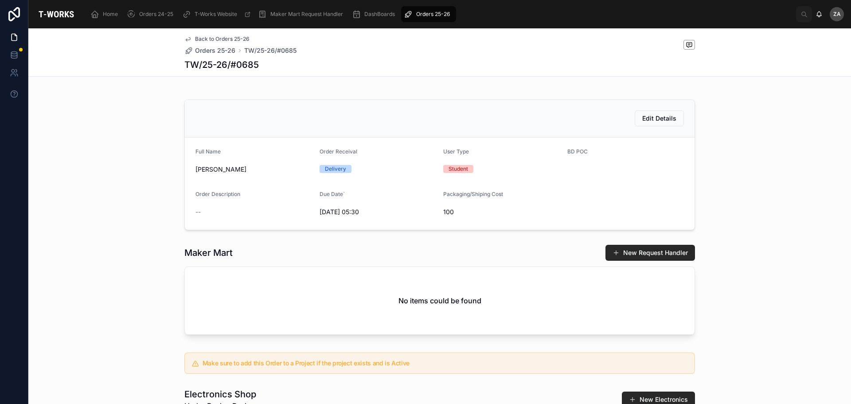
scroll to position [399, 0]
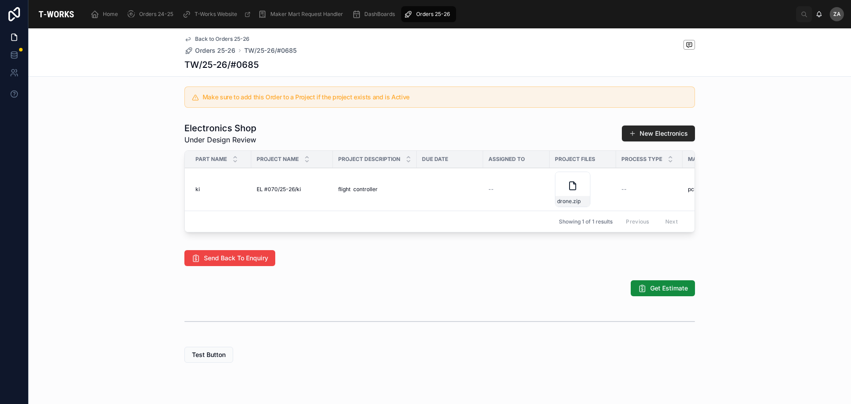
click at [213, 48] on span "Orders 25-26" at bounding box center [215, 50] width 40 height 9
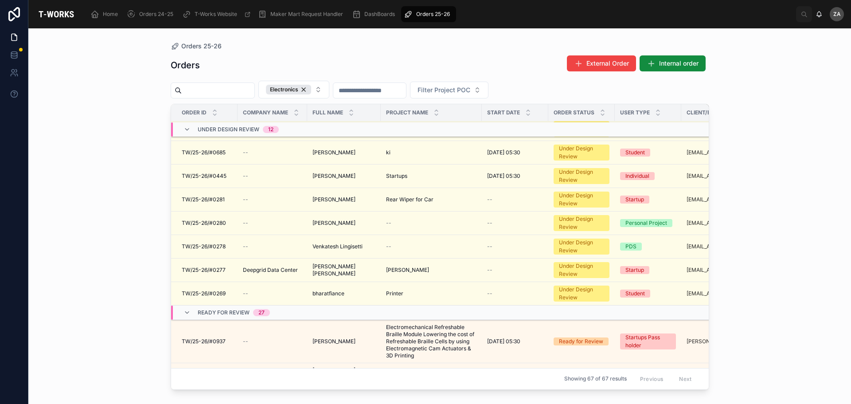
scroll to position [133, 0]
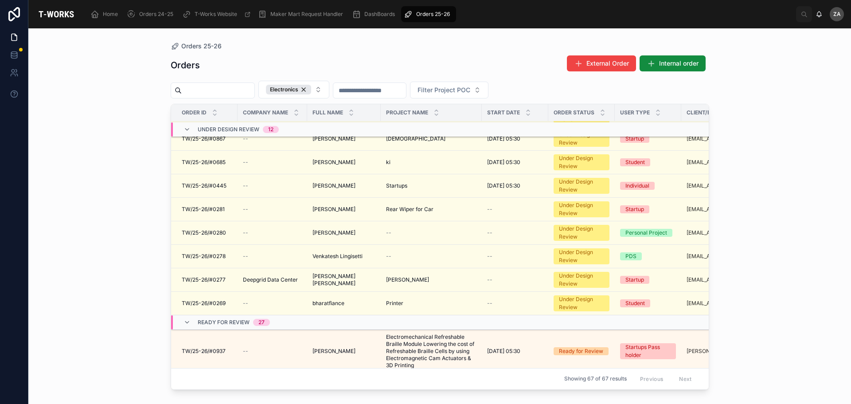
click at [316, 232] on span "[PERSON_NAME]" at bounding box center [334, 232] width 43 height 7
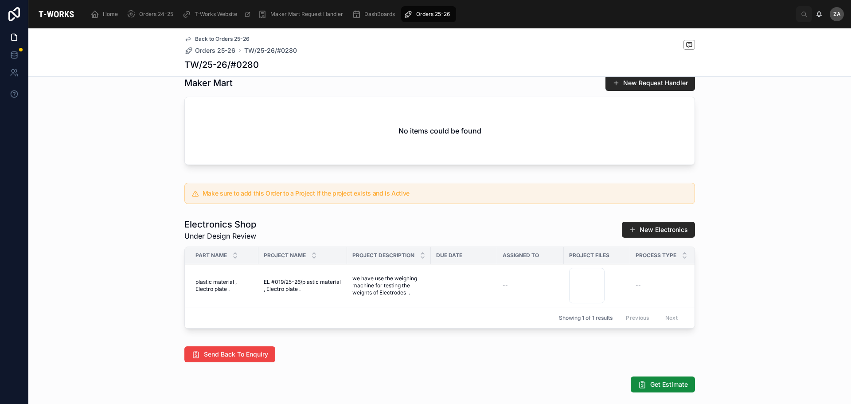
scroll to position [222, 0]
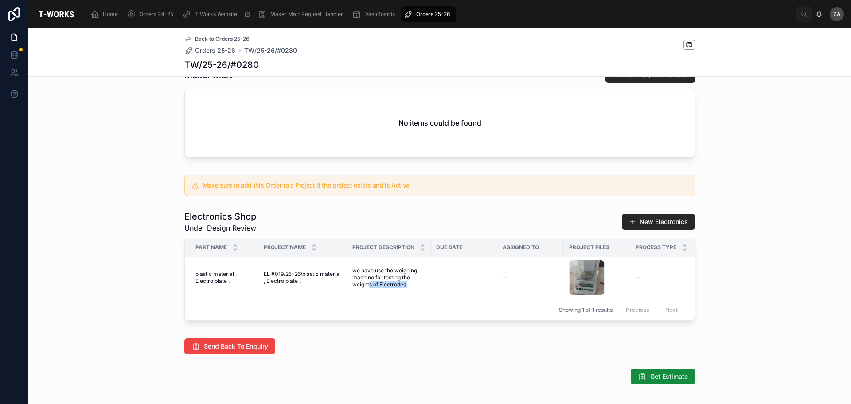
drag, startPoint x: 366, startPoint y: 290, endPoint x: 406, endPoint y: 289, distance: 39.5
click at [406, 288] on span "we have use the weighing machine for testing the weights of Electrodes ." at bounding box center [388, 277] width 73 height 21
click at [580, 279] on div "6c204661-2514-4731-9ece-5f58df676cd3-WhatsApp-Image-2025-05-27-at-16.39.48 .jpg" at bounding box center [586, 277] width 35 height 35
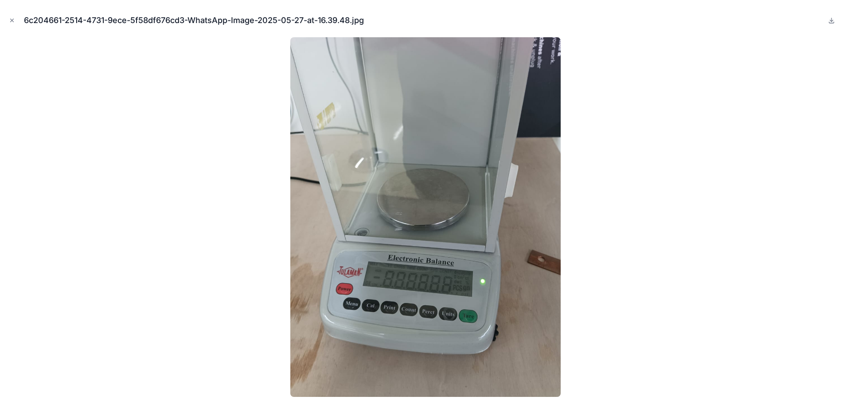
click at [13, 21] on icon "Close modal" at bounding box center [12, 20] width 6 height 6
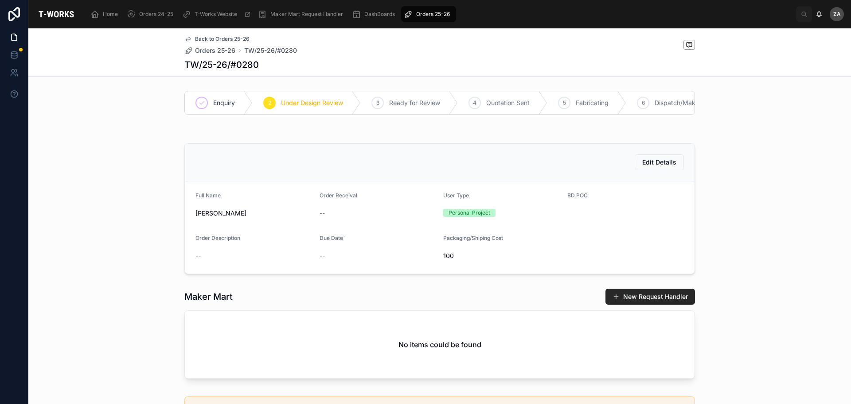
click at [213, 52] on span "Orders 25-26" at bounding box center [215, 50] width 40 height 9
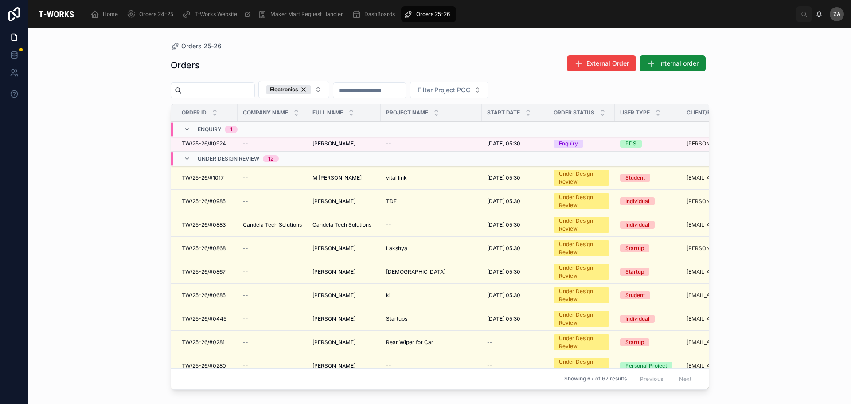
click at [325, 144] on span "[PERSON_NAME]" at bounding box center [334, 143] width 43 height 7
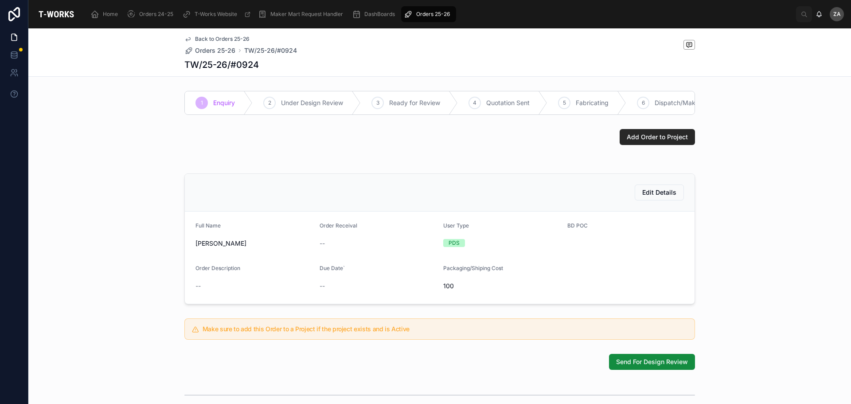
scroll to position [99, 0]
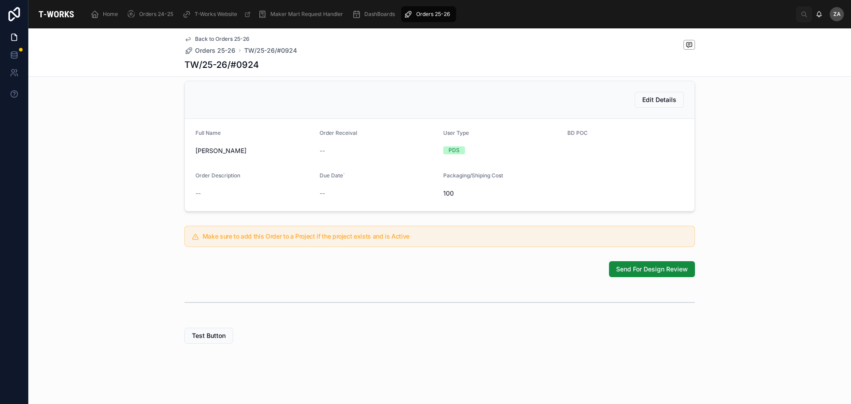
click at [631, 270] on span "Send For Design Review" at bounding box center [652, 269] width 72 height 9
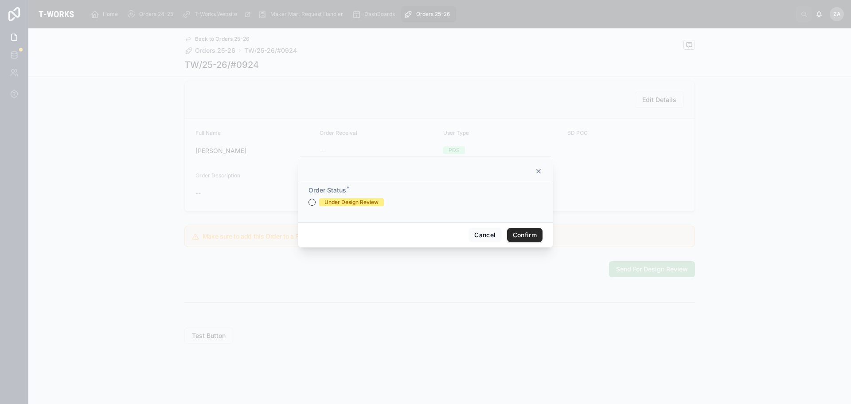
click at [536, 174] on icon at bounding box center [538, 171] width 7 height 7
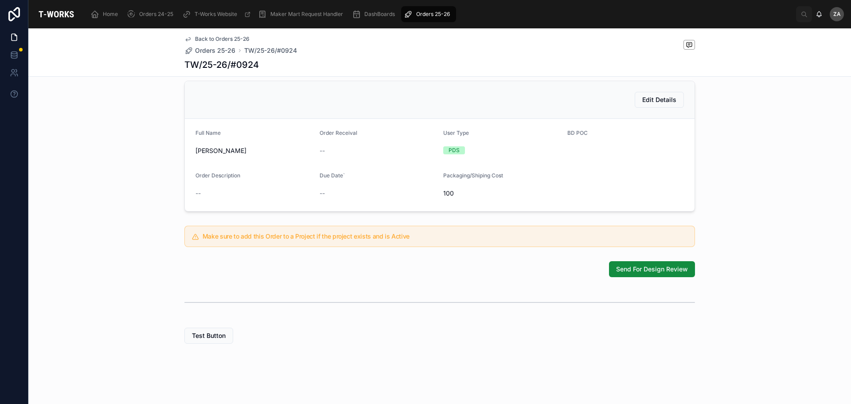
scroll to position [0, 0]
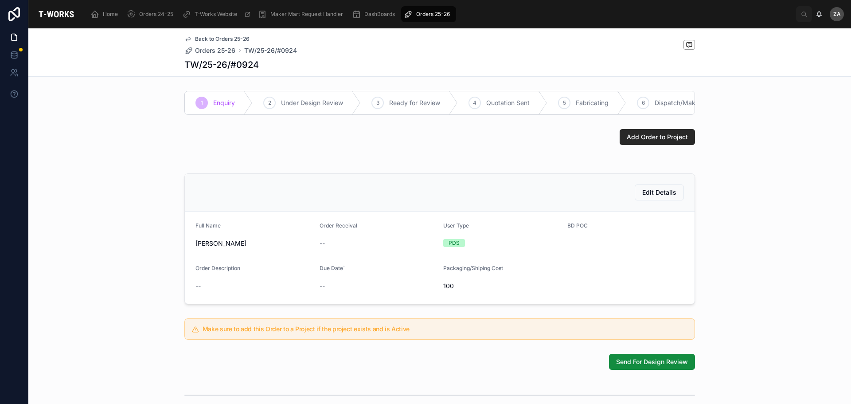
click at [218, 52] on span "Orders 25-26" at bounding box center [215, 50] width 40 height 9
